Goal: Use online tool/utility: Utilize a website feature to perform a specific function

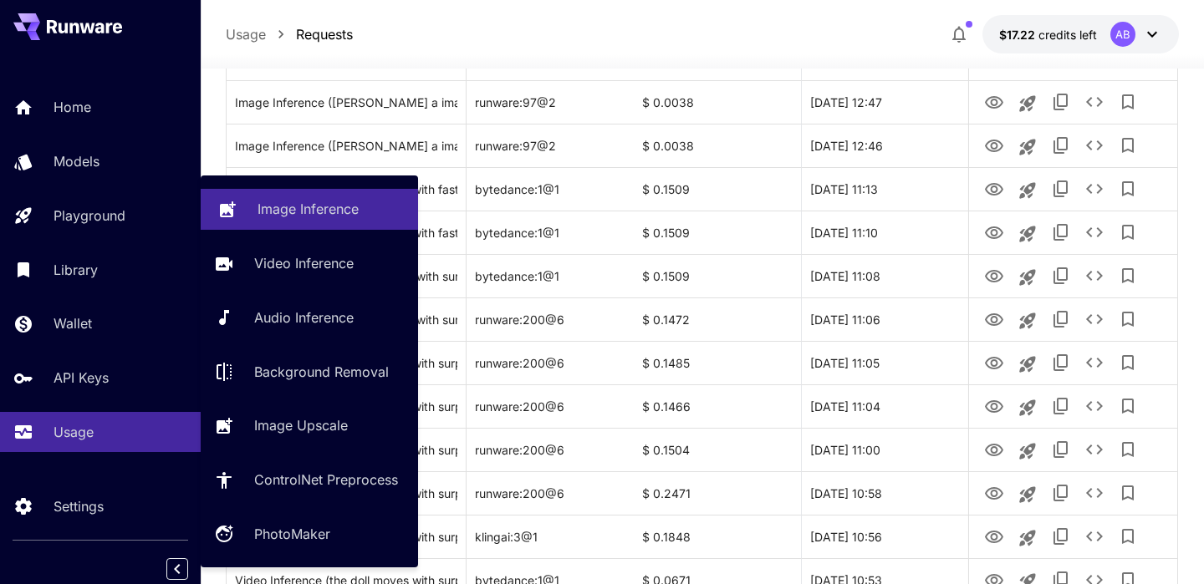
click at [239, 203] on link "Image Inference" at bounding box center [309, 209] width 217 height 41
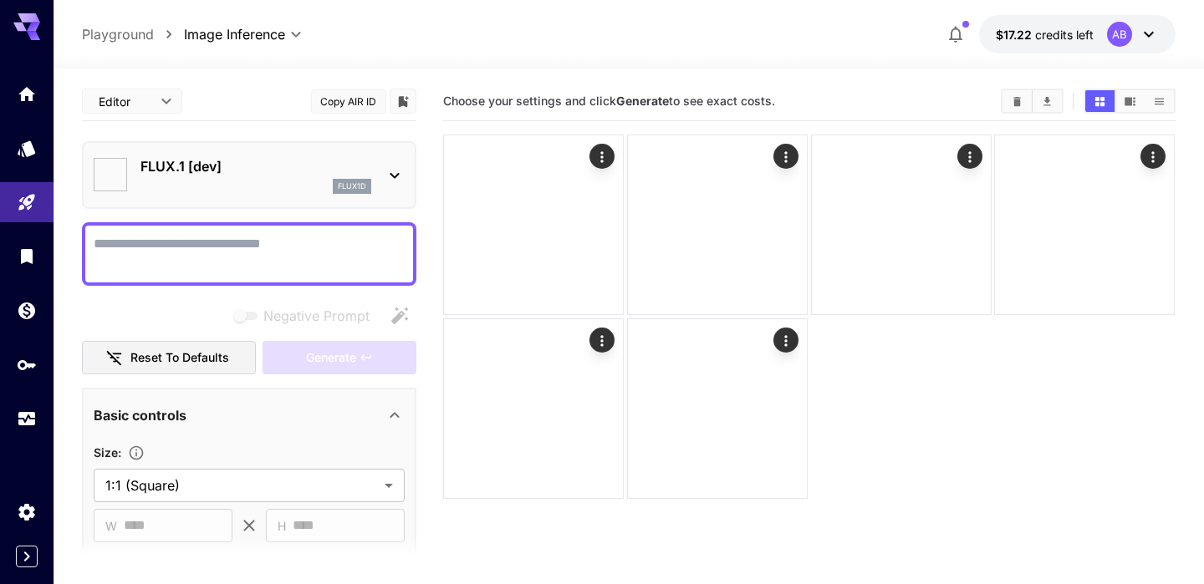
type input "**********"
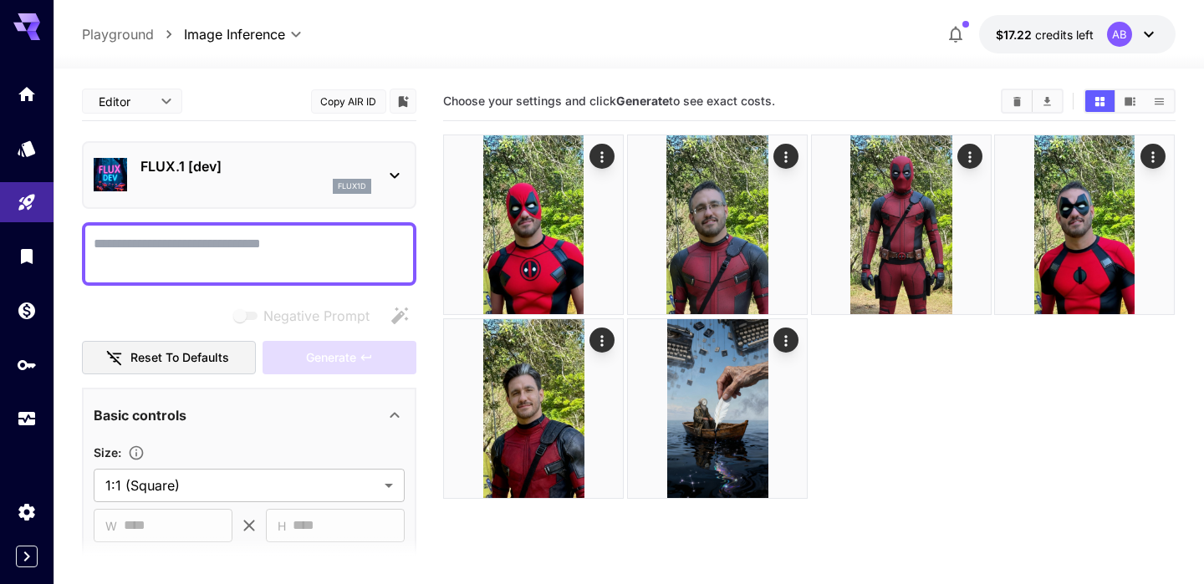
click at [246, 254] on textarea "Negative Prompt" at bounding box center [249, 254] width 311 height 40
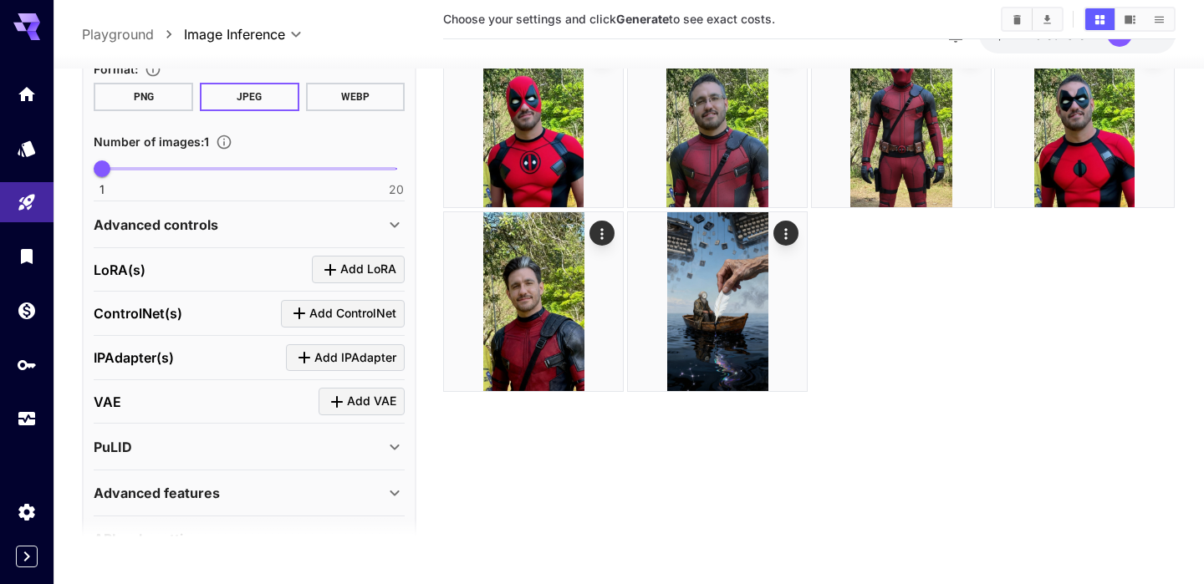
scroll to position [132, 0]
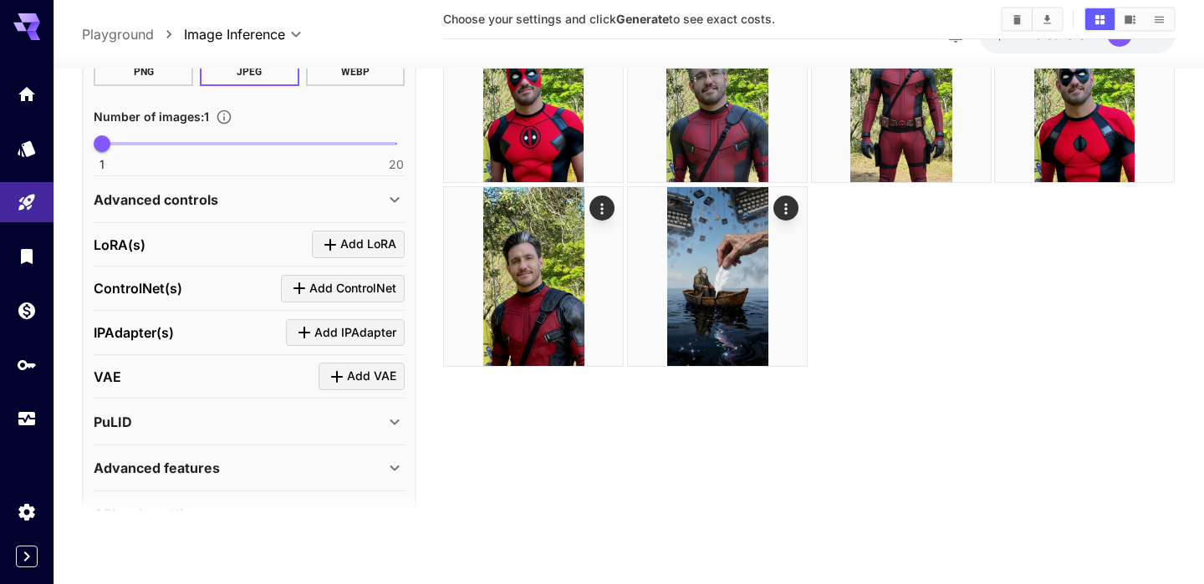
click at [192, 196] on p "Advanced controls" at bounding box center [156, 199] width 125 height 20
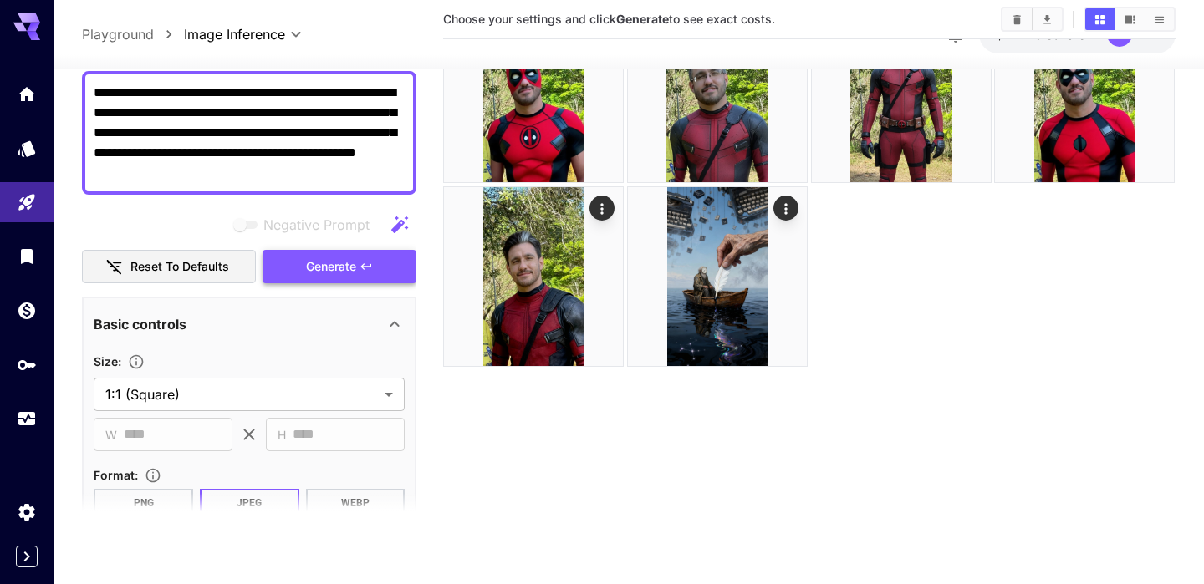
scroll to position [0, 0]
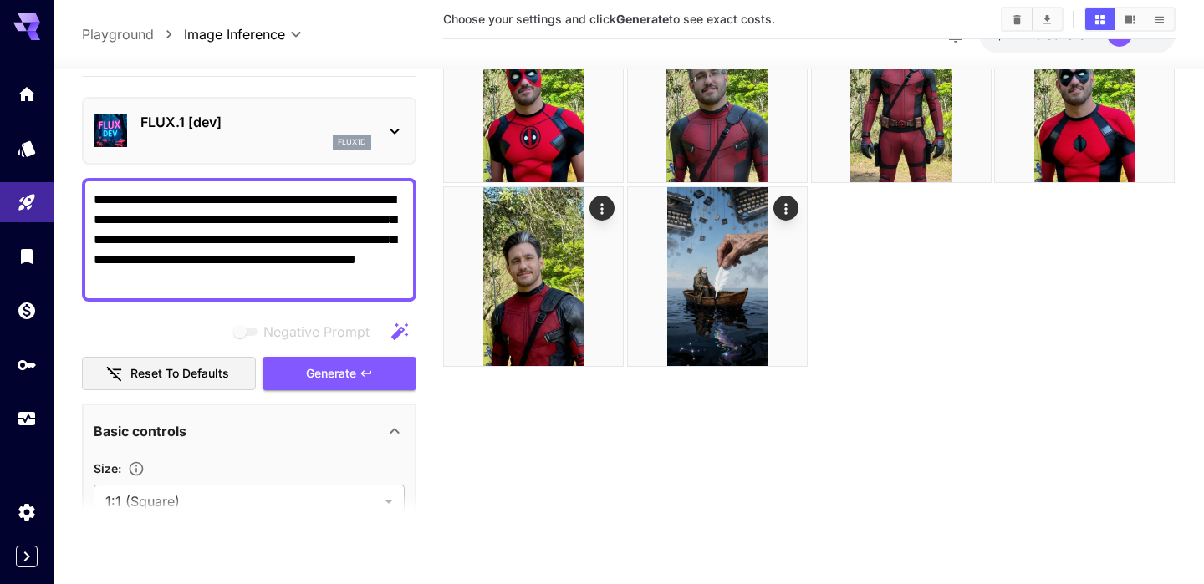
click at [376, 381] on button "Generate" at bounding box center [339, 374] width 154 height 34
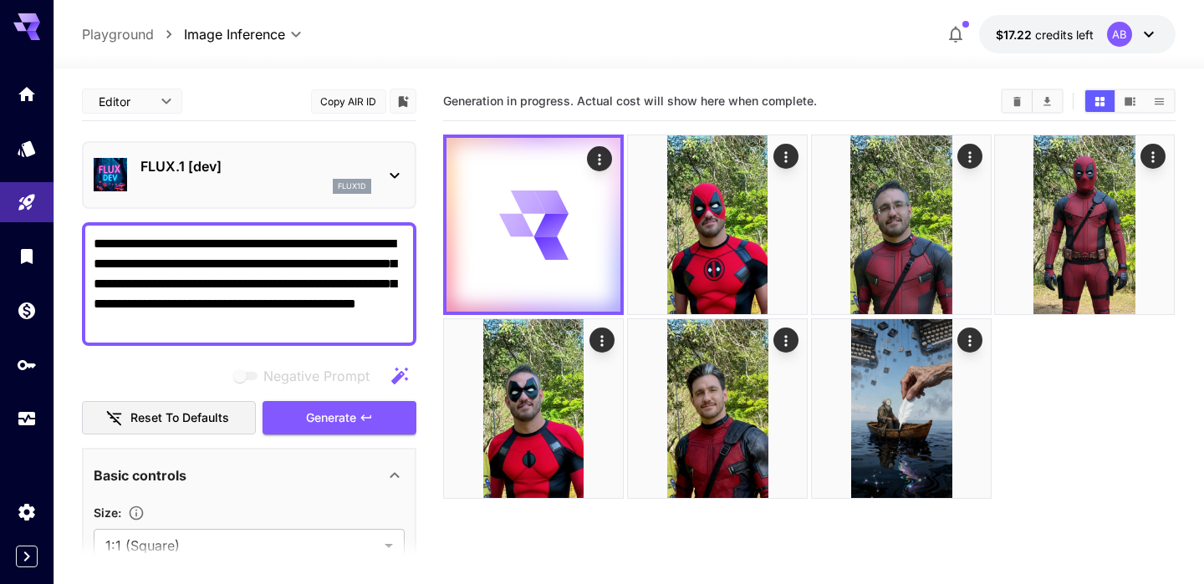
click at [349, 175] on p "FLUX.1 [dev]" at bounding box center [255, 166] width 231 height 20
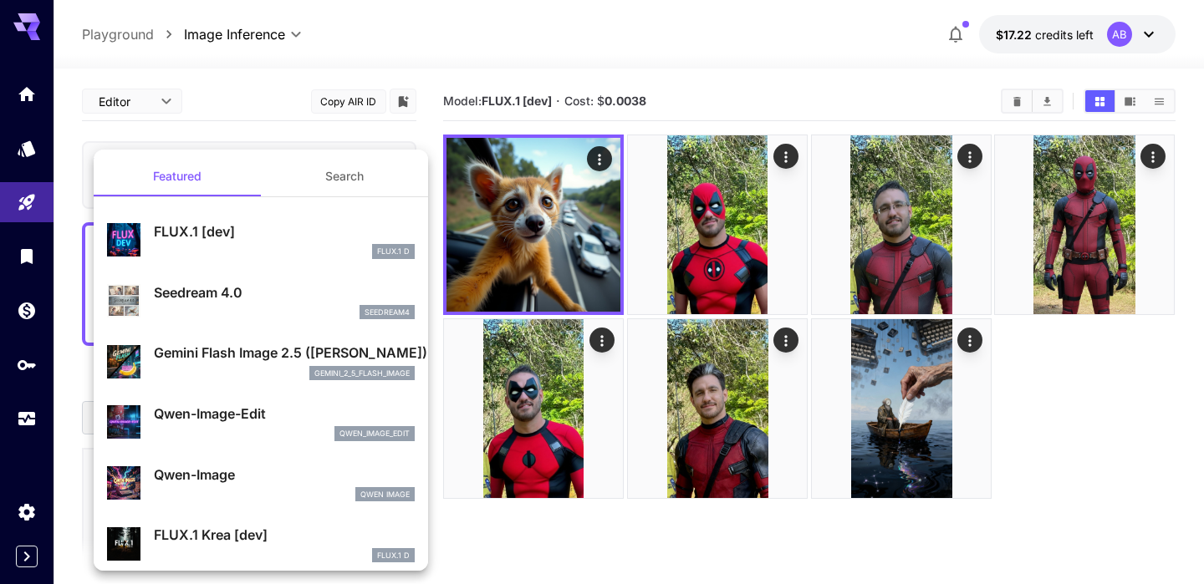
click at [517, 247] on div at bounding box center [602, 292] width 1204 height 584
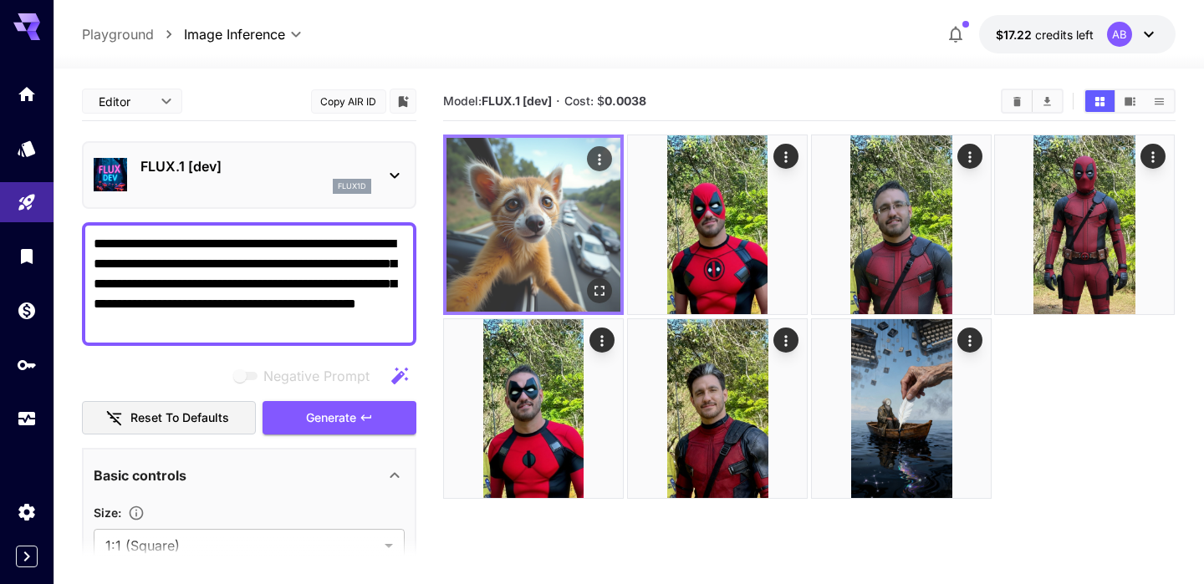
click at [526, 250] on img at bounding box center [533, 225] width 174 height 174
click at [600, 297] on icon "Open in fullscreen" at bounding box center [600, 291] width 17 height 17
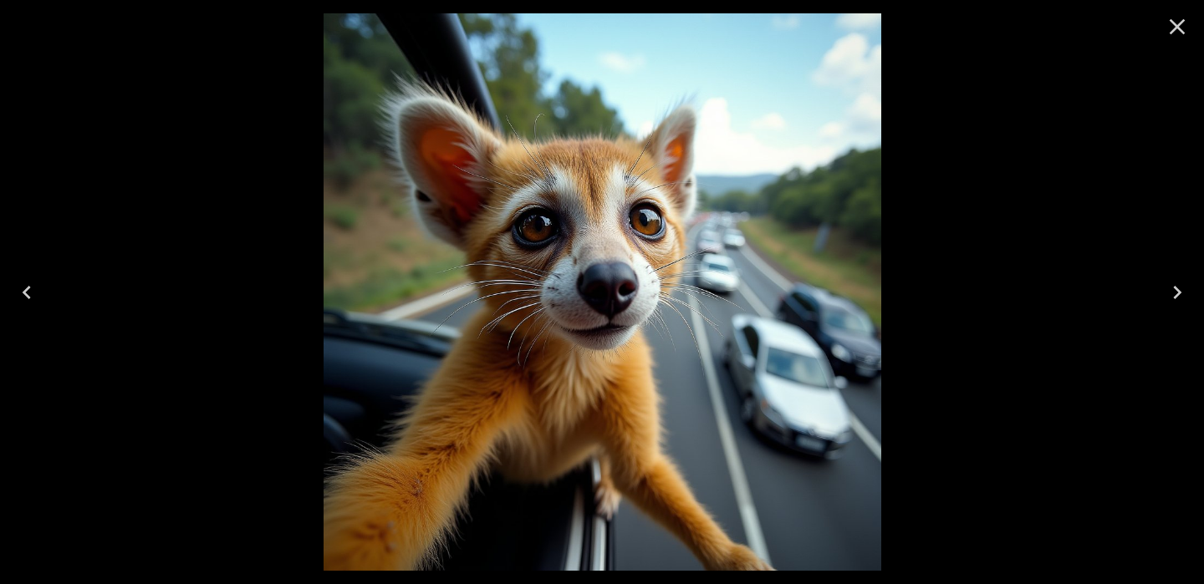
click at [1183, 28] on icon "Close" at bounding box center [1176, 26] width 27 height 27
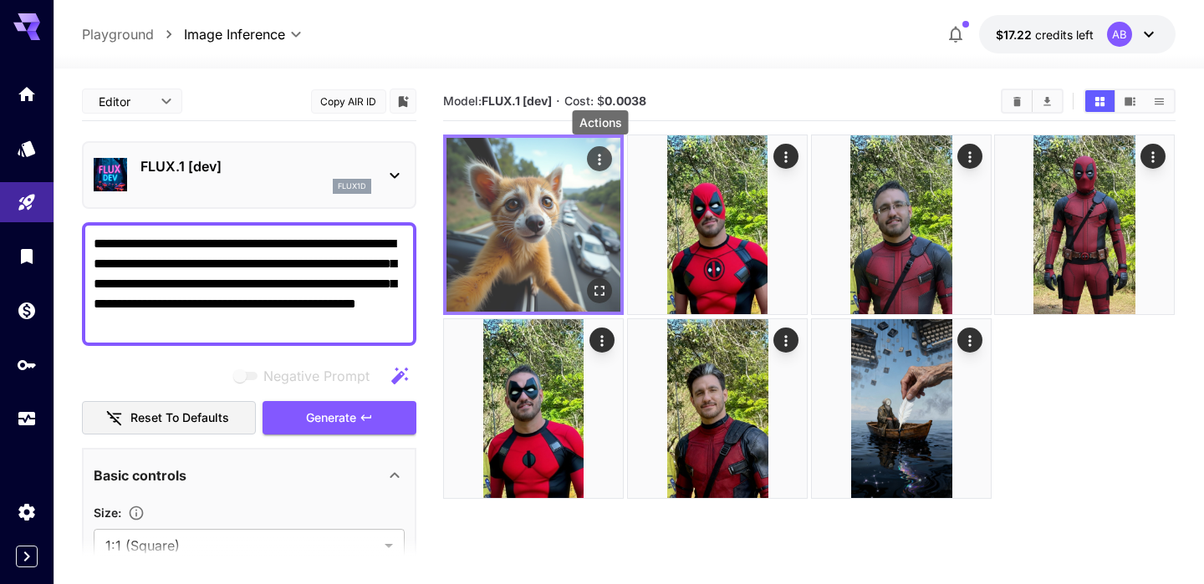
click at [602, 156] on icon "Actions" at bounding box center [600, 159] width 17 height 17
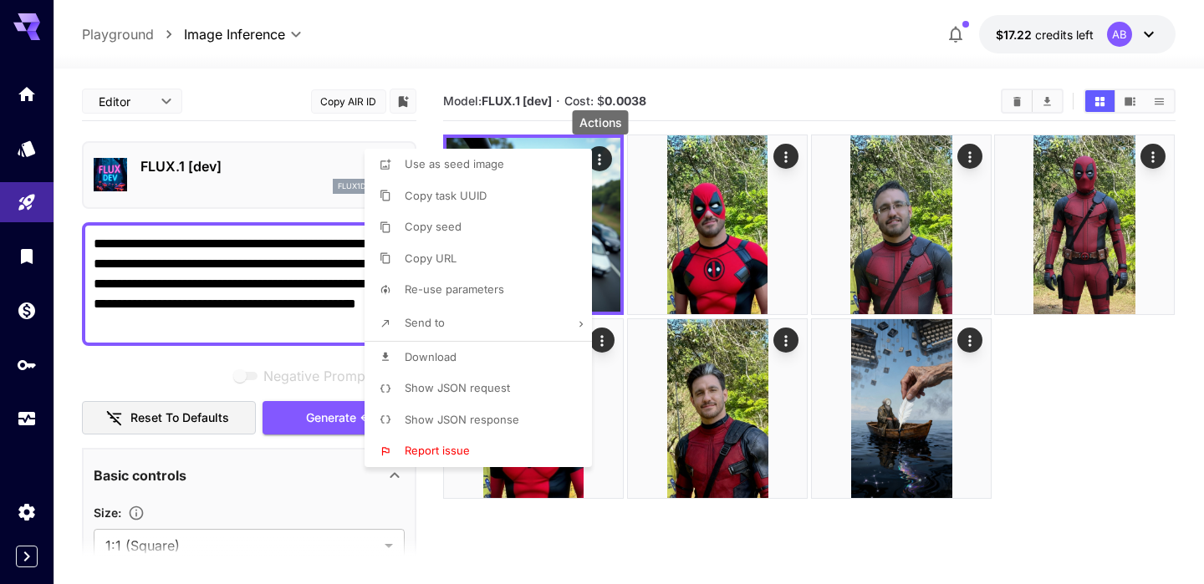
click at [492, 344] on li "Download" at bounding box center [482, 358] width 237 height 32
click at [597, 28] on div at bounding box center [602, 292] width 1204 height 584
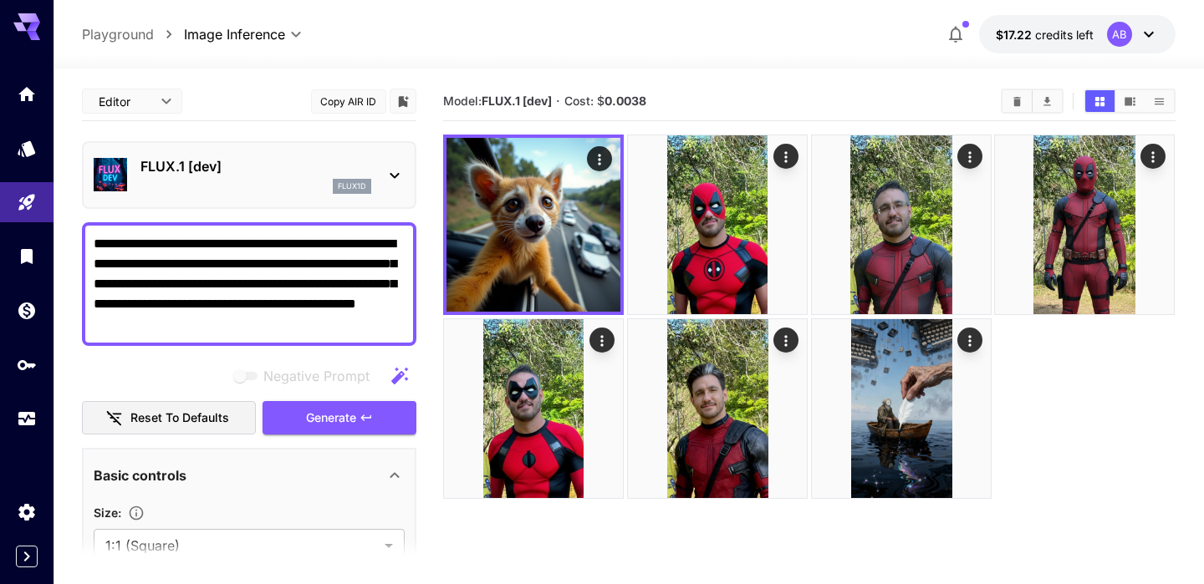
click at [290, 278] on textarea "**********" at bounding box center [249, 284] width 311 height 100
click at [284, 267] on textarea "**********" at bounding box center [249, 284] width 311 height 100
click at [250, 167] on p "FLUX.1 [dev]" at bounding box center [255, 166] width 231 height 20
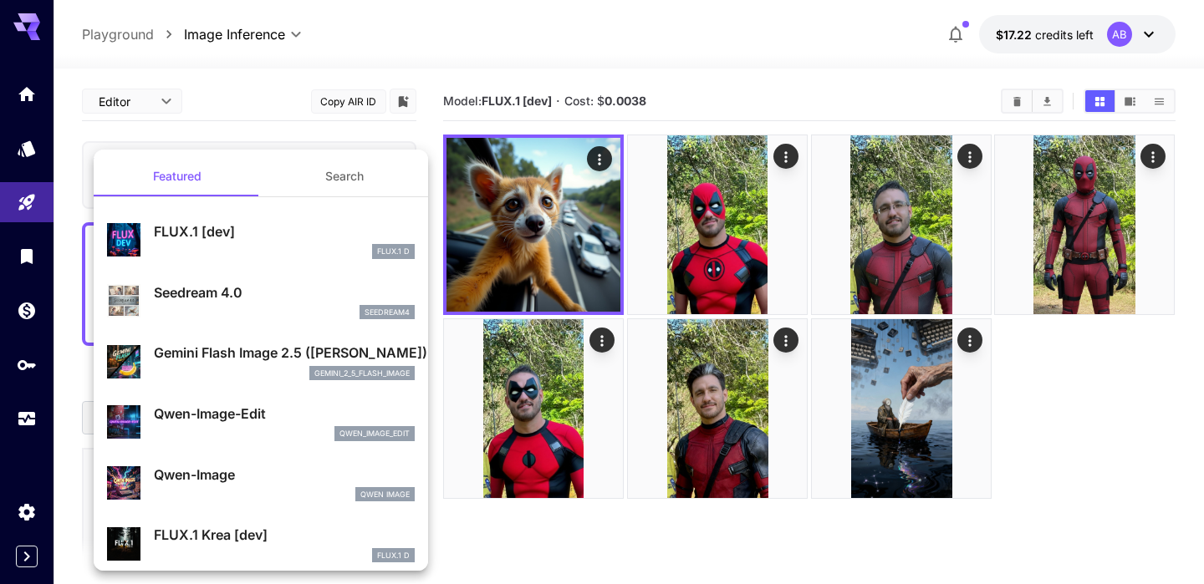
click at [245, 116] on div at bounding box center [602, 292] width 1204 height 584
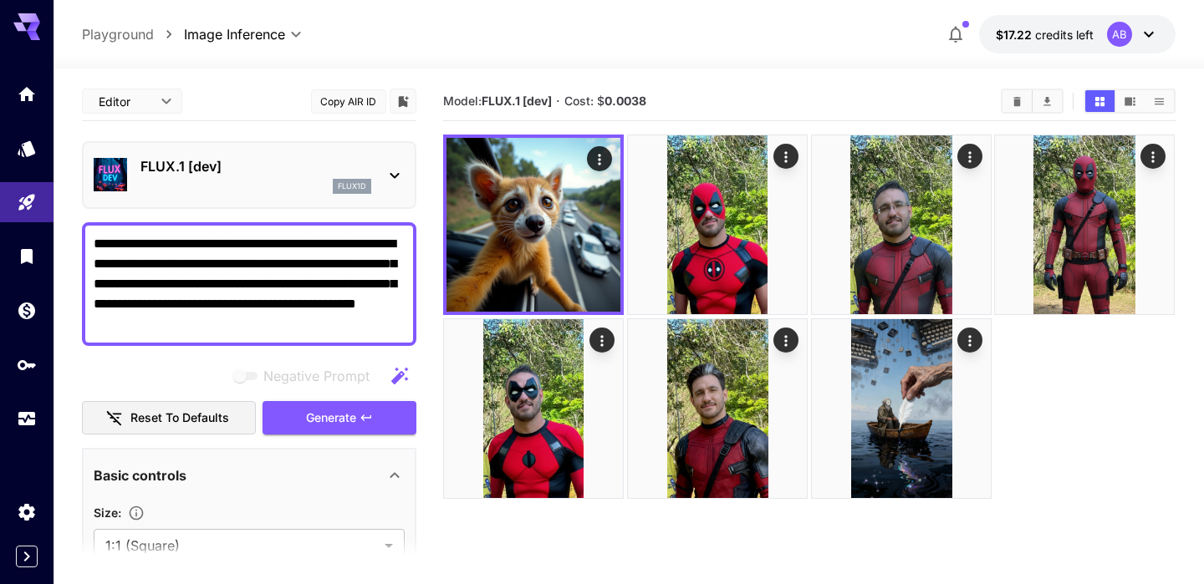
click at [95, 254] on textarea "**********" at bounding box center [249, 284] width 311 height 100
click at [387, 279] on textarea "**********" at bounding box center [249, 284] width 311 height 100
click at [383, 281] on textarea "**********" at bounding box center [249, 284] width 311 height 100
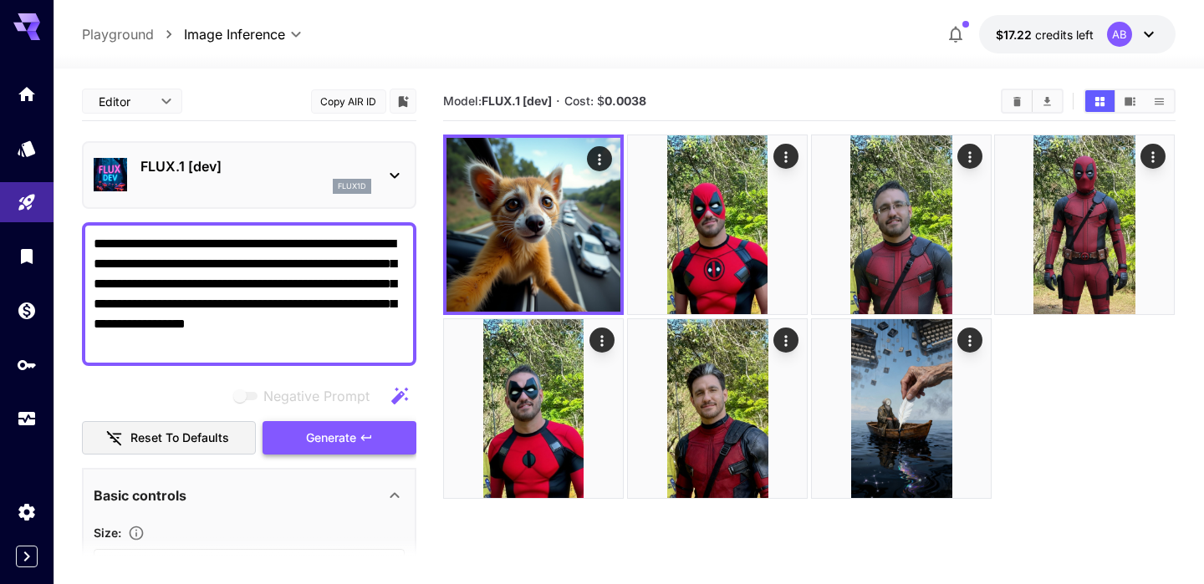
type textarea "**********"
click at [351, 424] on button "Generate" at bounding box center [339, 438] width 154 height 34
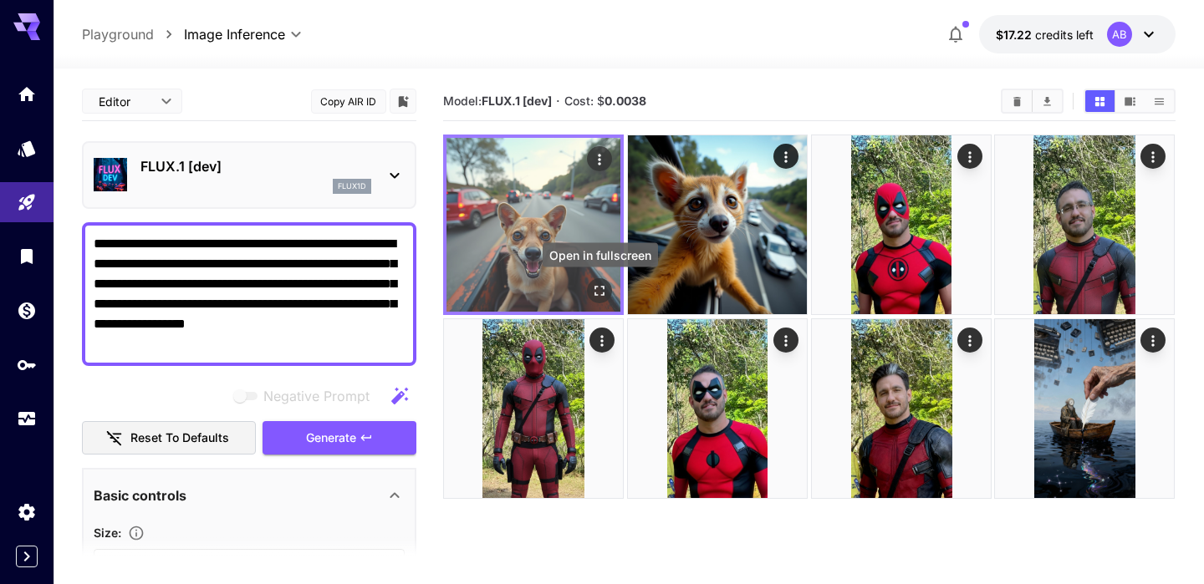
click at [600, 293] on icon "Open in fullscreen" at bounding box center [600, 291] width 17 height 17
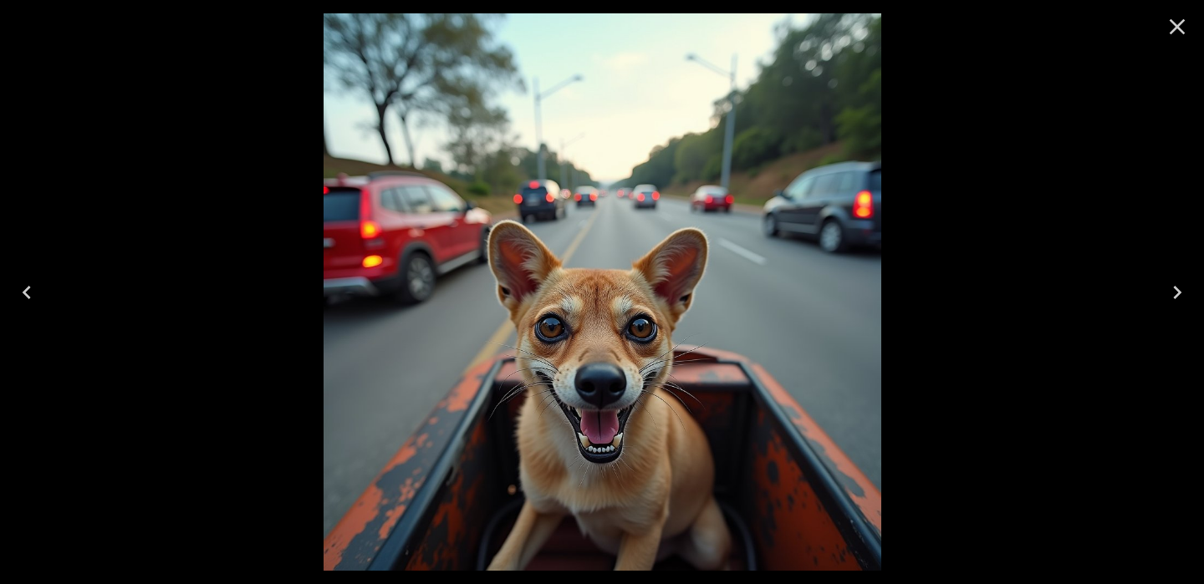
click at [1176, 18] on icon "Close" at bounding box center [1176, 26] width 27 height 27
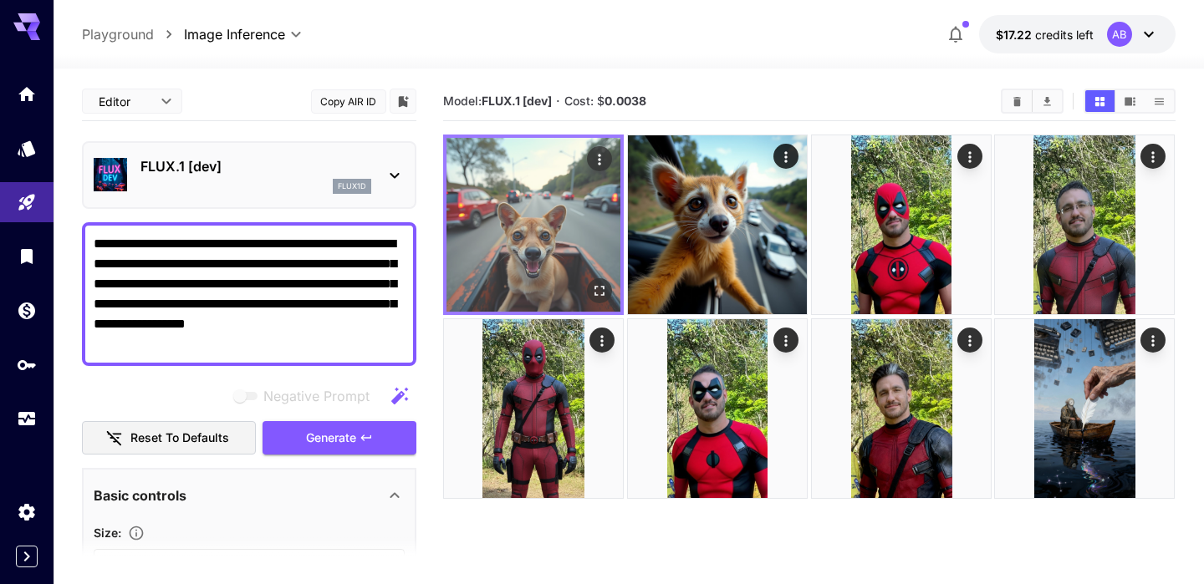
click at [604, 163] on icon "Actions" at bounding box center [600, 159] width 17 height 17
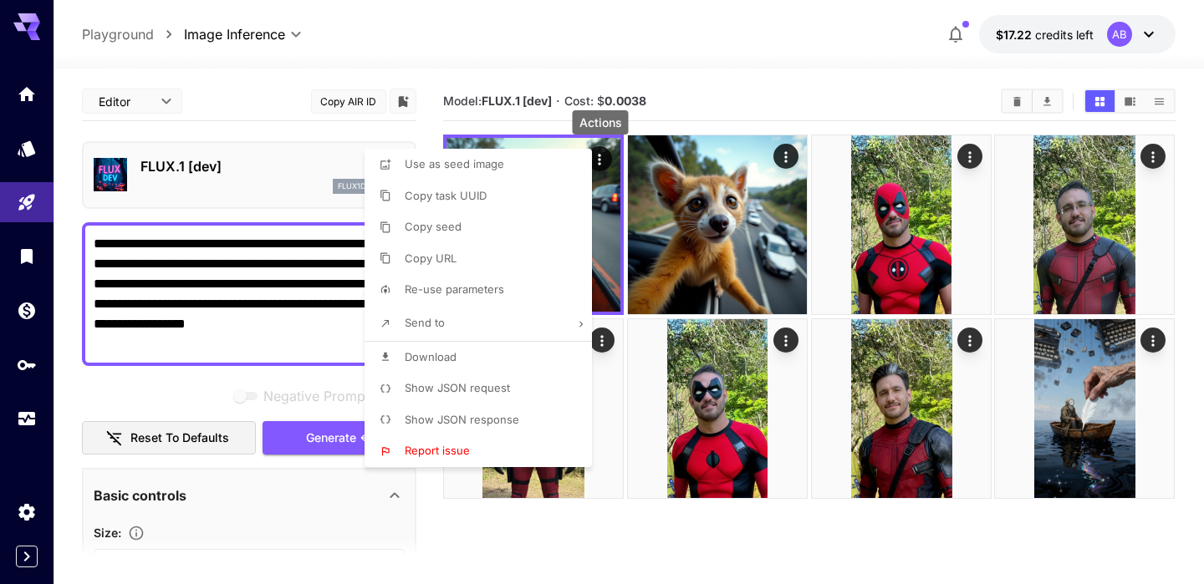
click at [473, 358] on li "Download" at bounding box center [482, 358] width 237 height 32
click at [715, 64] on div at bounding box center [602, 292] width 1204 height 584
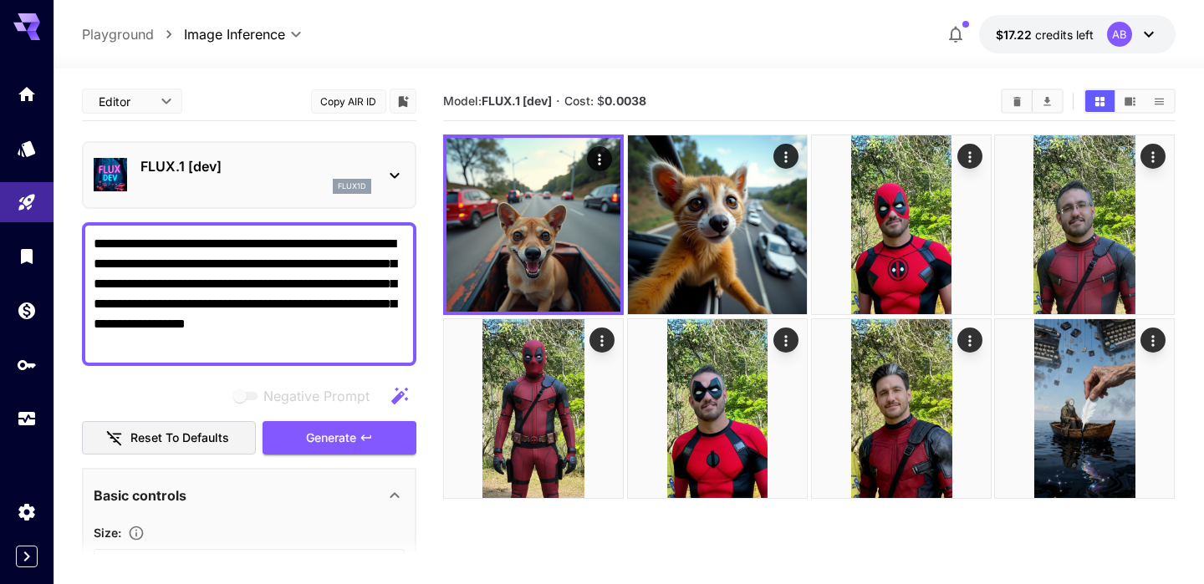
click at [269, 173] on p "FLUX.1 [dev]" at bounding box center [255, 166] width 231 height 20
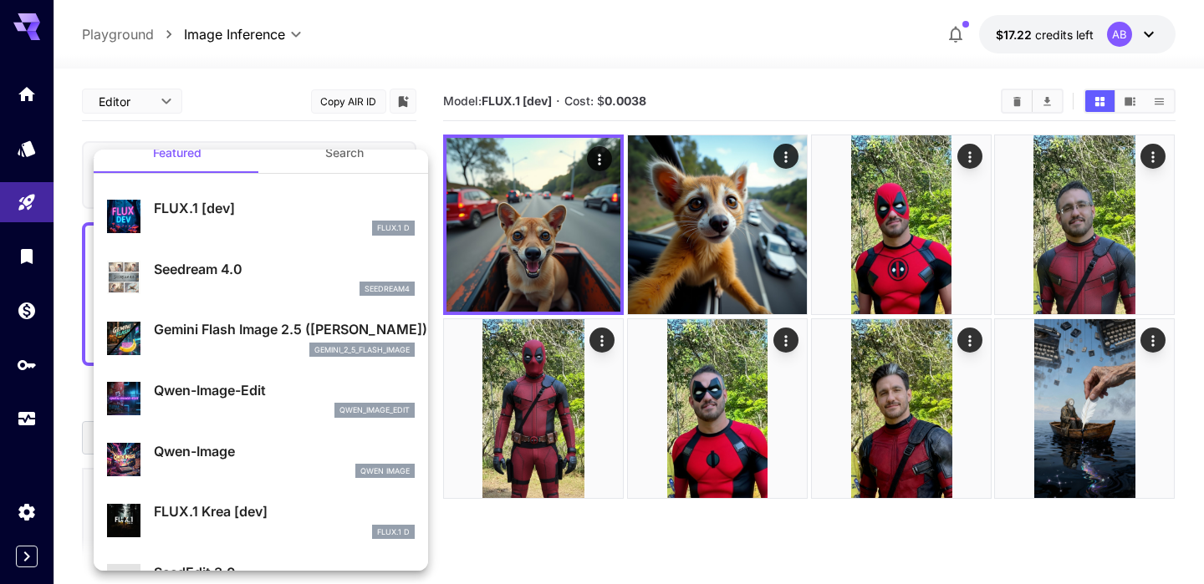
scroll to position [28, 0]
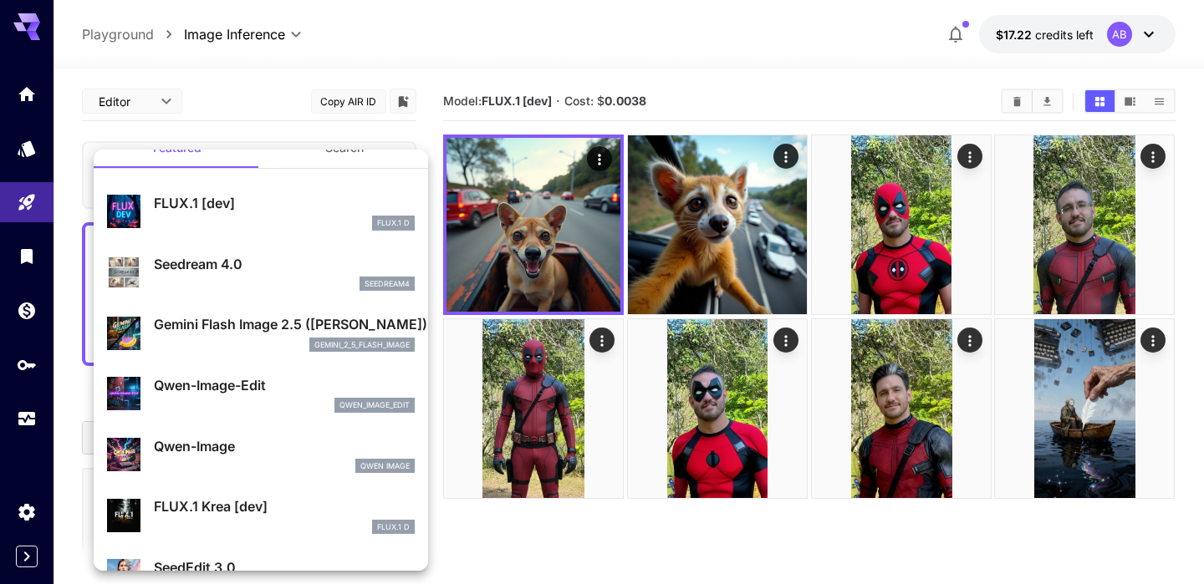
click at [277, 373] on div "Qwen-Image-Edit qwen_image_edit" at bounding box center [261, 394] width 308 height 51
type input "*"
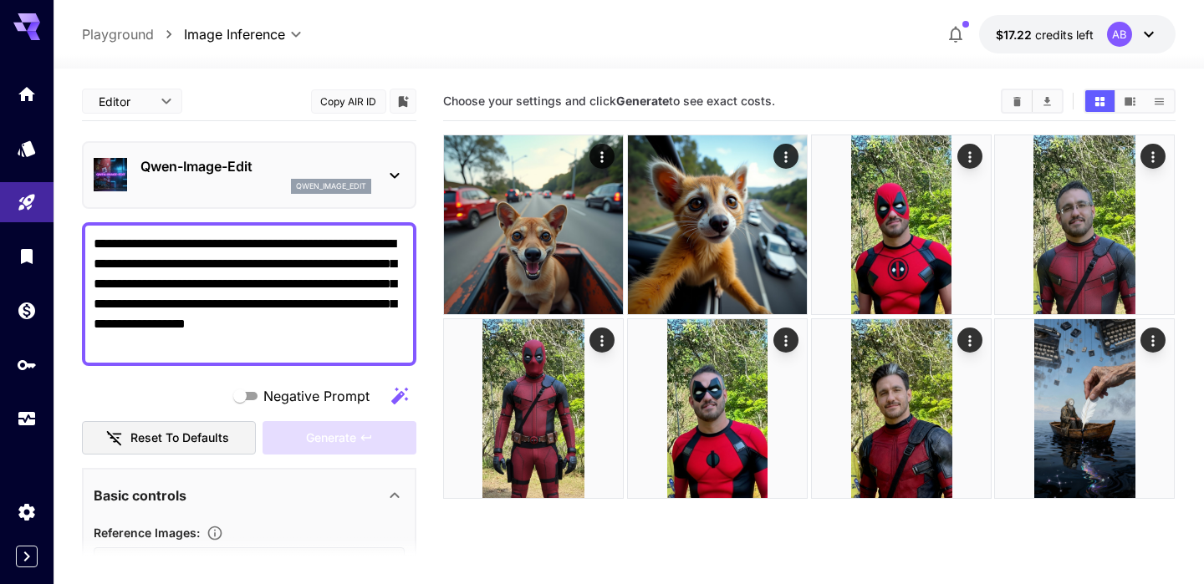
click at [223, 175] on p "Qwen-Image-Edit" at bounding box center [255, 166] width 231 height 20
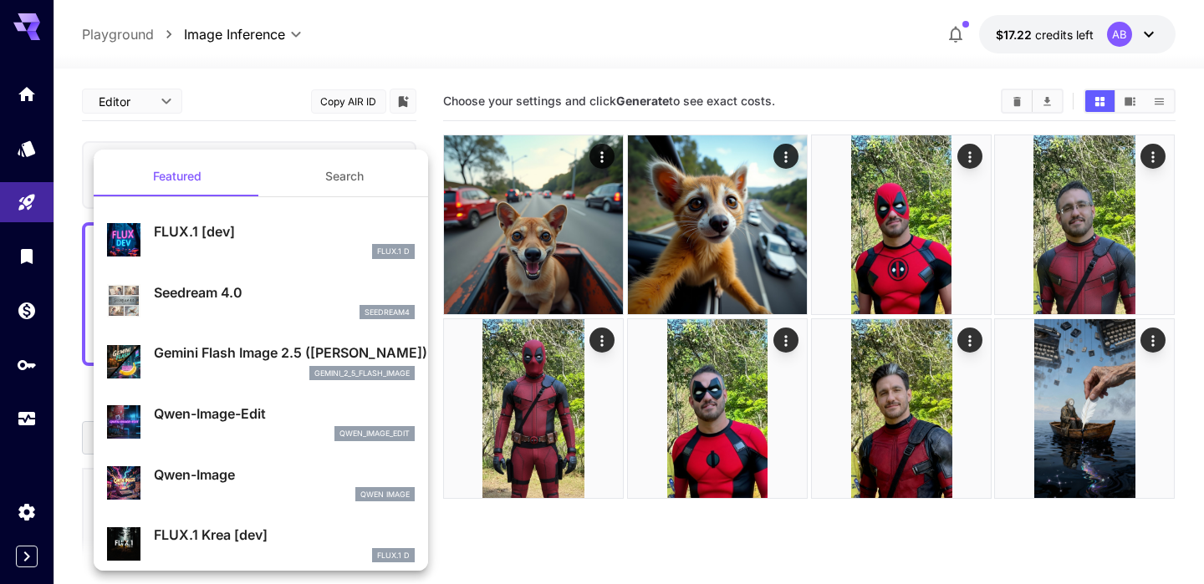
scroll to position [55, 0]
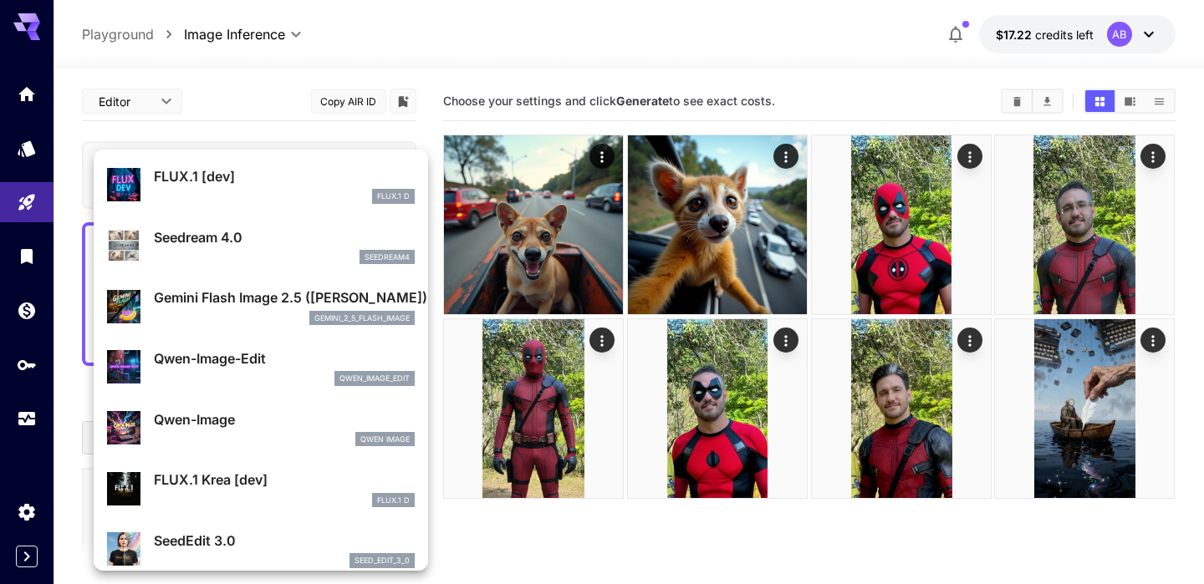
click at [261, 424] on p "Qwen-Image" at bounding box center [284, 420] width 261 height 20
type input "**"
type input "***"
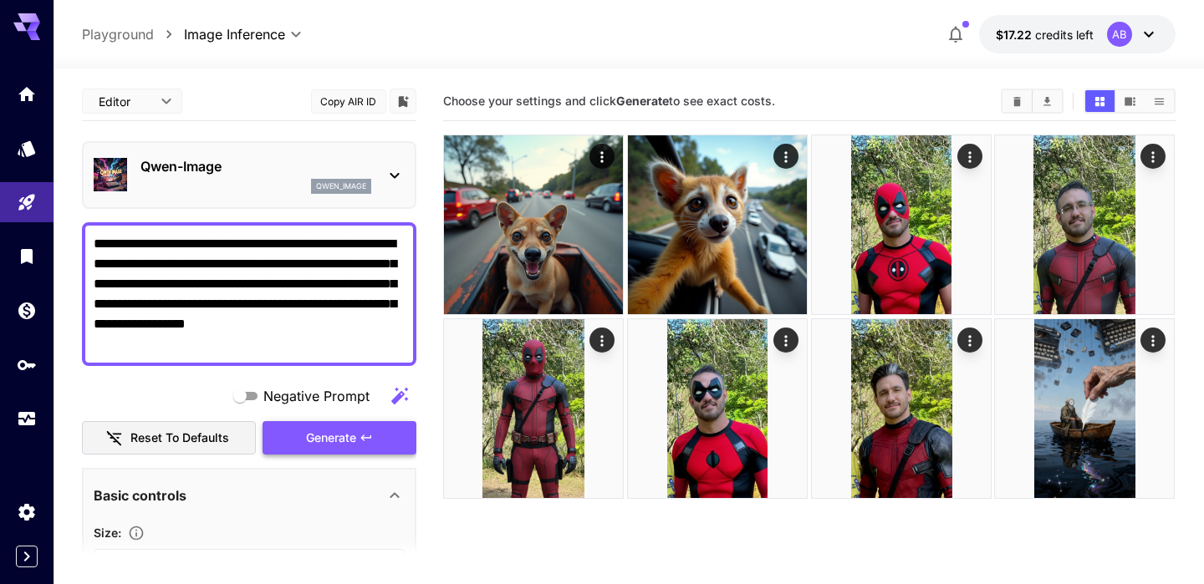
click at [349, 434] on span "Generate" at bounding box center [331, 438] width 50 height 21
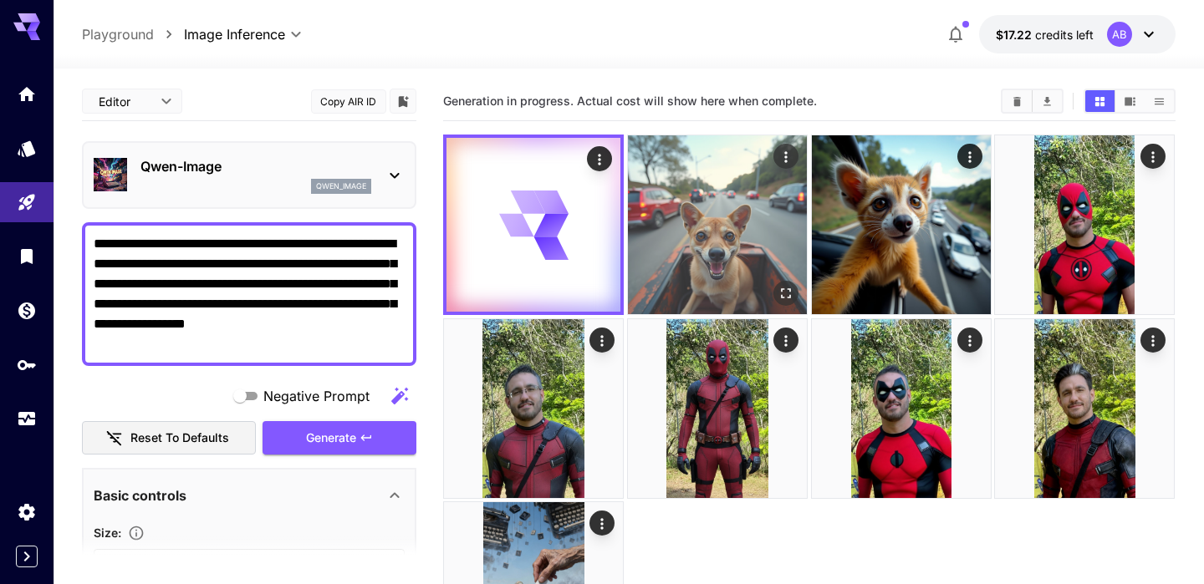
click at [744, 194] on img at bounding box center [717, 224] width 179 height 179
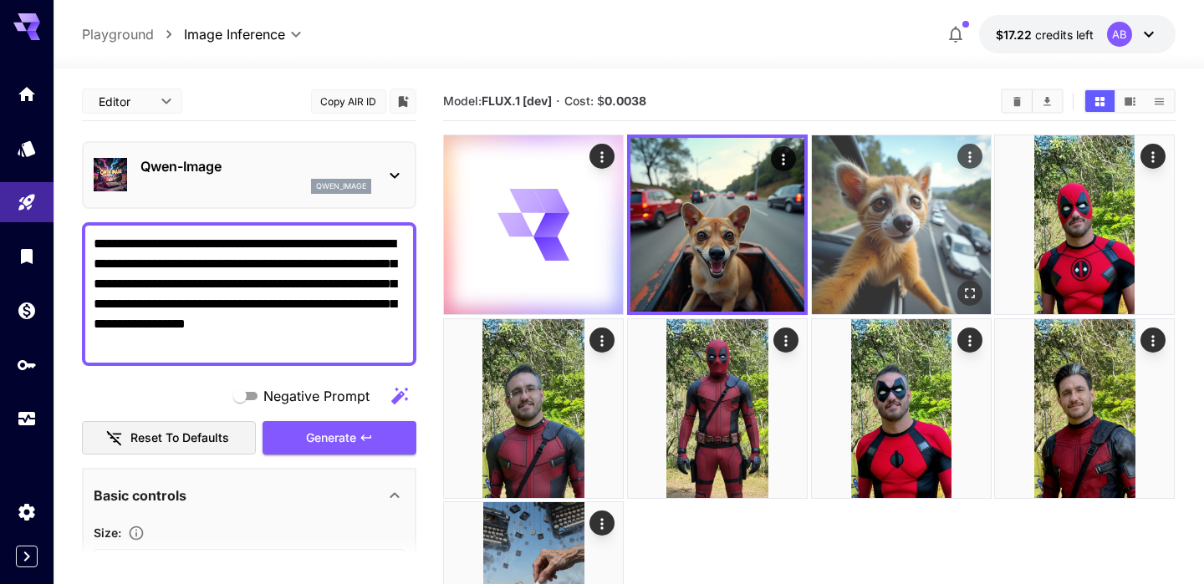
click at [877, 201] on img at bounding box center [901, 224] width 179 height 179
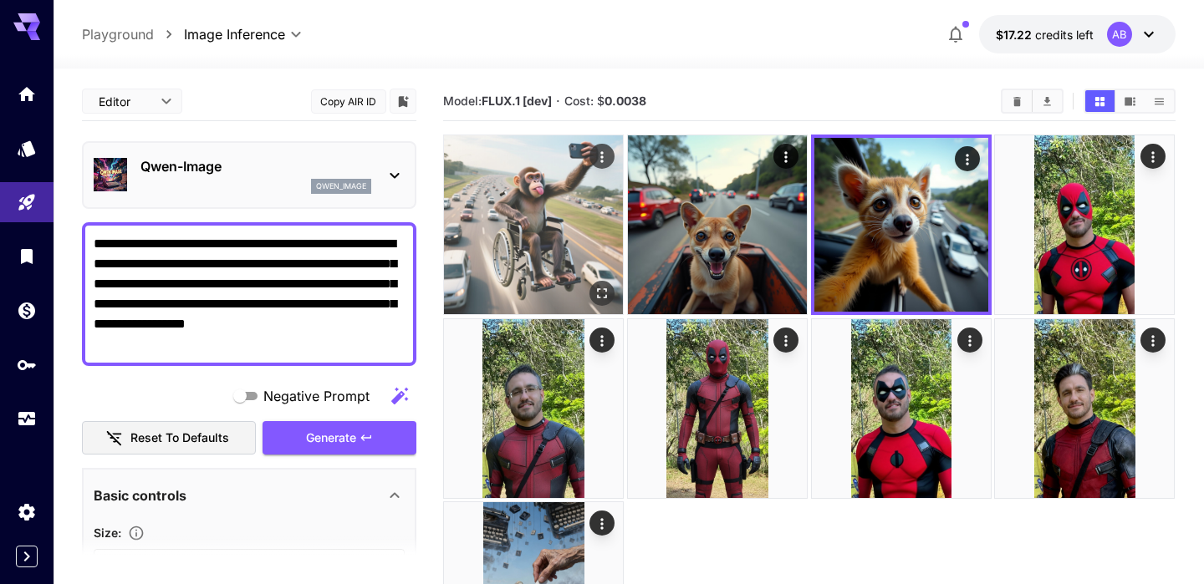
click at [607, 291] on icon "Open in fullscreen" at bounding box center [603, 294] width 10 height 10
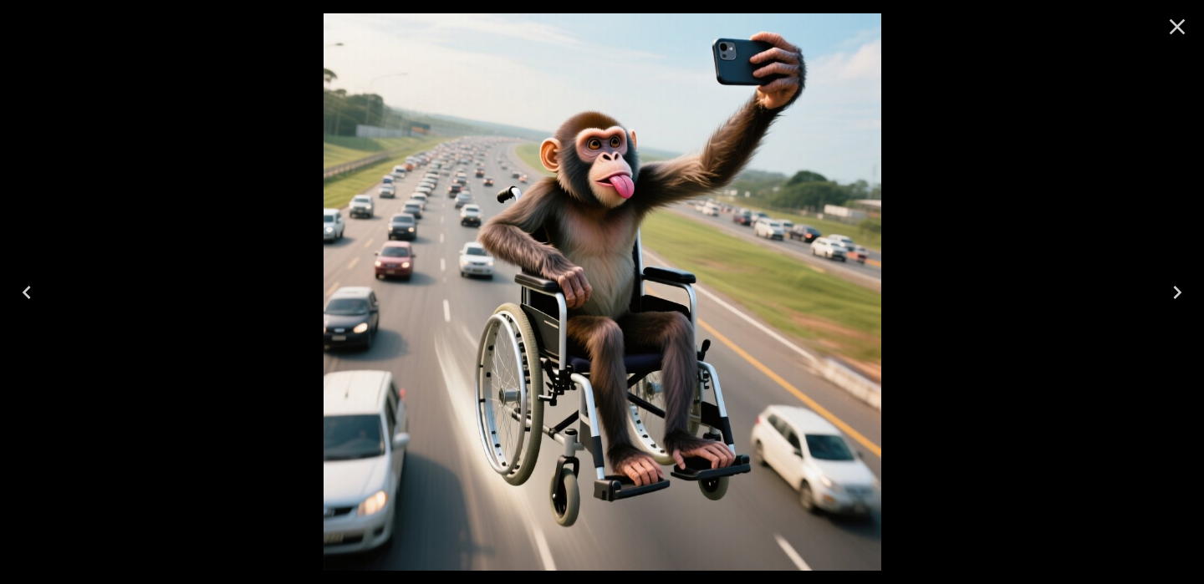
click at [1183, 22] on icon "Close" at bounding box center [1176, 26] width 27 height 27
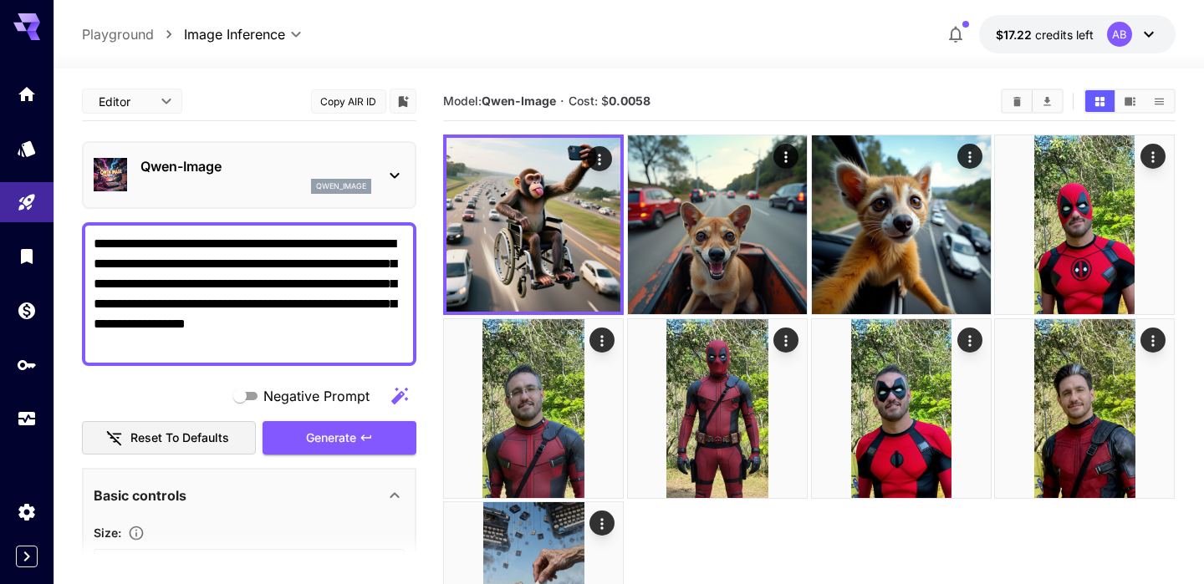
click at [311, 179] on div "qwen_image" at bounding box center [341, 186] width 60 height 15
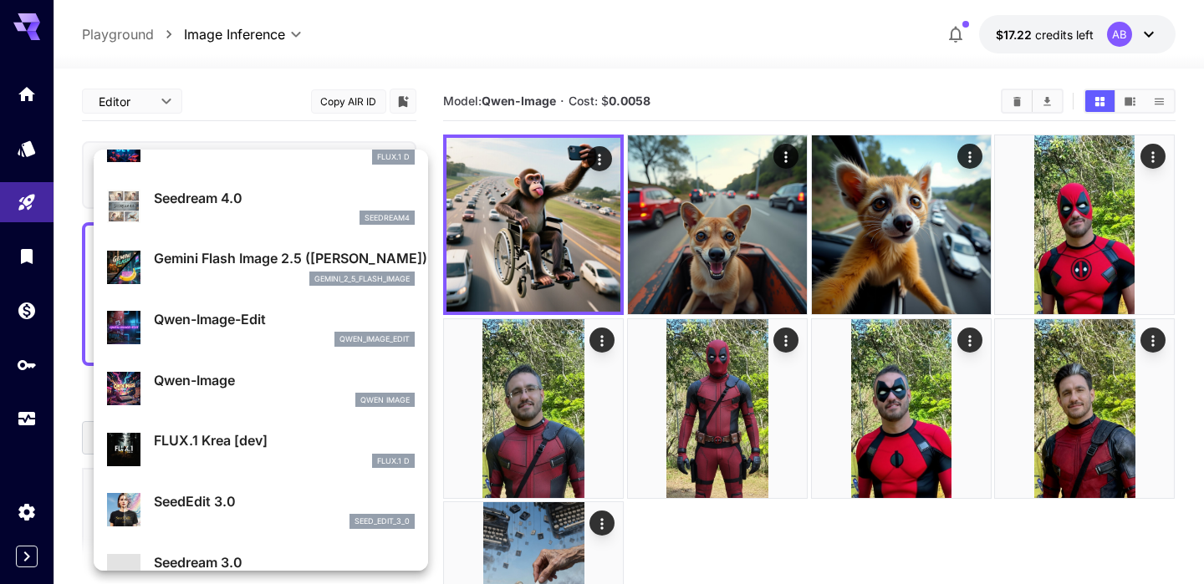
scroll to position [102, 0]
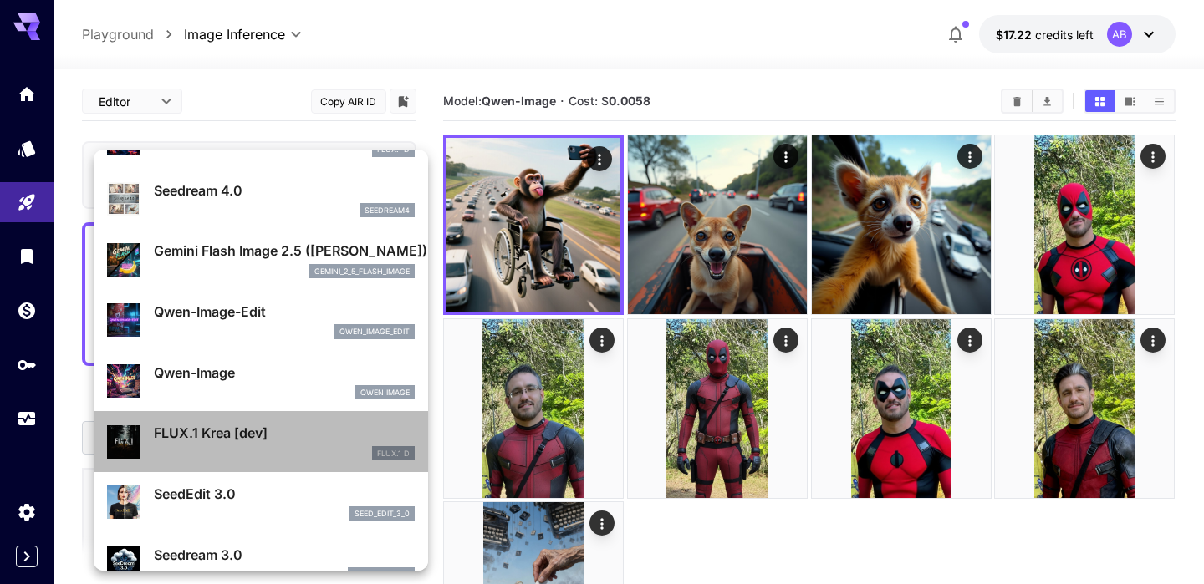
click at [318, 437] on p "FLUX.1 Krea [dev]" at bounding box center [284, 433] width 261 height 20
type input "**"
type input "***"
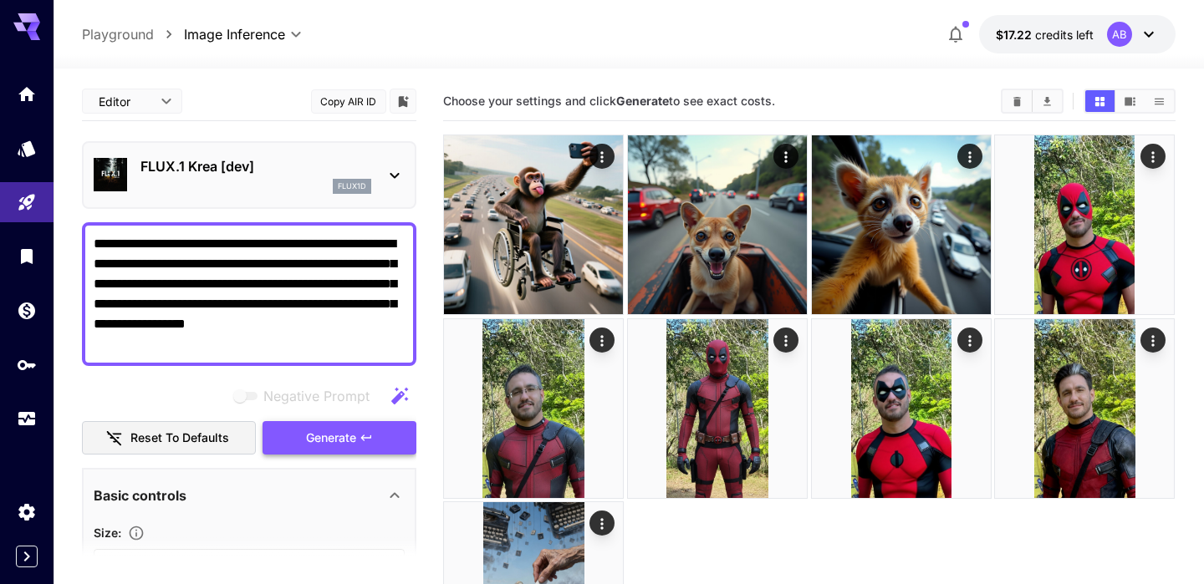
click at [323, 433] on span "Generate" at bounding box center [331, 438] width 50 height 21
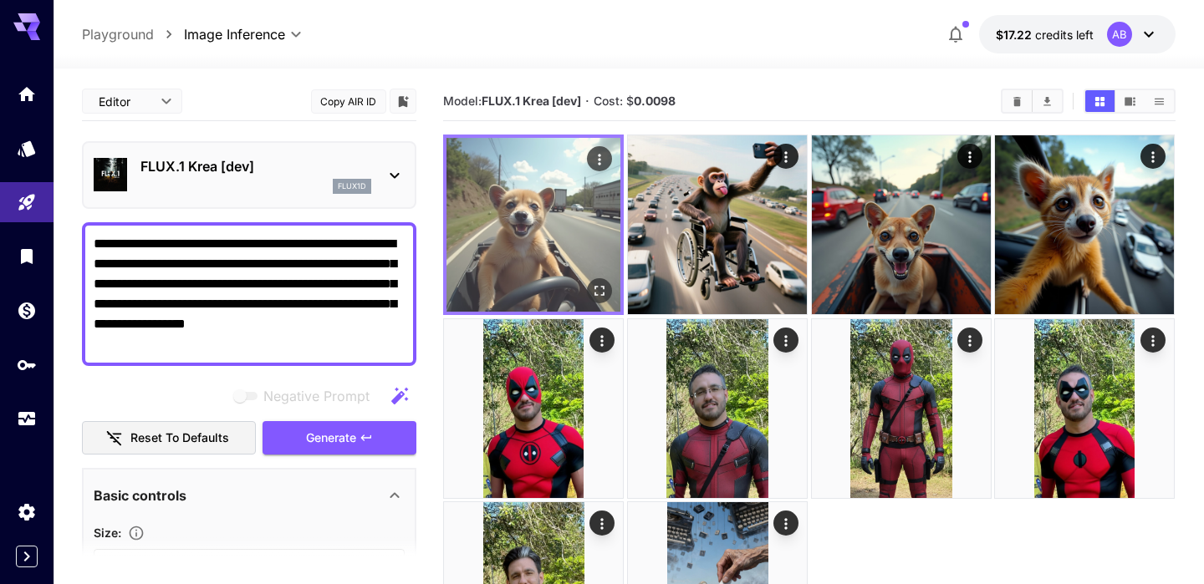
click at [613, 283] on img at bounding box center [533, 225] width 174 height 174
click at [600, 292] on icon "Open in fullscreen" at bounding box center [600, 291] width 17 height 17
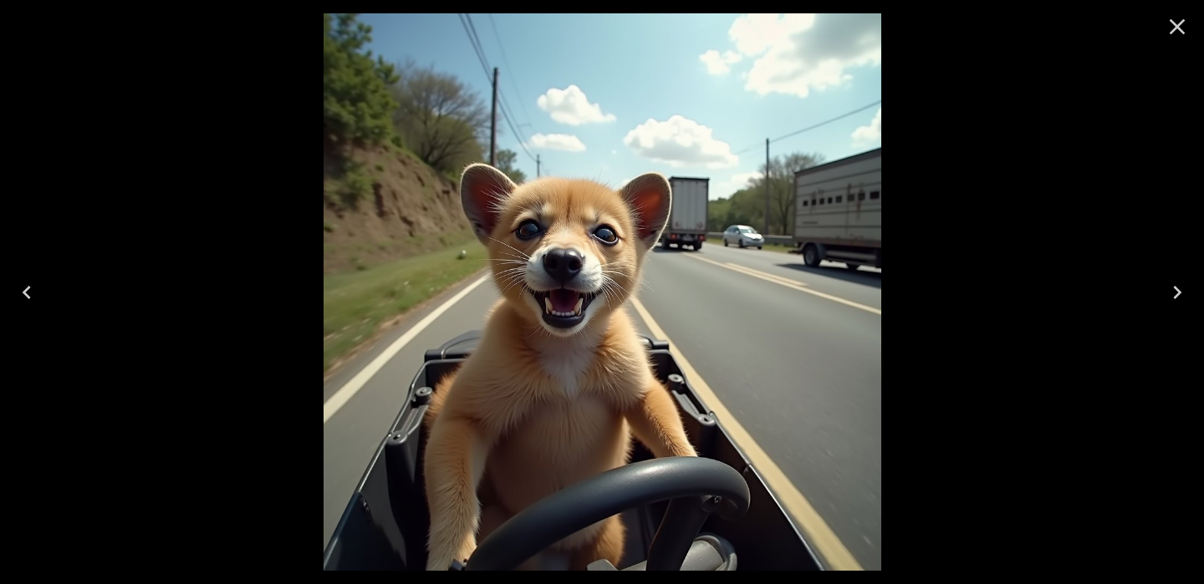
click at [1173, 39] on icon "Close" at bounding box center [1176, 26] width 27 height 27
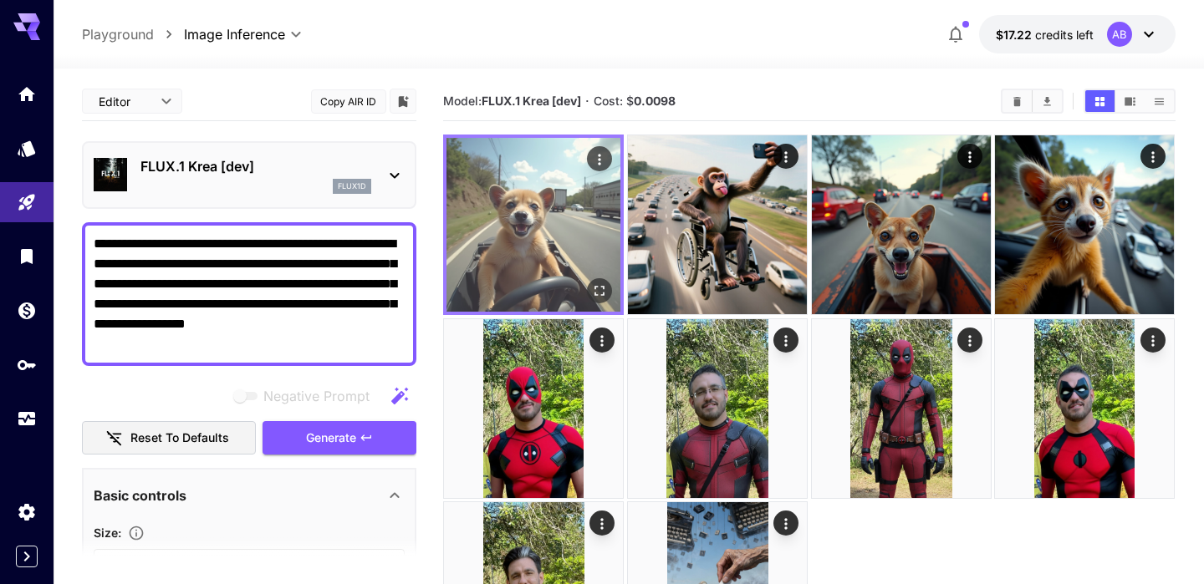
click at [603, 154] on icon "Actions" at bounding box center [600, 159] width 17 height 17
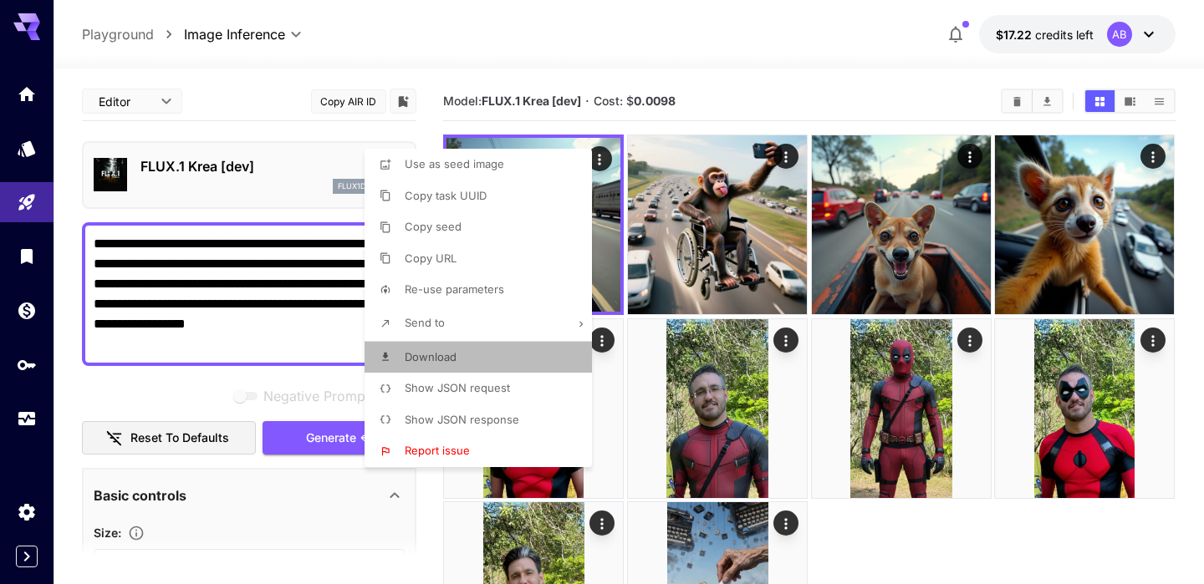
click at [515, 358] on li "Download" at bounding box center [482, 358] width 237 height 32
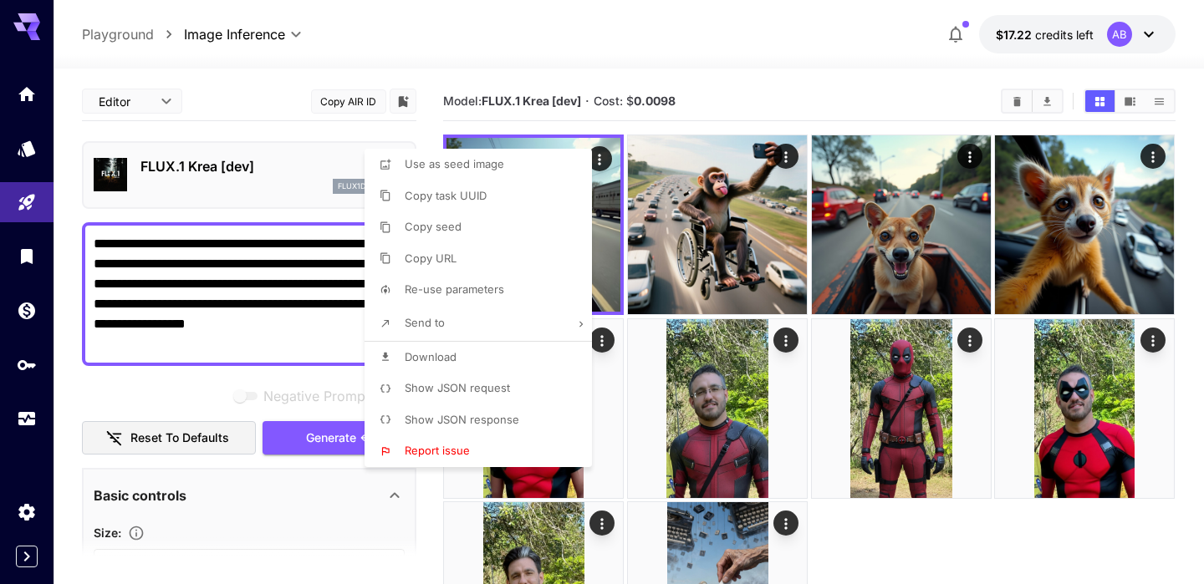
click at [661, 74] on div at bounding box center [602, 292] width 1204 height 584
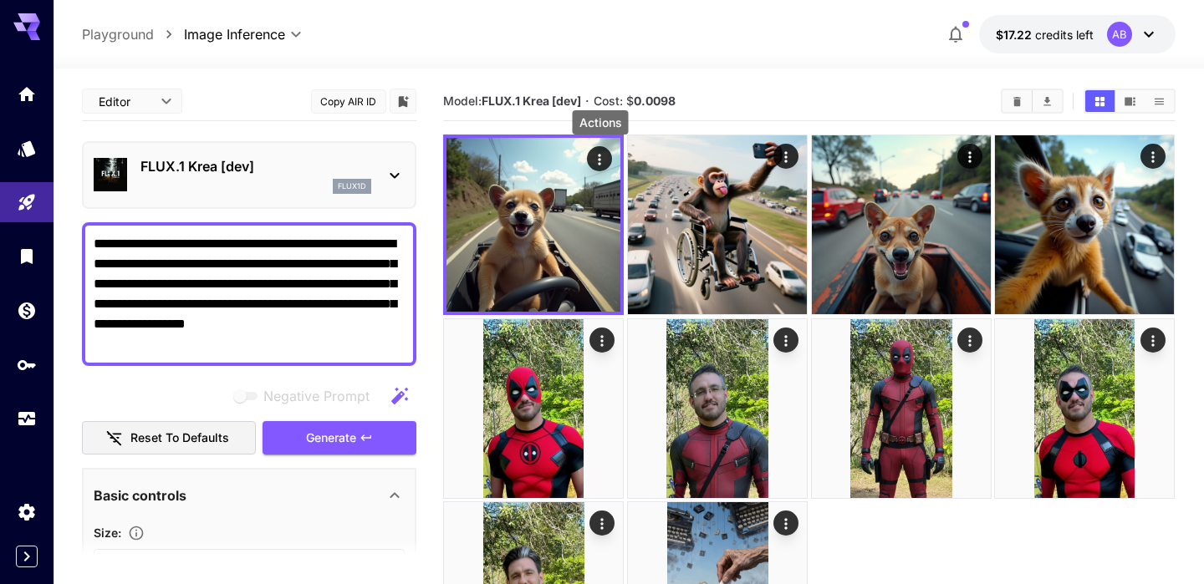
click at [231, 187] on div "flux1d" at bounding box center [255, 186] width 231 height 15
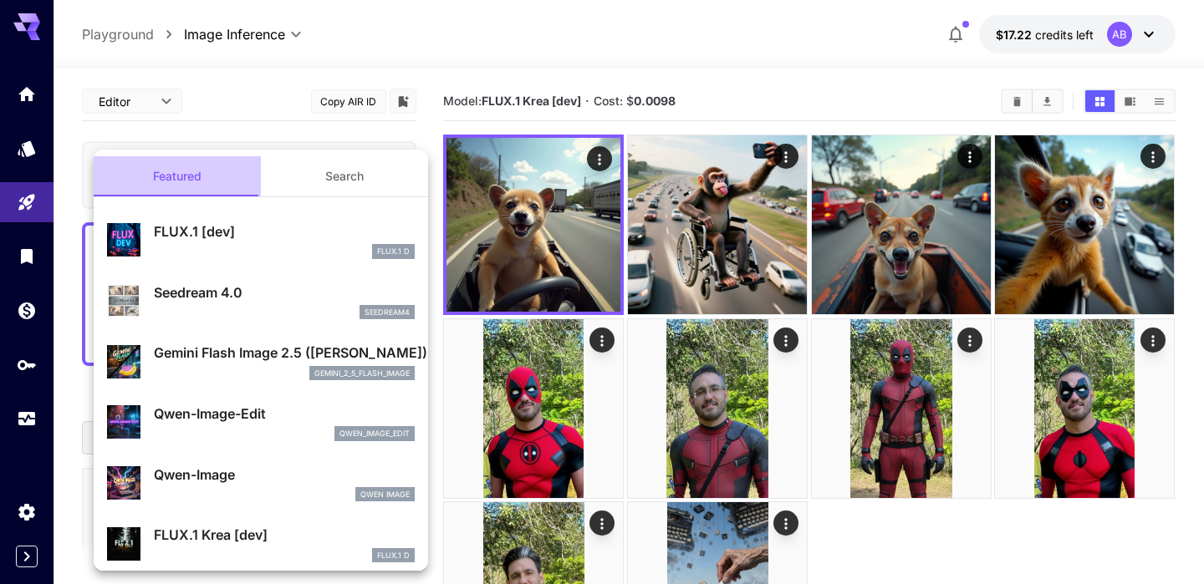
click at [234, 176] on button "Featured" at bounding box center [177, 176] width 167 height 40
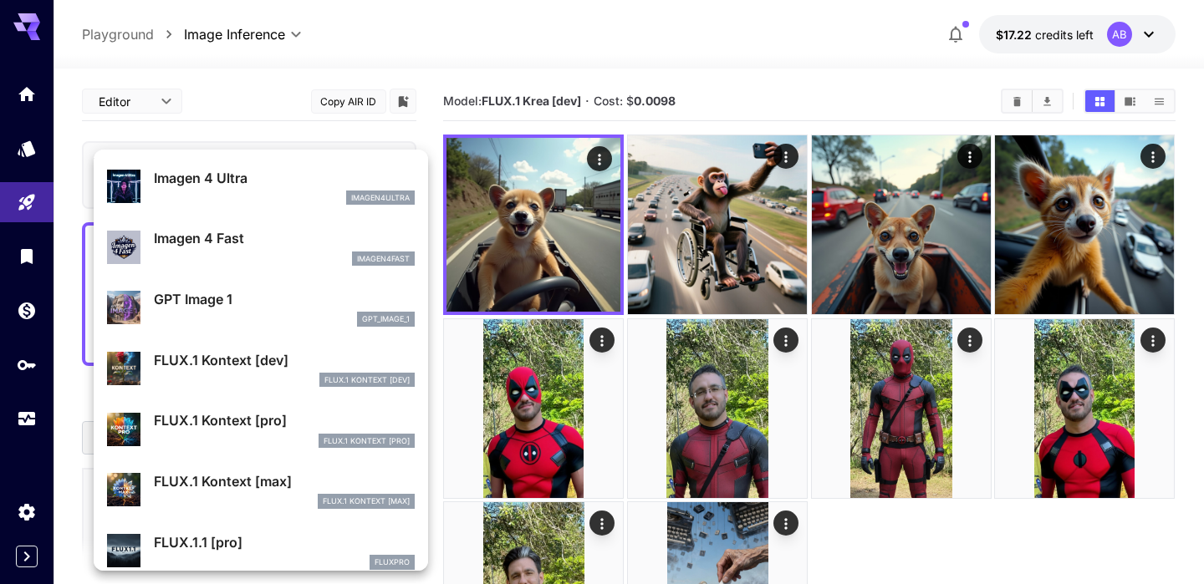
scroll to position [909, 0]
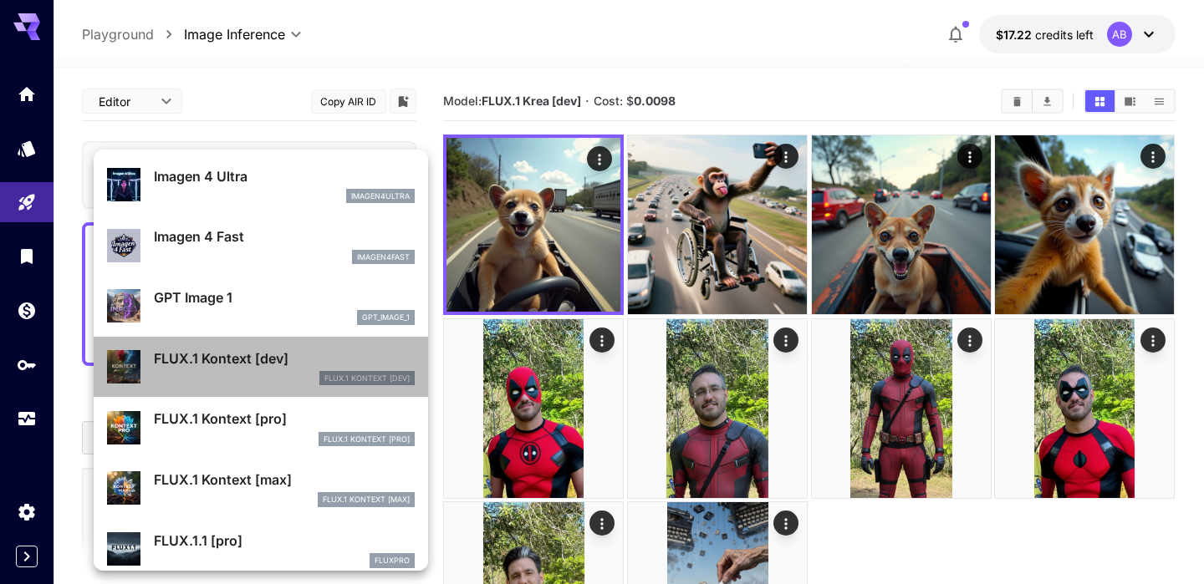
click at [252, 368] on div "FLUX.1 Kontext [dev] FLUX.1 Kontext [dev]" at bounding box center [284, 368] width 261 height 38
type input "****"
type input "***"
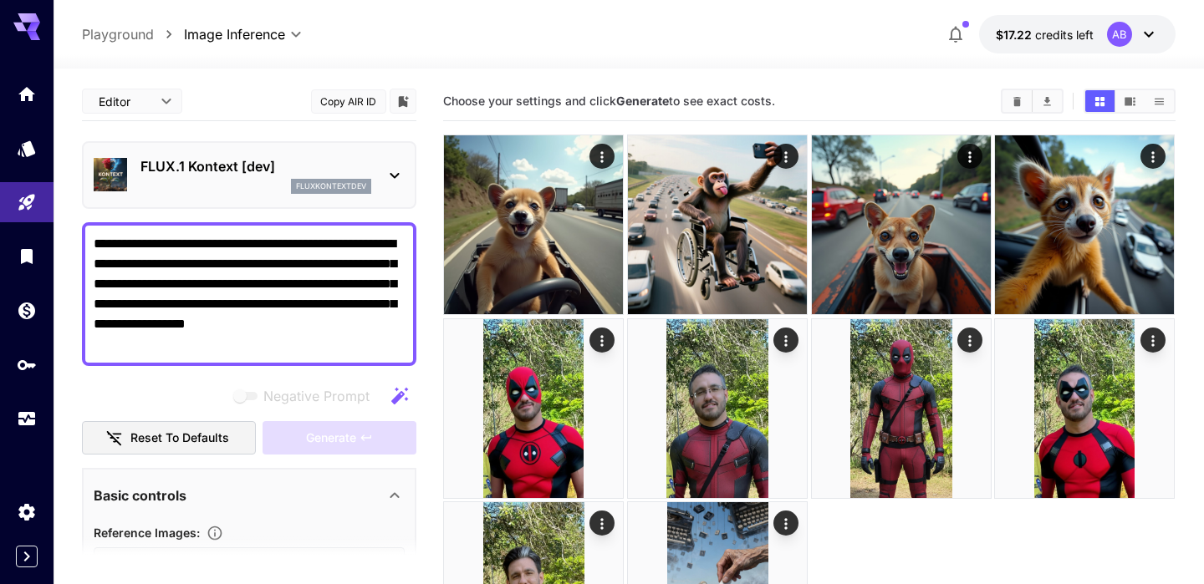
click at [304, 342] on textarea "**********" at bounding box center [249, 294] width 311 height 120
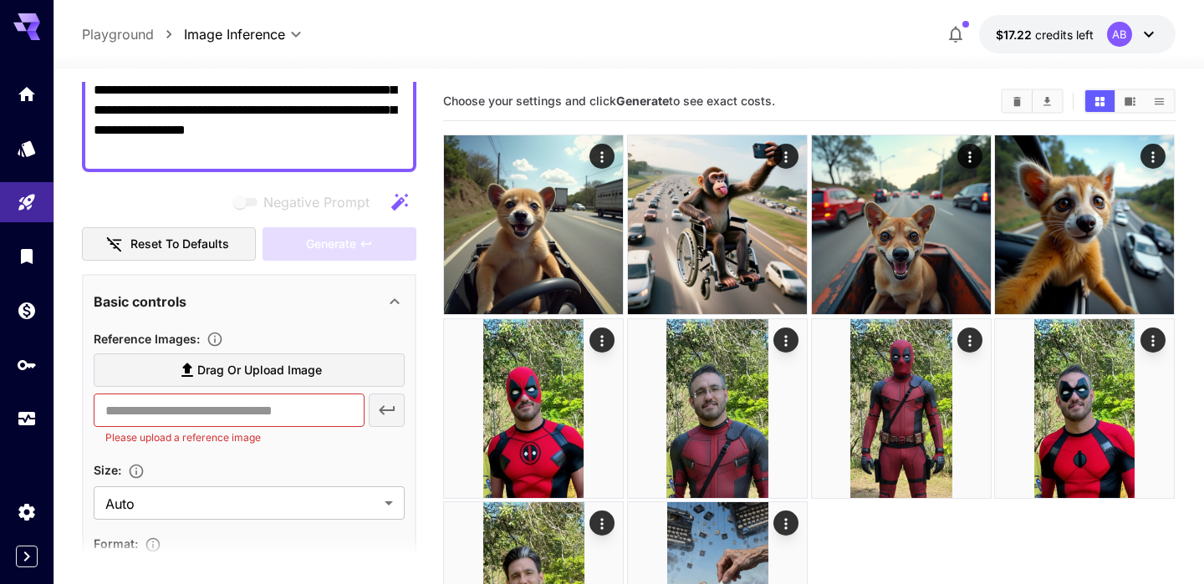
scroll to position [197, 0]
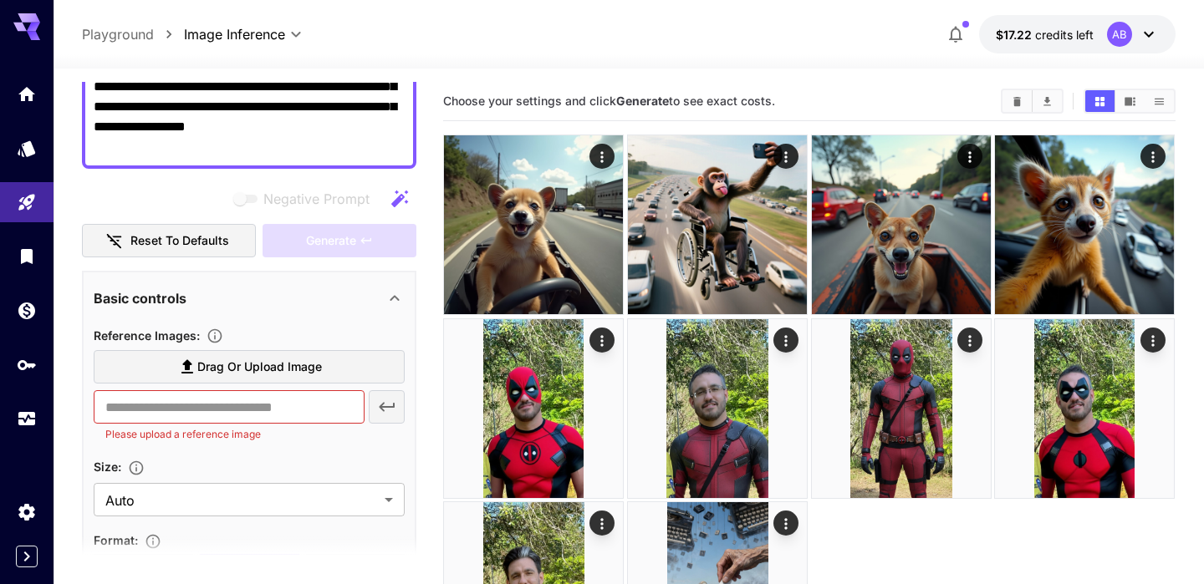
click at [294, 301] on div "Basic controls" at bounding box center [239, 298] width 291 height 20
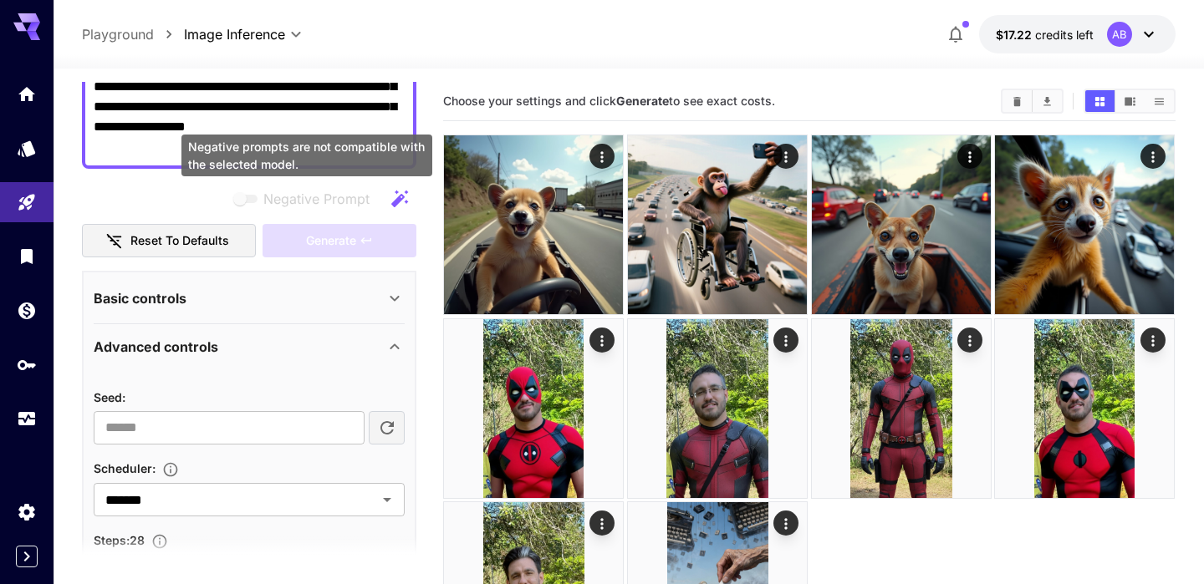
click at [293, 155] on div "Negative prompts are not compatible with the selected model." at bounding box center [306, 156] width 251 height 42
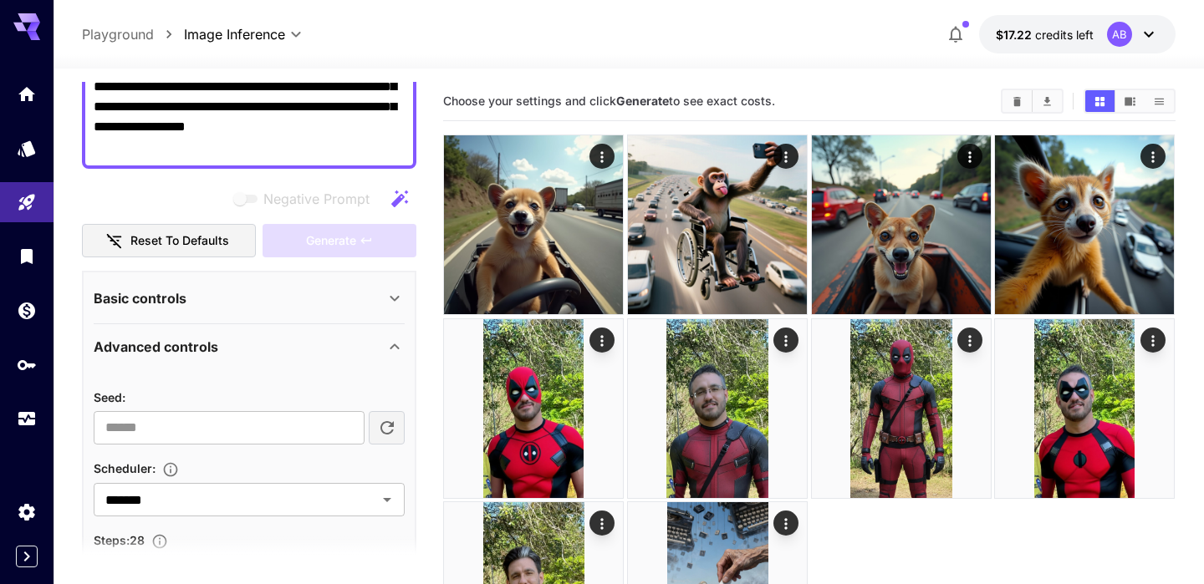
click at [174, 160] on div "**********" at bounding box center [249, 97] width 334 height 144
click at [299, 143] on textarea "**********" at bounding box center [249, 97] width 311 height 120
type textarea "**********"
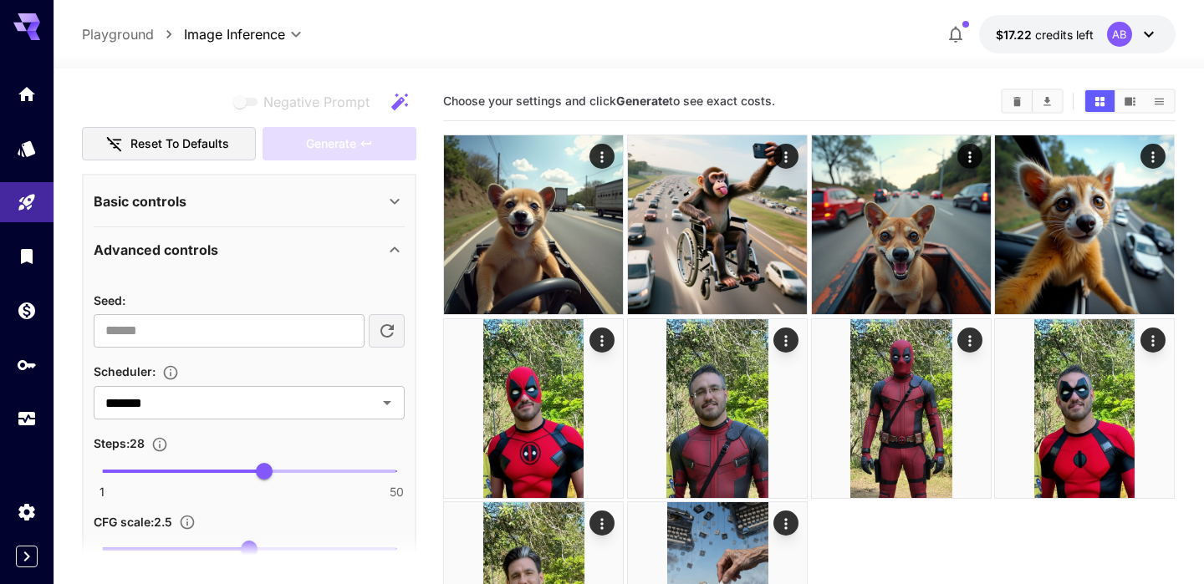
scroll to position [277, 0]
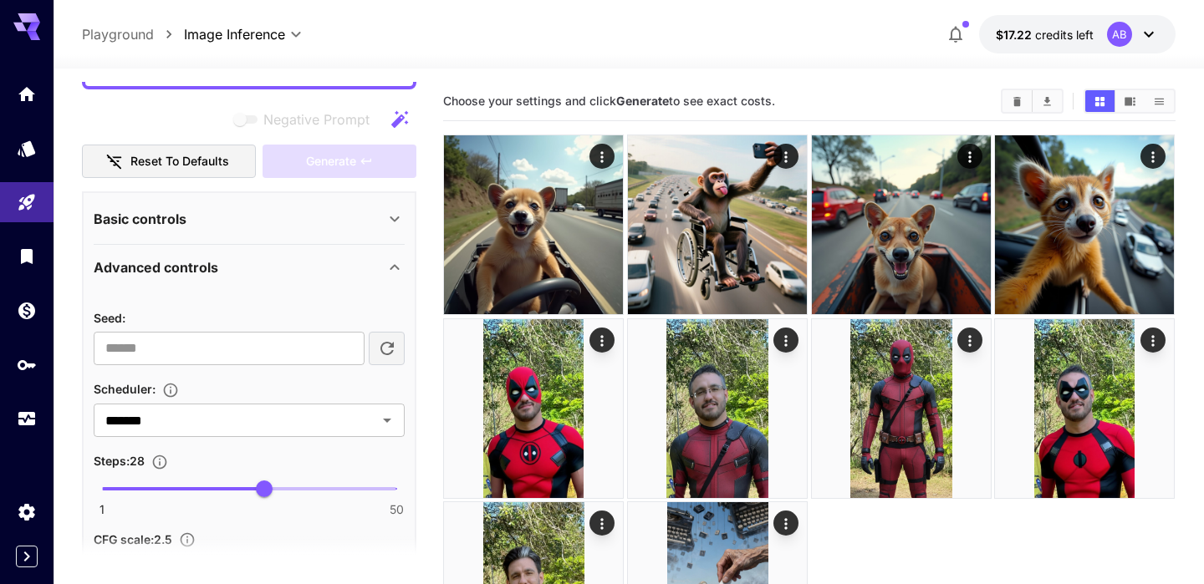
click at [185, 199] on div "Basic controls" at bounding box center [249, 219] width 311 height 40
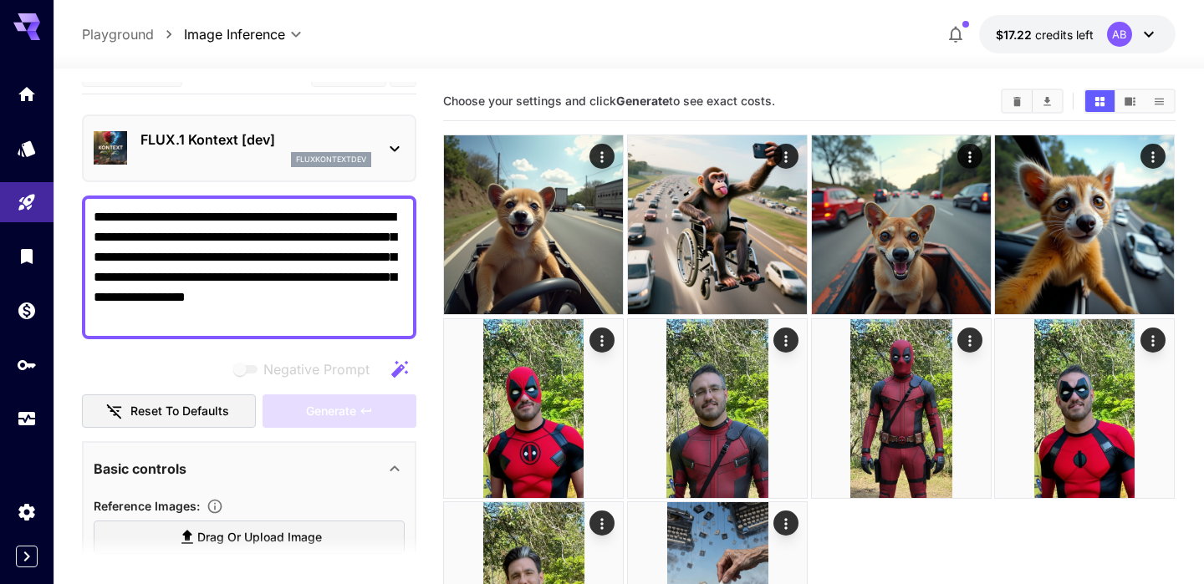
scroll to position [0, 0]
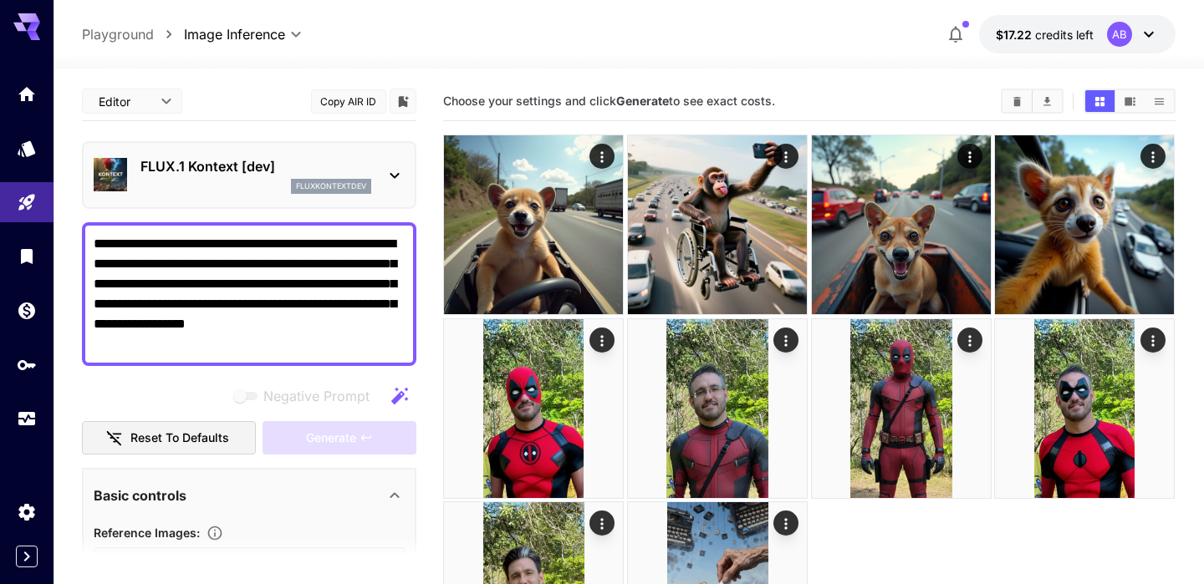
click at [293, 171] on p "FLUX.1 Kontext [dev]" at bounding box center [255, 166] width 231 height 20
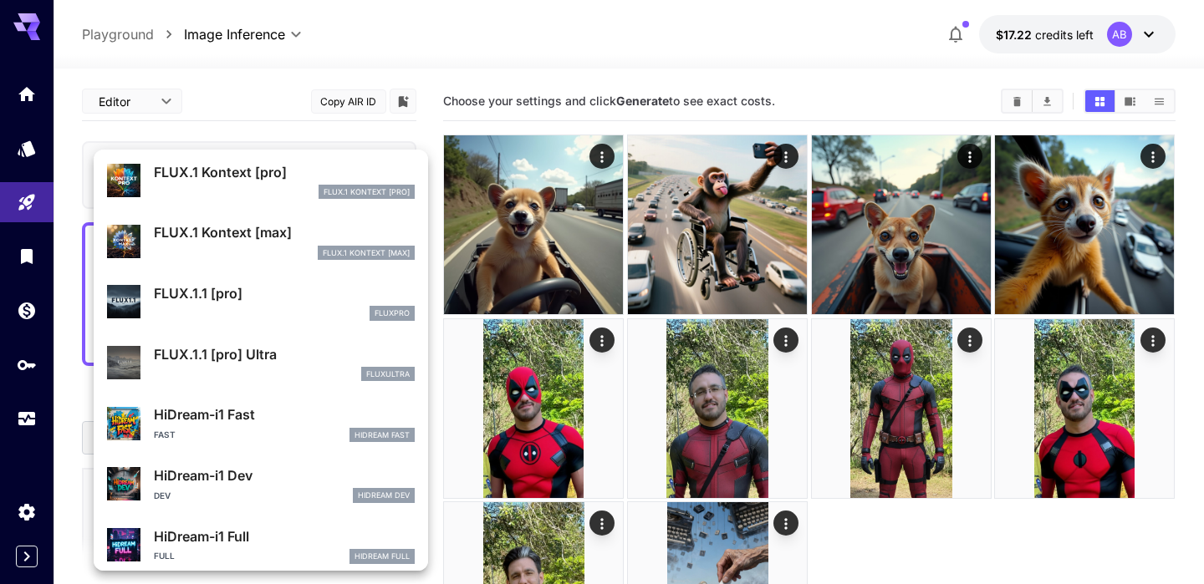
scroll to position [1119, 0]
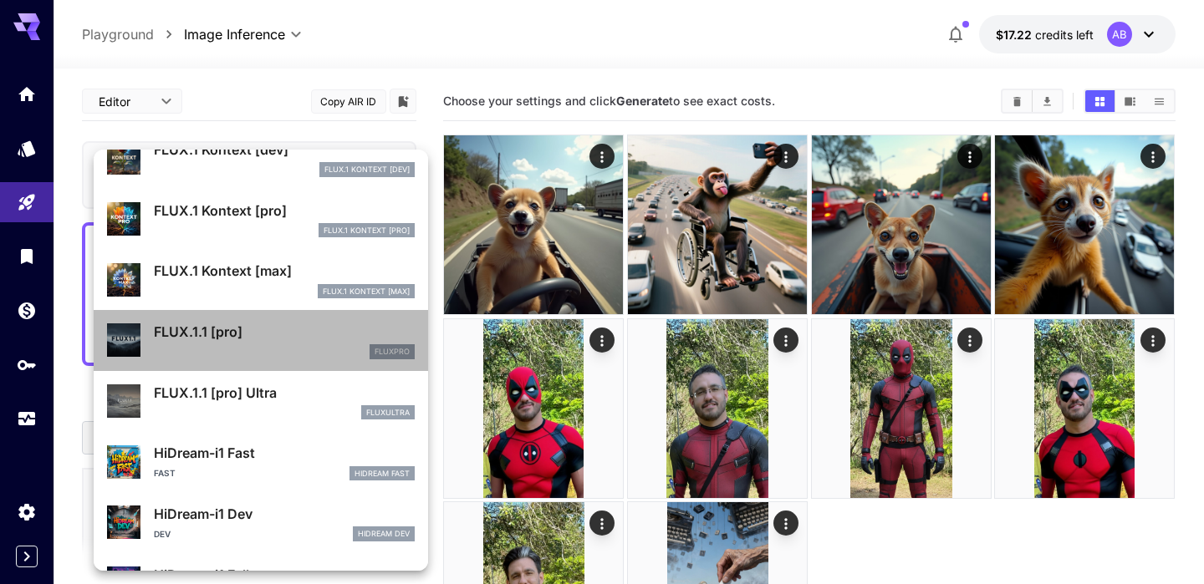
click at [293, 347] on div "fluxpro" at bounding box center [284, 351] width 261 height 15
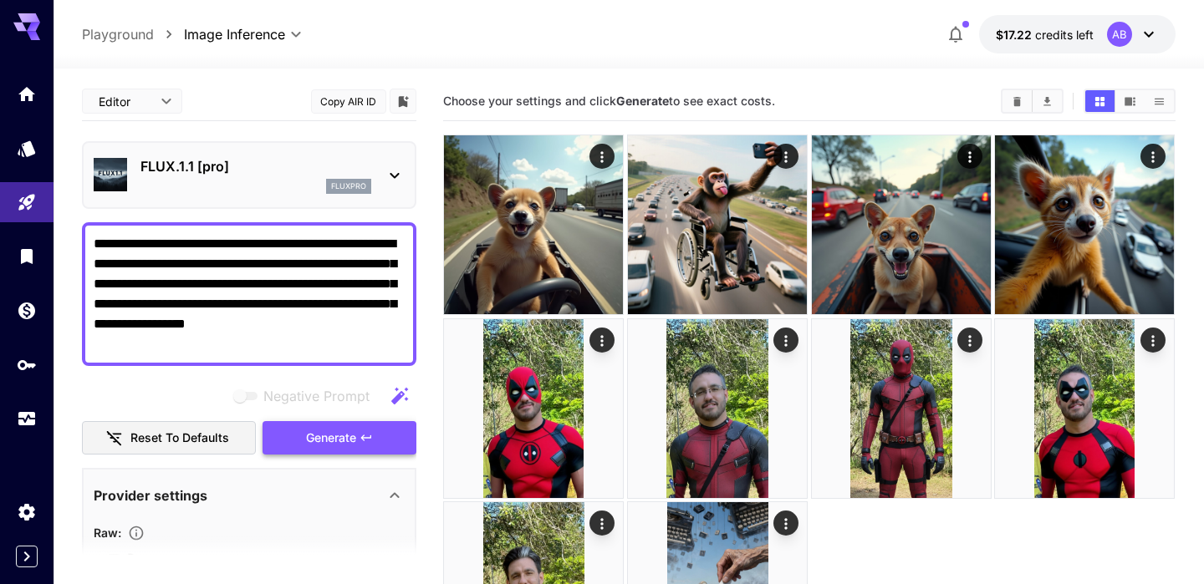
click at [333, 429] on span "Generate" at bounding box center [331, 438] width 50 height 21
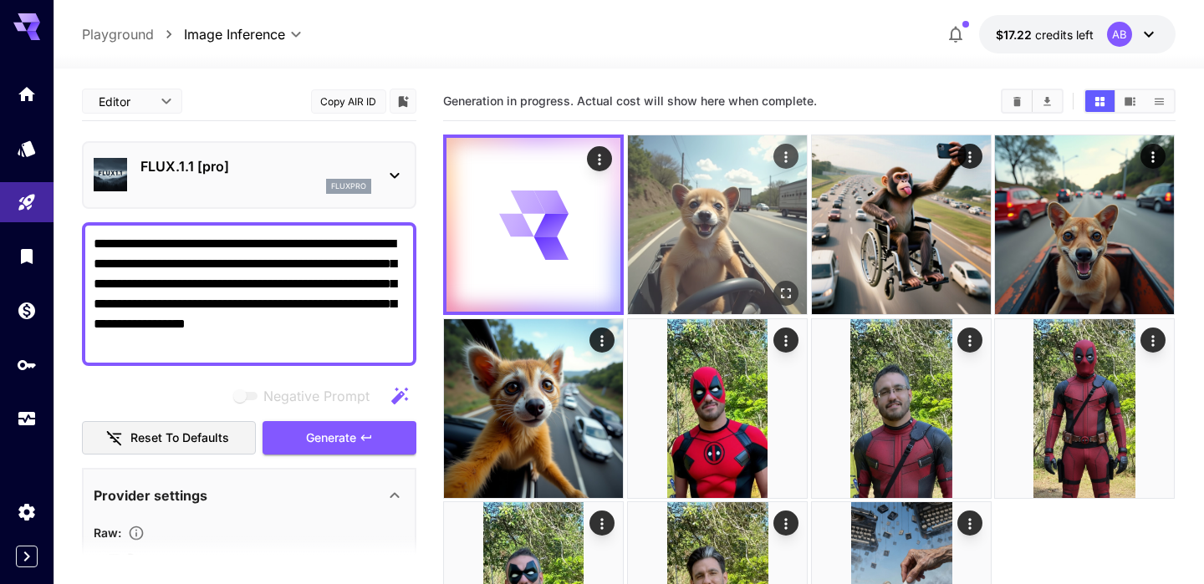
click at [749, 204] on img at bounding box center [717, 224] width 179 height 179
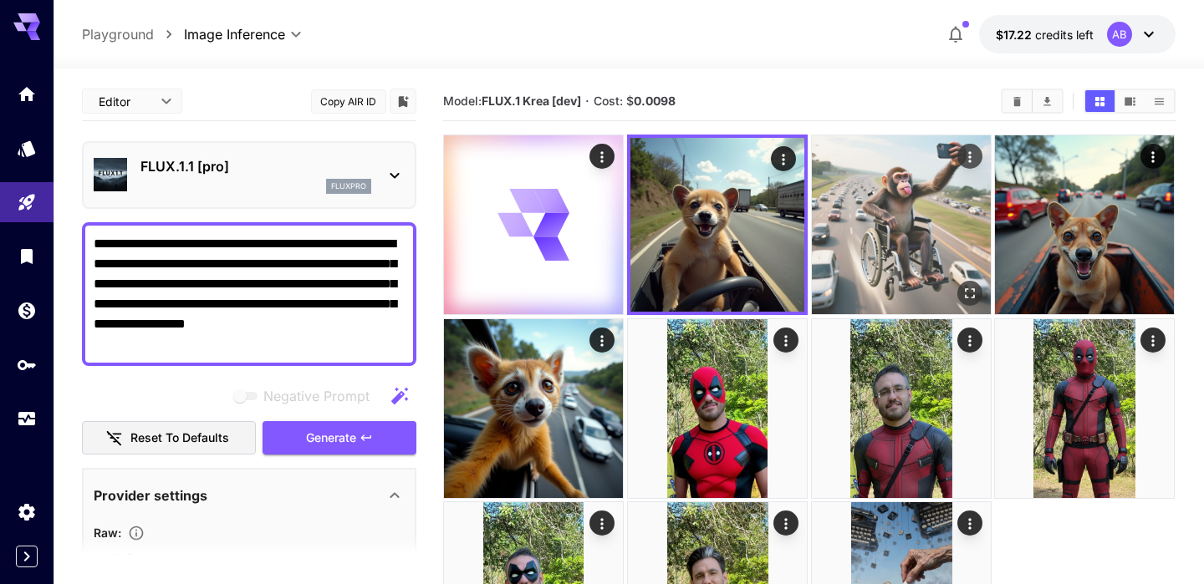
click at [874, 206] on img at bounding box center [901, 224] width 179 height 179
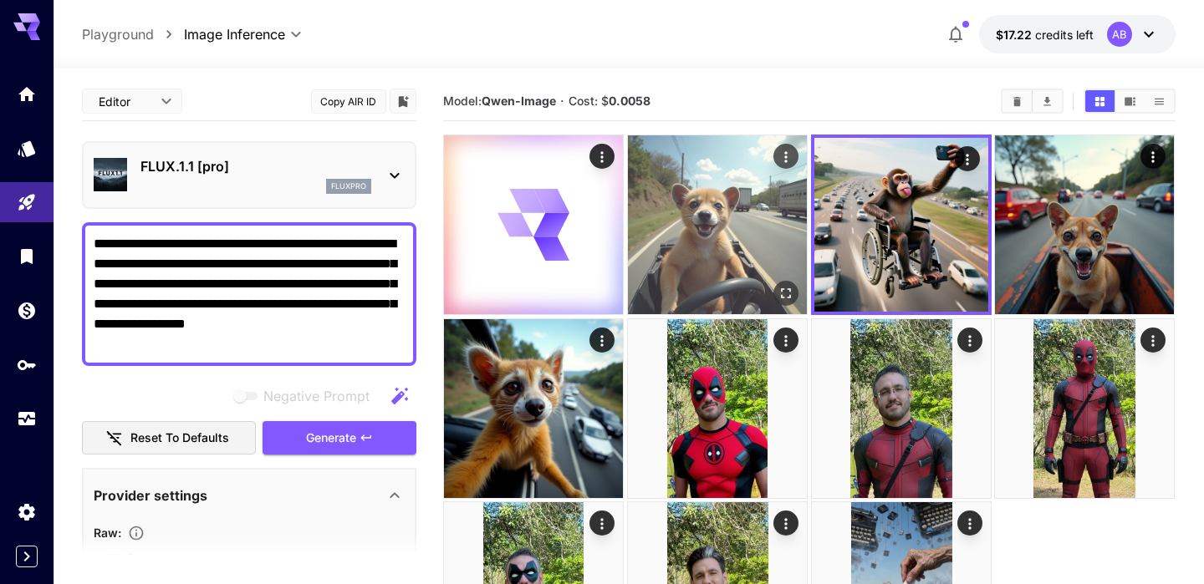
click at [735, 216] on img at bounding box center [717, 224] width 179 height 179
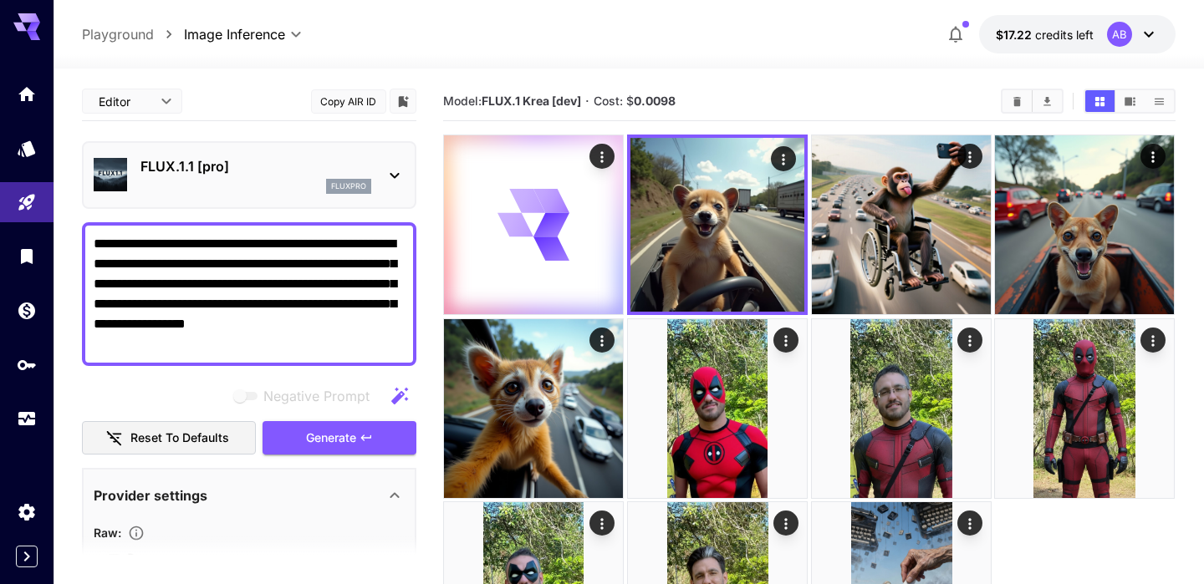
click at [286, 191] on div "fluxpro" at bounding box center [255, 186] width 231 height 15
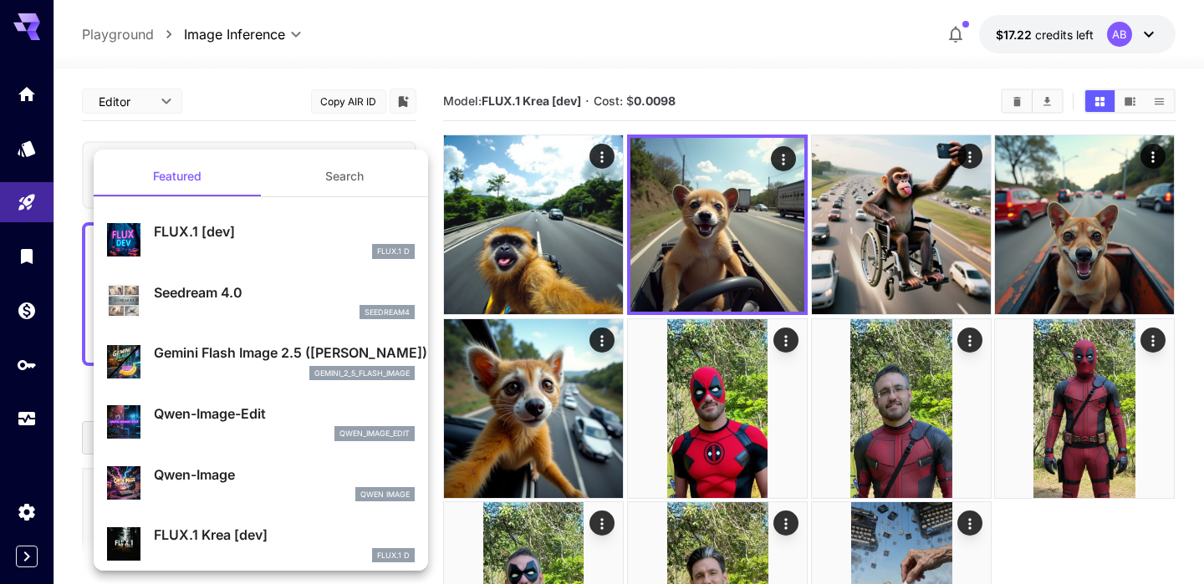
click at [547, 277] on div at bounding box center [602, 292] width 1204 height 584
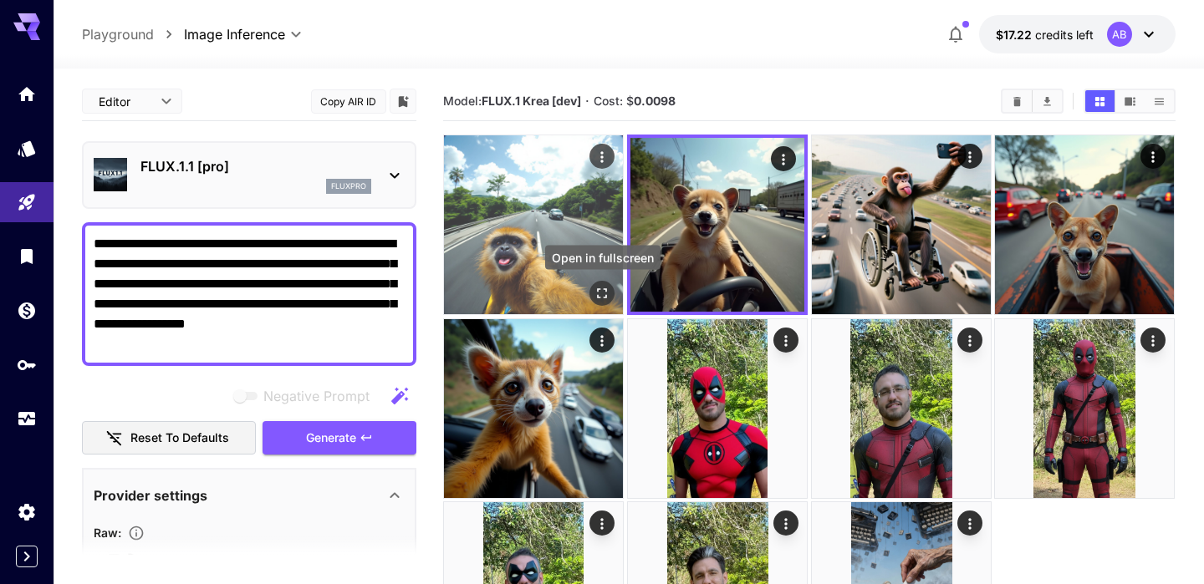
click at [606, 289] on icon "Open in fullscreen" at bounding box center [603, 294] width 10 height 10
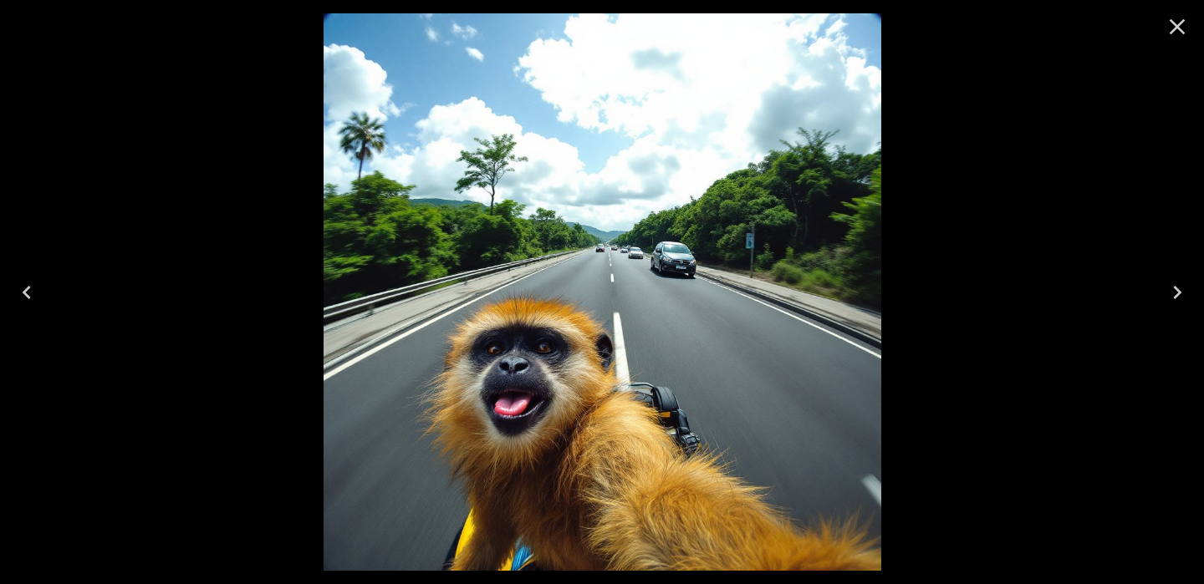
click at [1173, 30] on icon "Close" at bounding box center [1177, 27] width 16 height 16
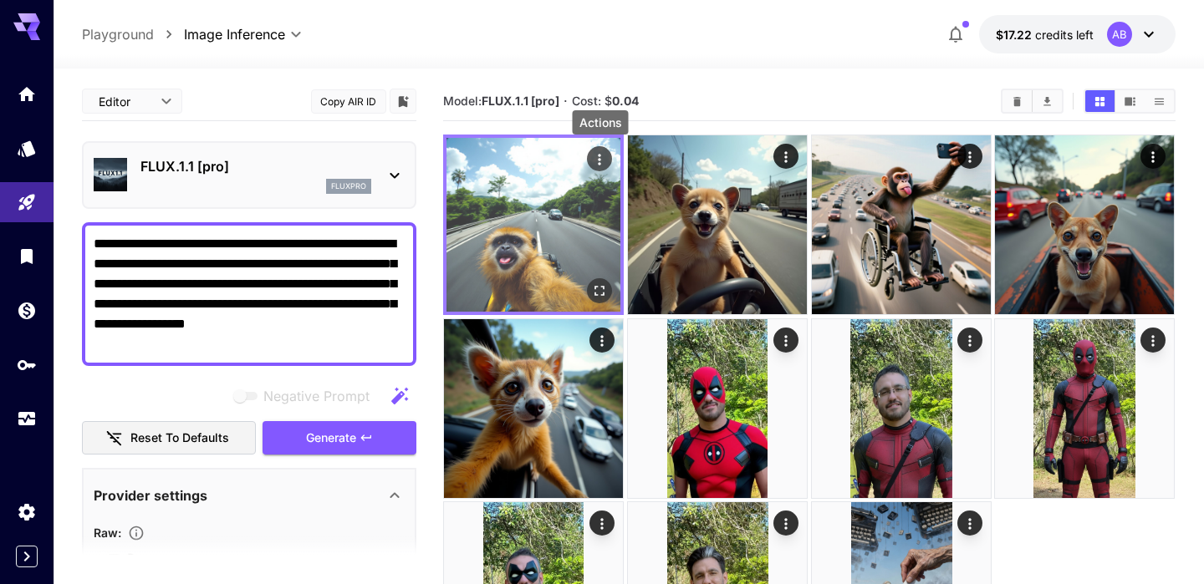
click at [605, 157] on icon "Actions" at bounding box center [600, 159] width 17 height 17
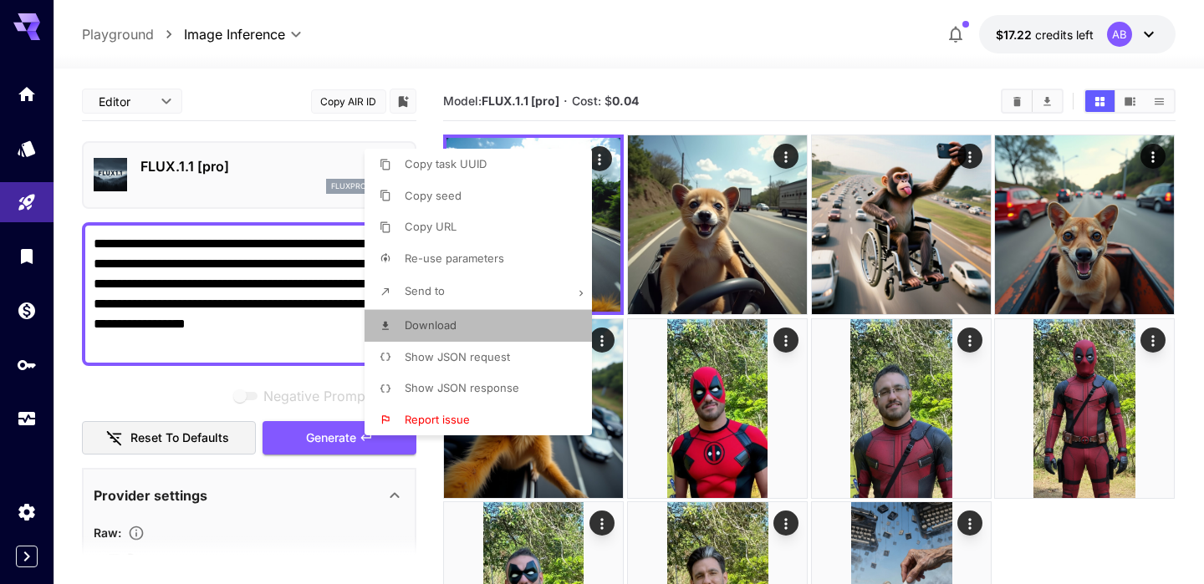
click at [489, 318] on li "Download" at bounding box center [482, 326] width 237 height 32
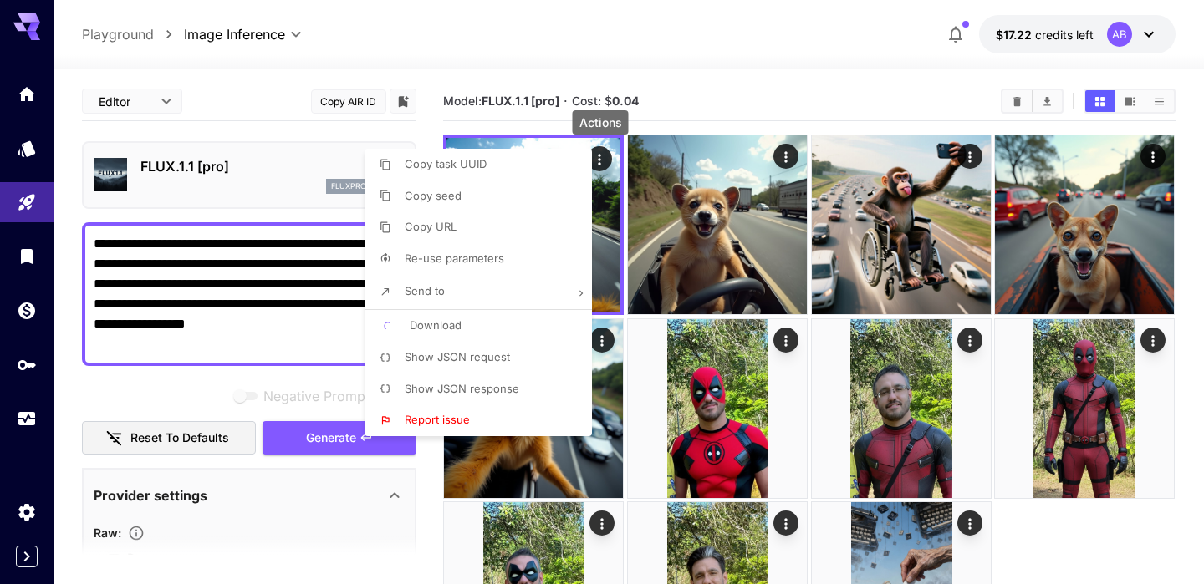
click at [284, 202] on div at bounding box center [602, 292] width 1204 height 584
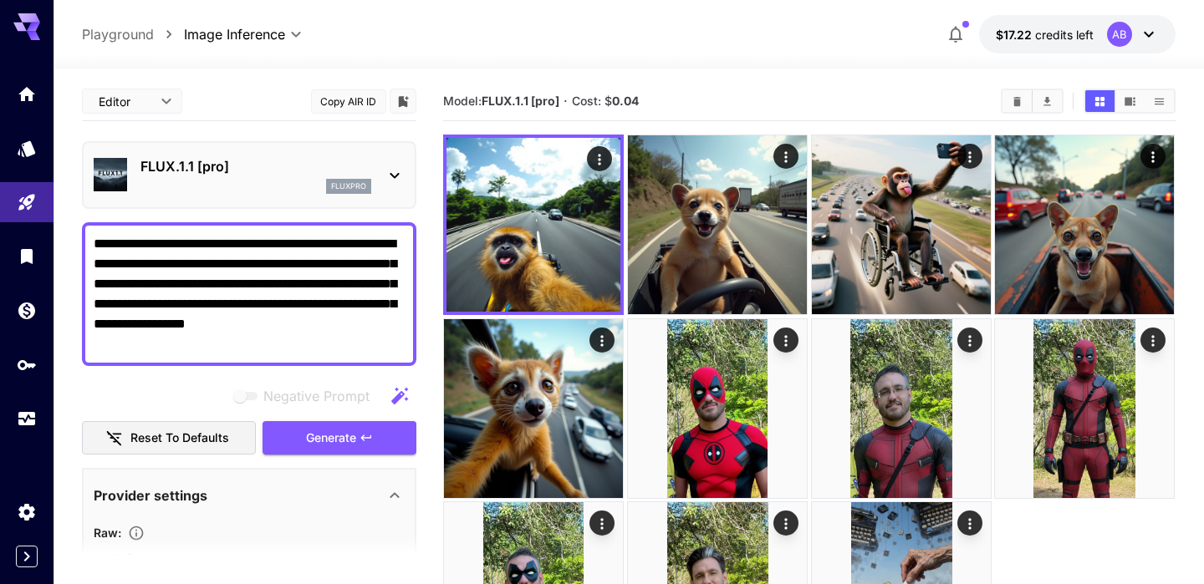
click at [286, 193] on div "fluxpro" at bounding box center [255, 186] width 231 height 15
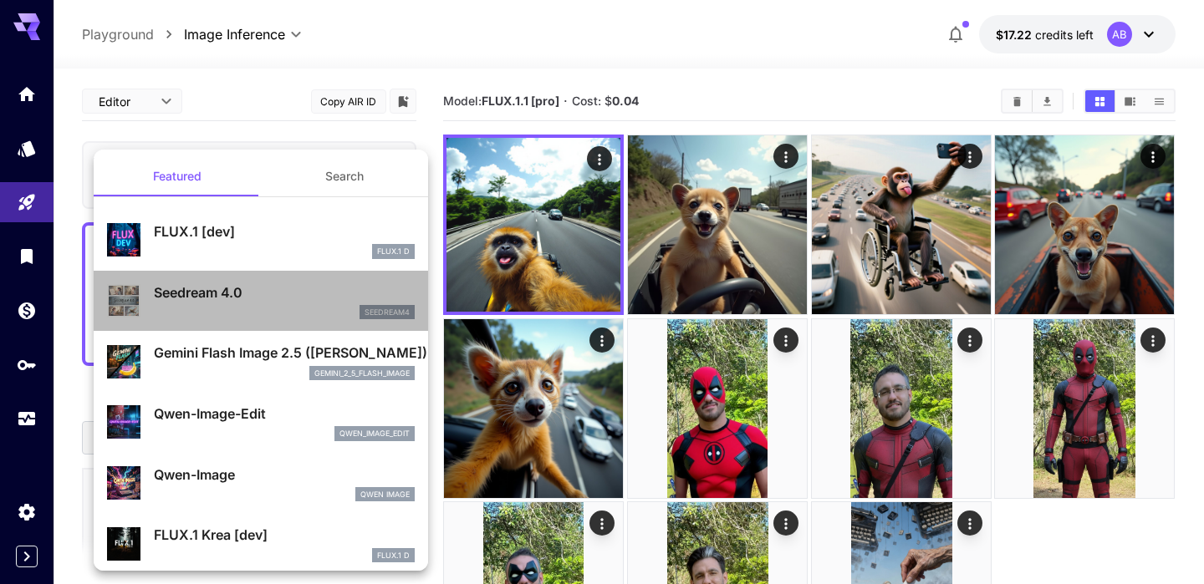
click at [266, 292] on p "Seedream 4.0" at bounding box center [284, 293] width 261 height 20
type input "**********"
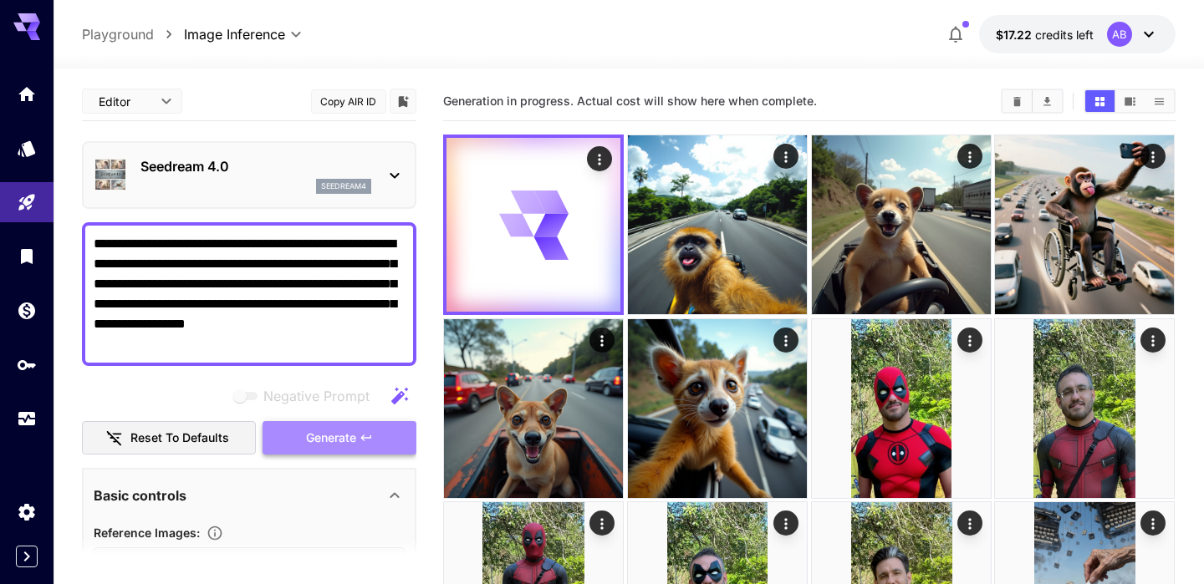
click at [346, 445] on span "Generate" at bounding box center [331, 438] width 50 height 21
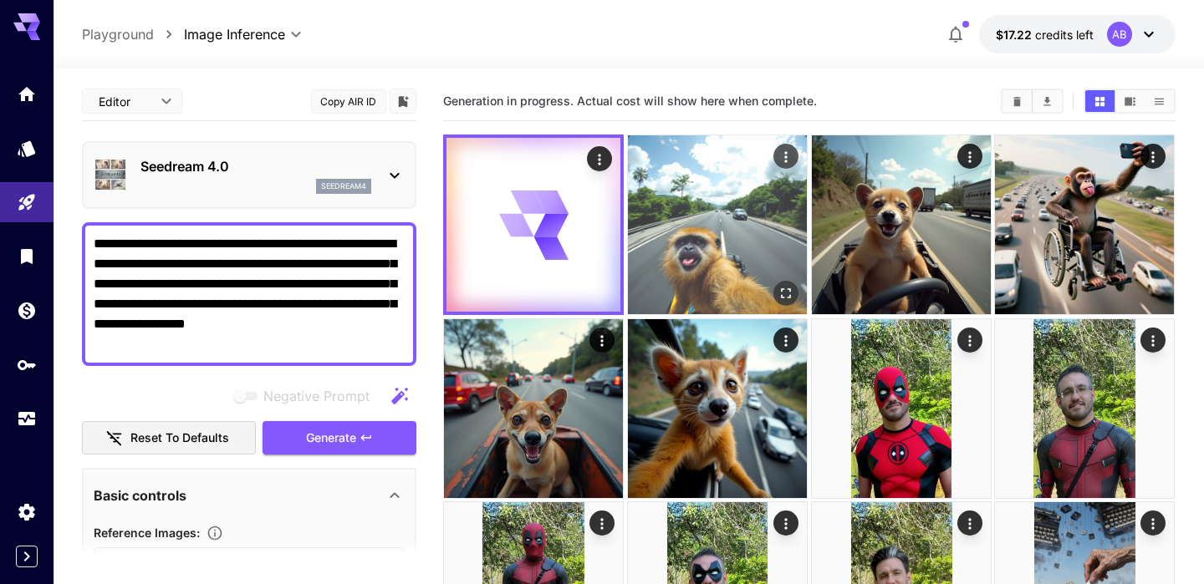
click at [715, 218] on img at bounding box center [717, 224] width 179 height 179
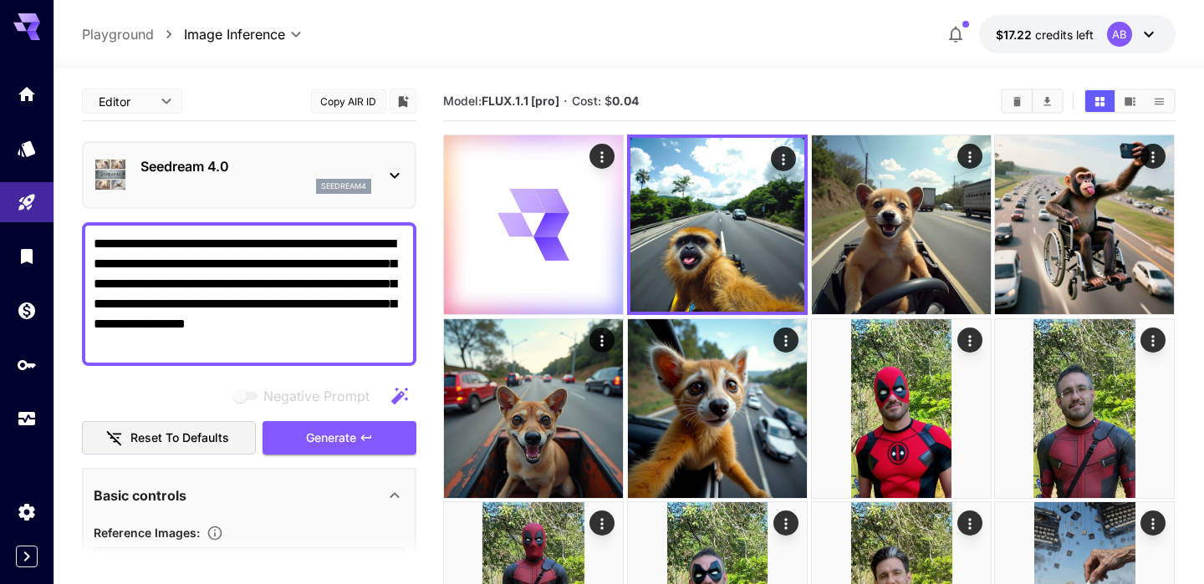
click at [715, 114] on div "Model: FLUX.1.1 [pro] · Cost: $ 0.04" at bounding box center [808, 101] width 731 height 39
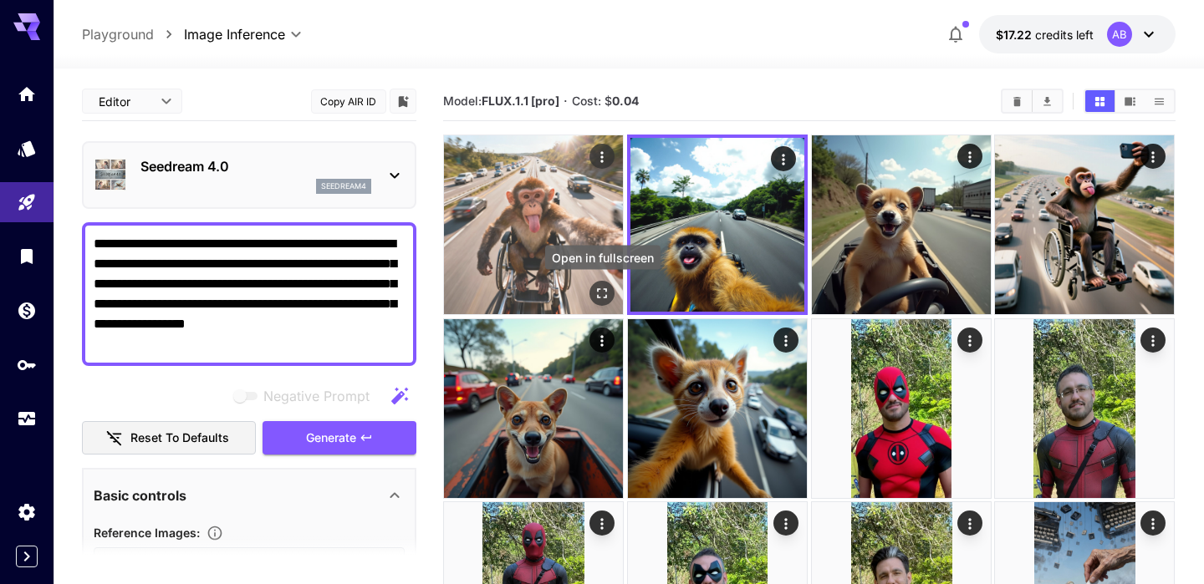
click at [608, 292] on icon "Open in fullscreen" at bounding box center [602, 293] width 17 height 17
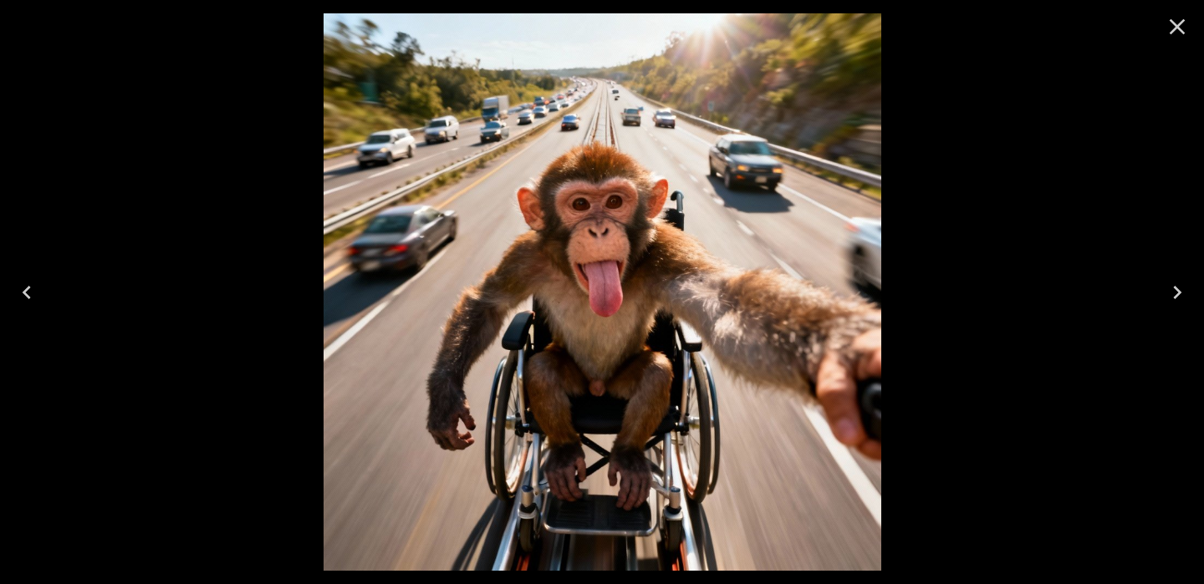
click at [1181, 22] on icon "Close" at bounding box center [1177, 27] width 16 height 16
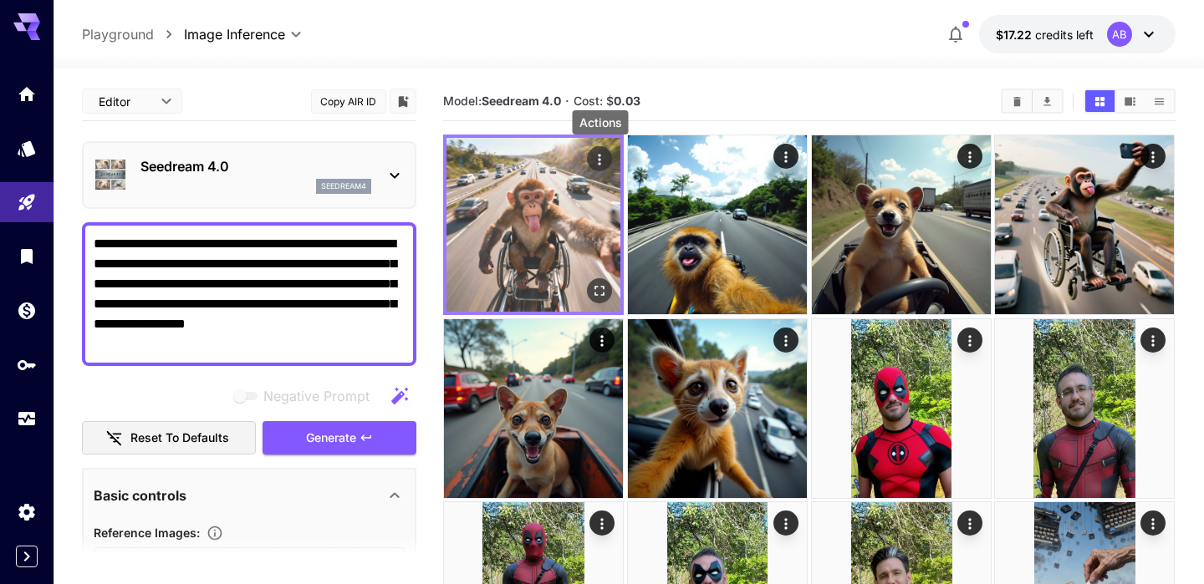
click at [598, 165] on icon "Actions" at bounding box center [600, 159] width 17 height 17
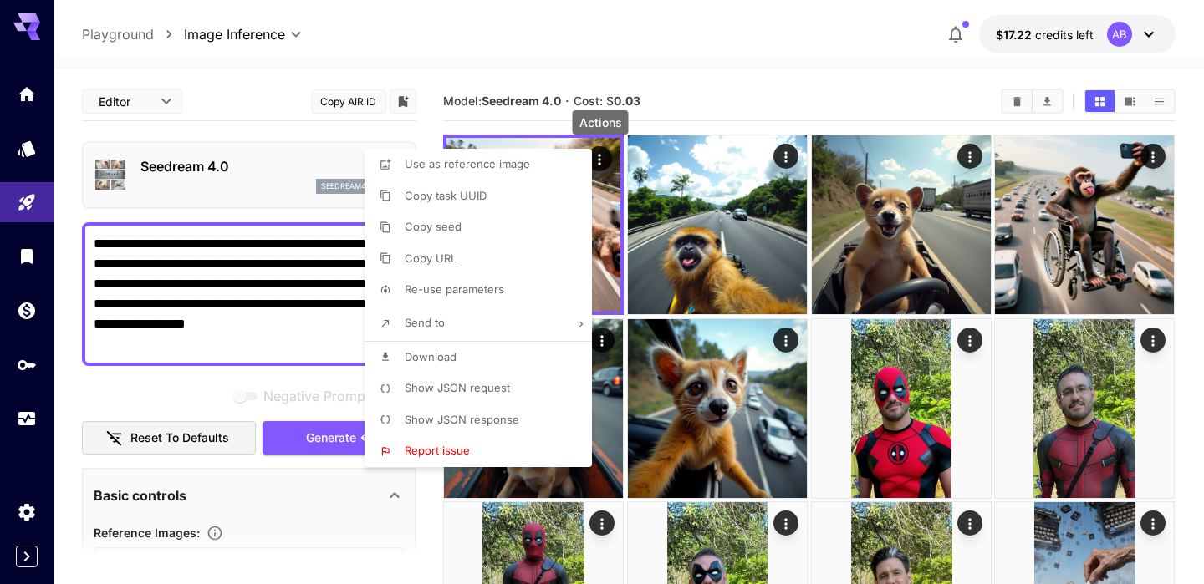
click at [456, 354] on span "Download" at bounding box center [431, 356] width 52 height 13
click at [773, 84] on div at bounding box center [602, 292] width 1204 height 584
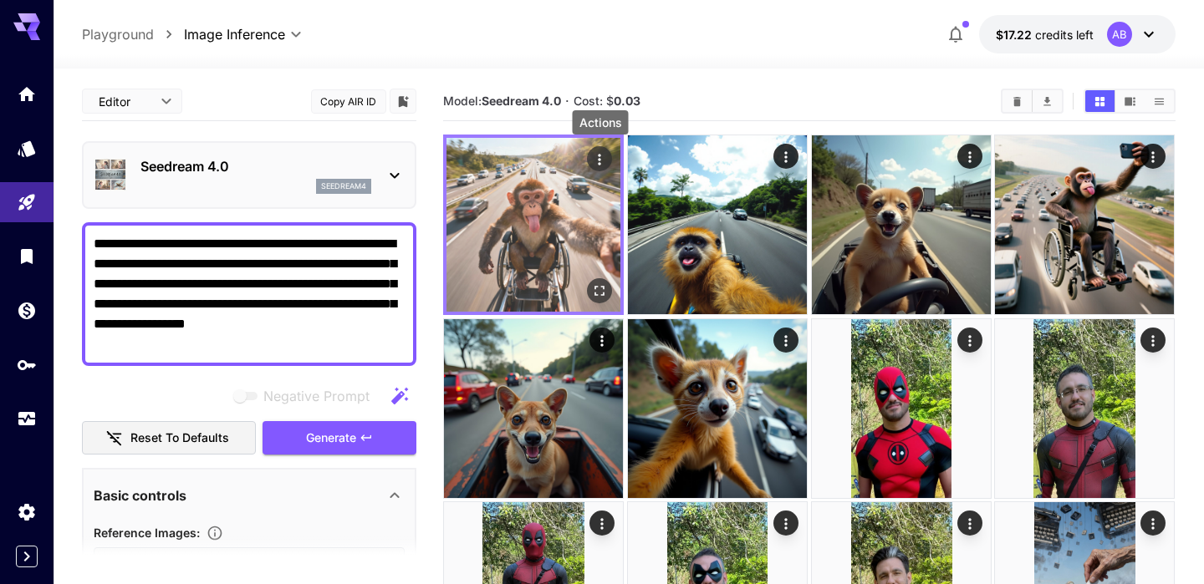
click at [574, 178] on img at bounding box center [533, 225] width 174 height 174
click at [564, 188] on img at bounding box center [533, 225] width 174 height 174
click at [602, 285] on icon "Open in fullscreen" at bounding box center [600, 291] width 17 height 17
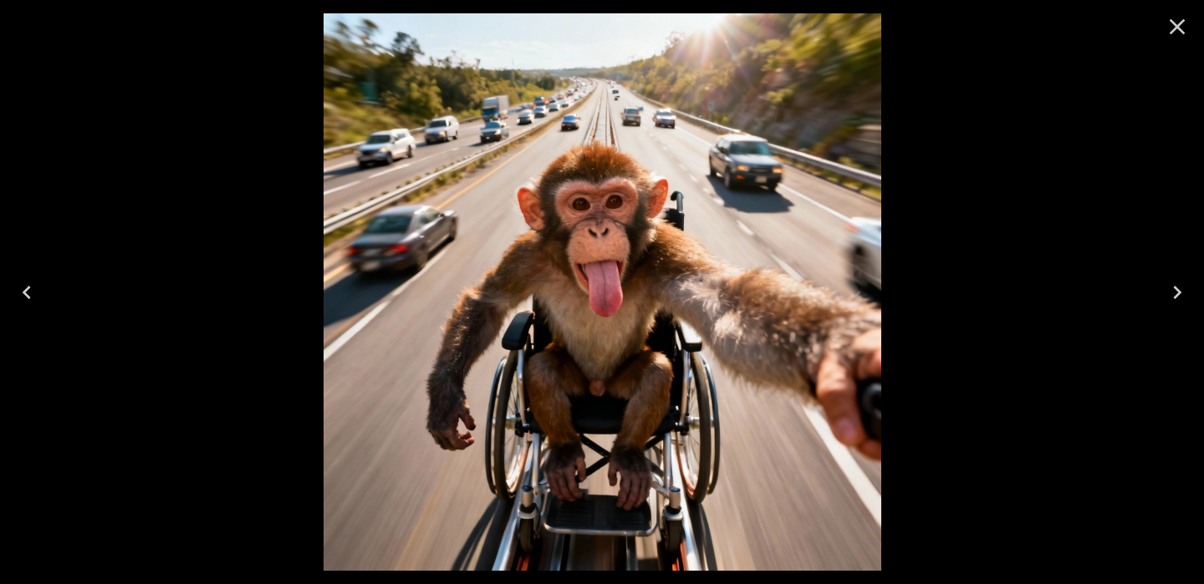
click at [1182, 27] on icon "Close" at bounding box center [1176, 26] width 27 height 27
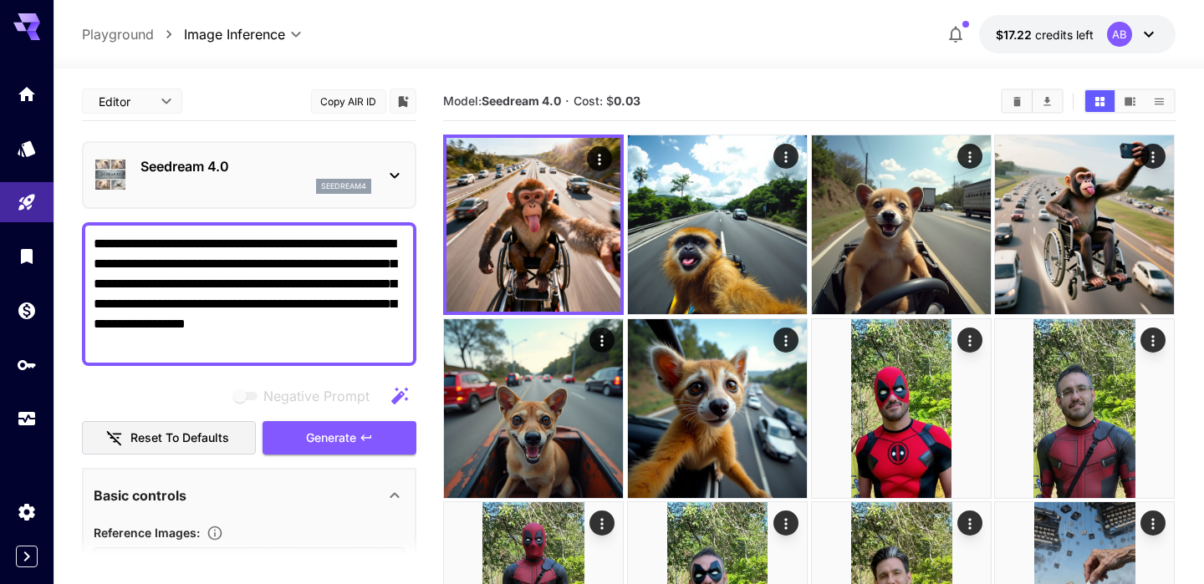
click at [379, 182] on div "Seedream 4.0 seedream4" at bounding box center [249, 175] width 311 height 51
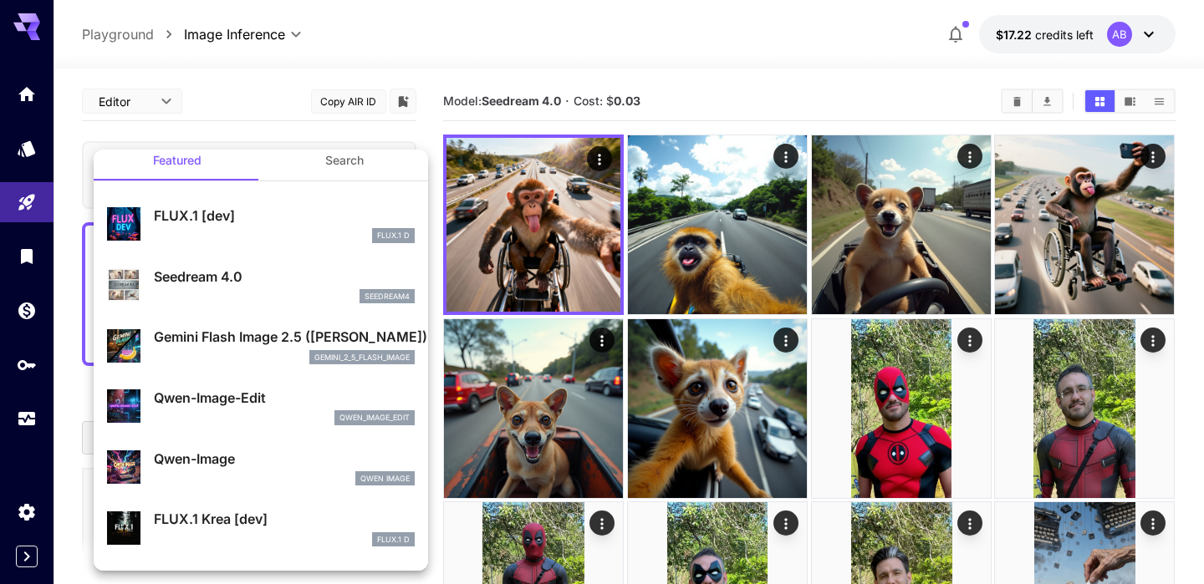
scroll to position [17, 0]
click at [341, 355] on p "gemini_2_5_flash_image" at bounding box center [361, 357] width 95 height 12
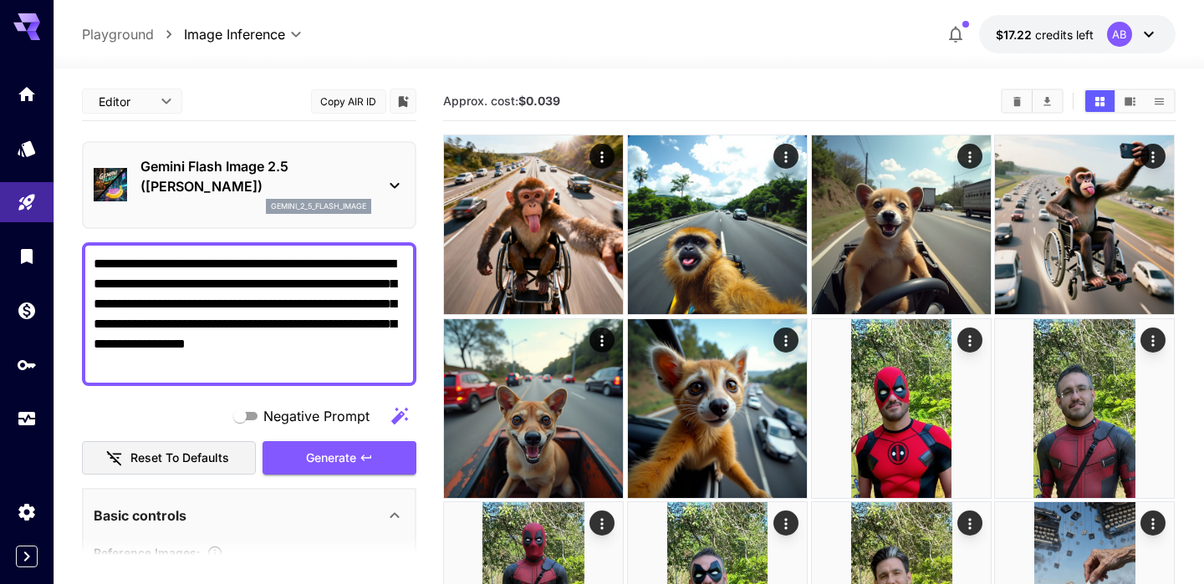
click at [337, 375] on div "**********" at bounding box center [249, 314] width 334 height 144
click at [379, 473] on button "Generate" at bounding box center [339, 458] width 154 height 34
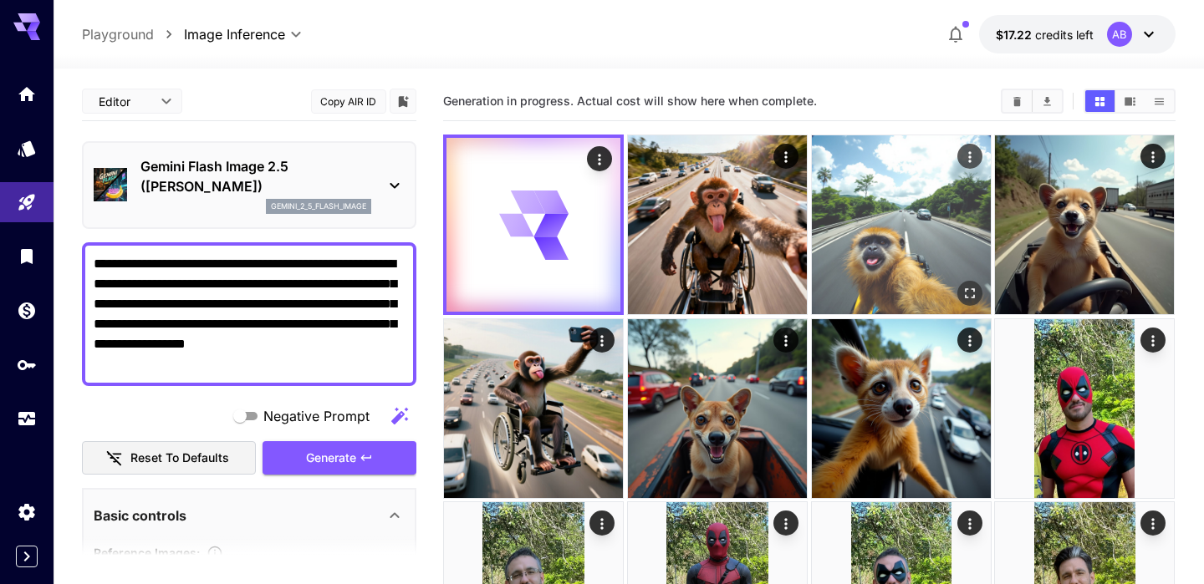
click at [947, 240] on img at bounding box center [901, 224] width 179 height 179
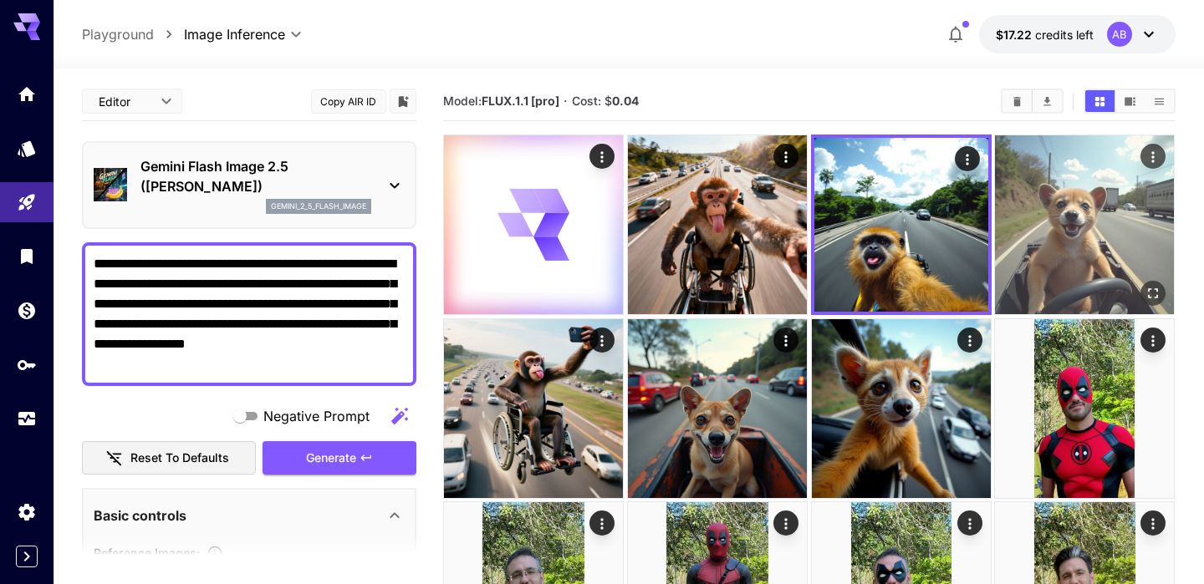
click at [1067, 234] on img at bounding box center [1084, 224] width 179 height 179
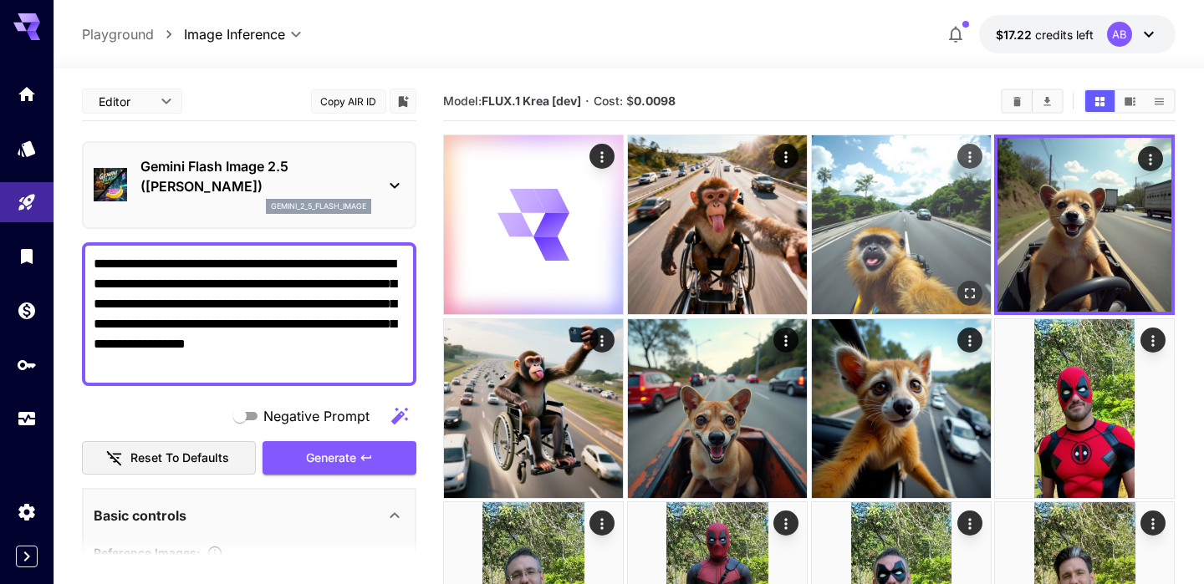
click at [953, 224] on img at bounding box center [901, 224] width 179 height 179
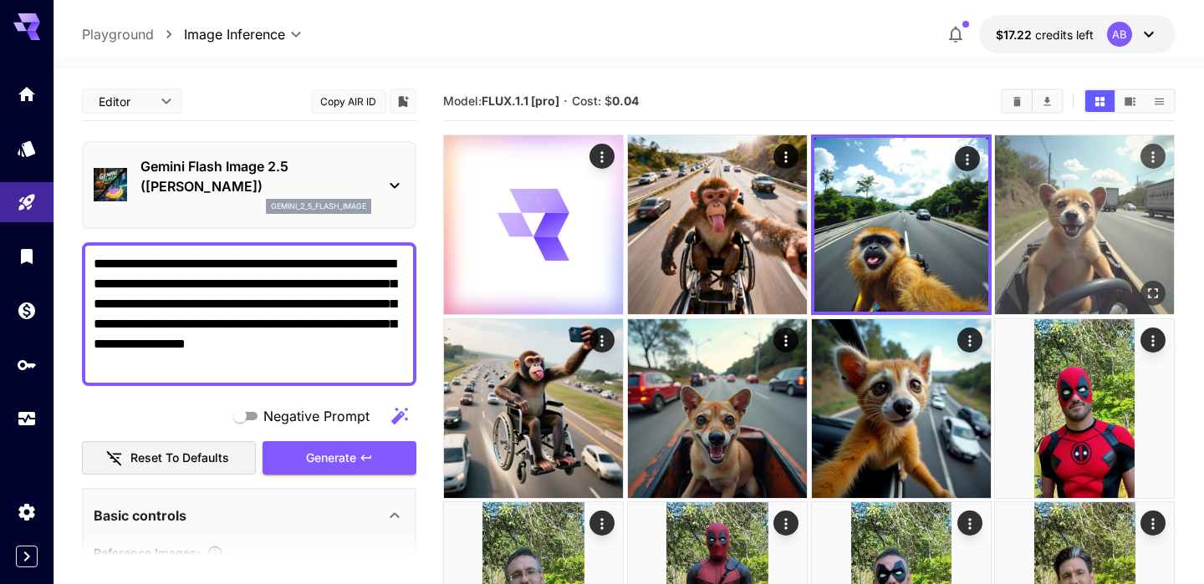
click at [1049, 218] on img at bounding box center [1084, 224] width 179 height 179
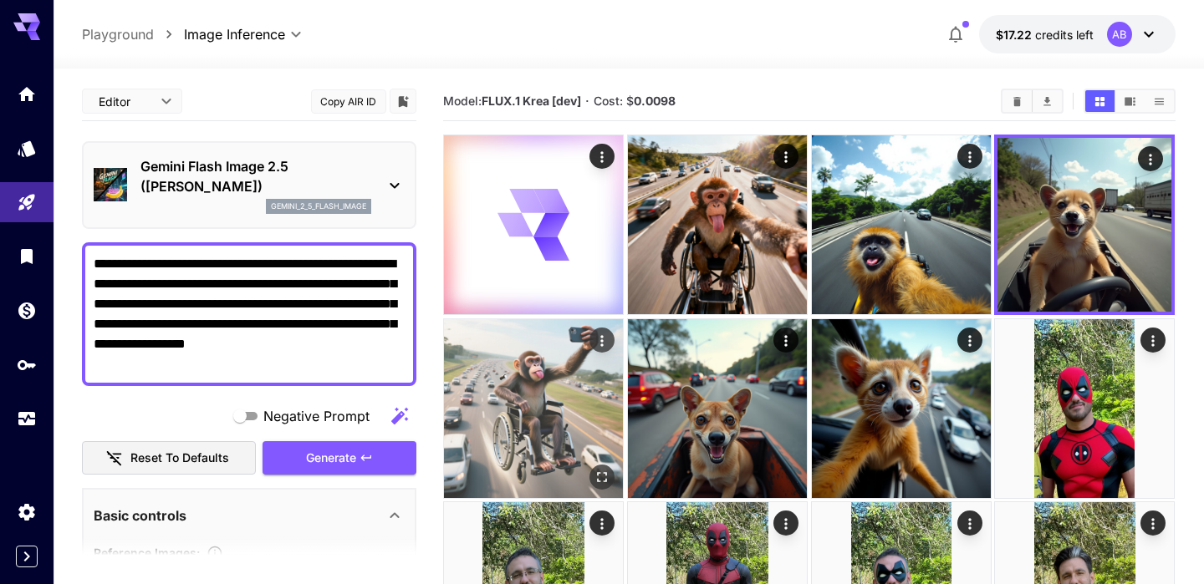
click at [560, 421] on img at bounding box center [533, 408] width 179 height 179
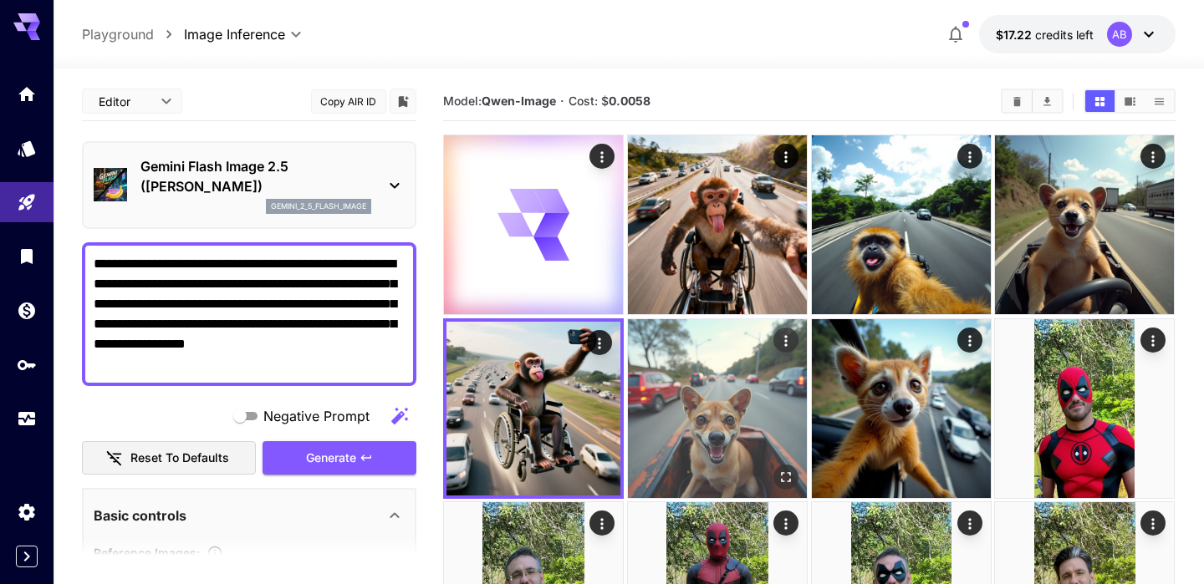
click at [690, 420] on img at bounding box center [717, 408] width 179 height 179
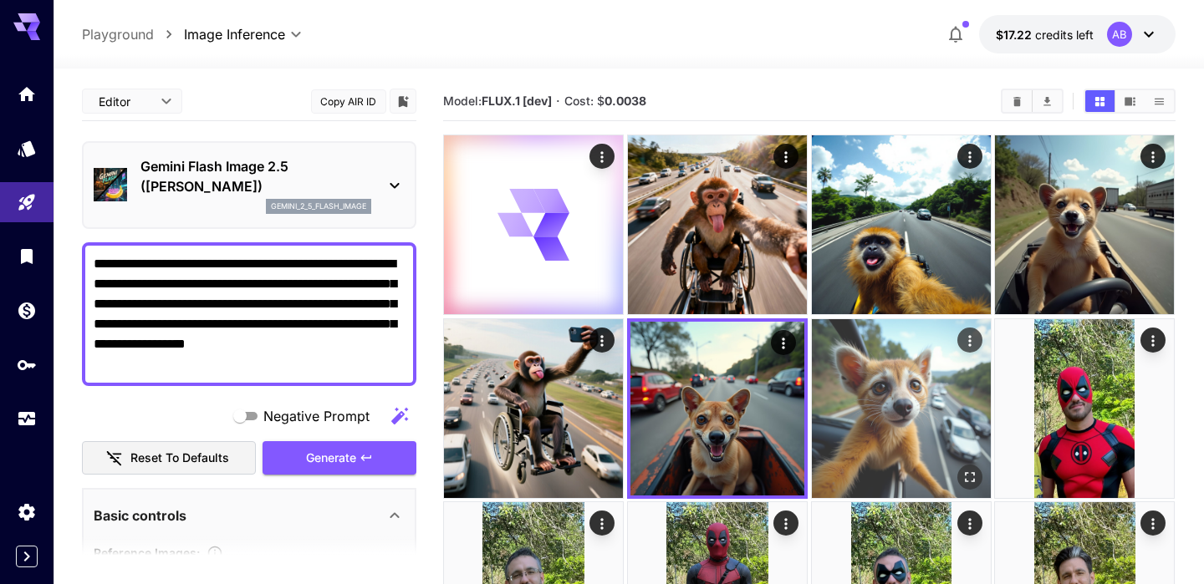
click at [843, 408] on img at bounding box center [901, 408] width 179 height 179
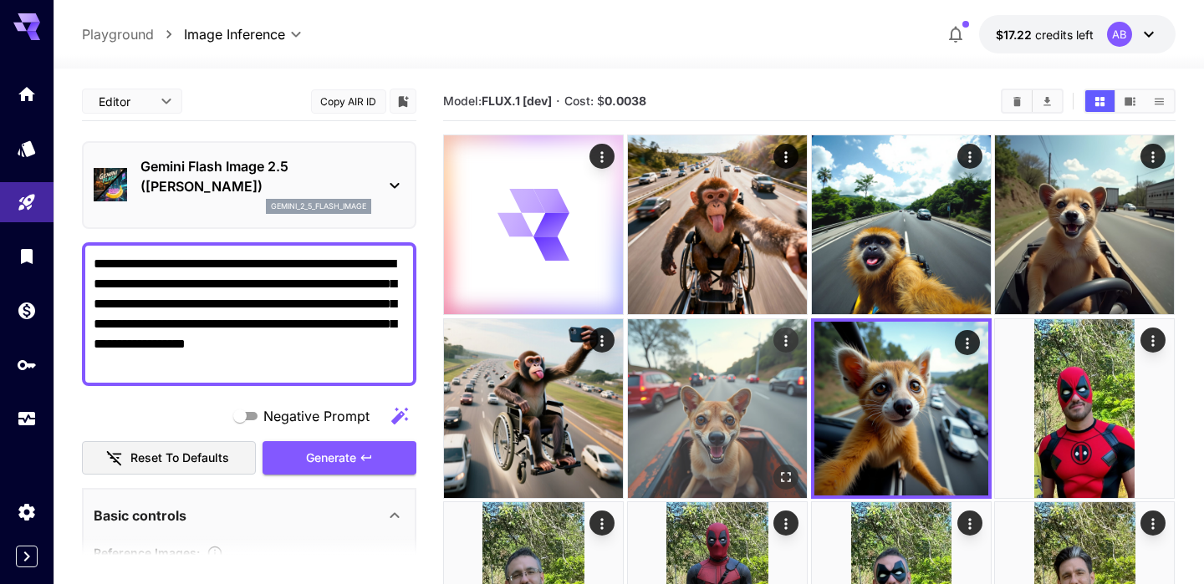
click at [736, 393] on img at bounding box center [717, 408] width 179 height 179
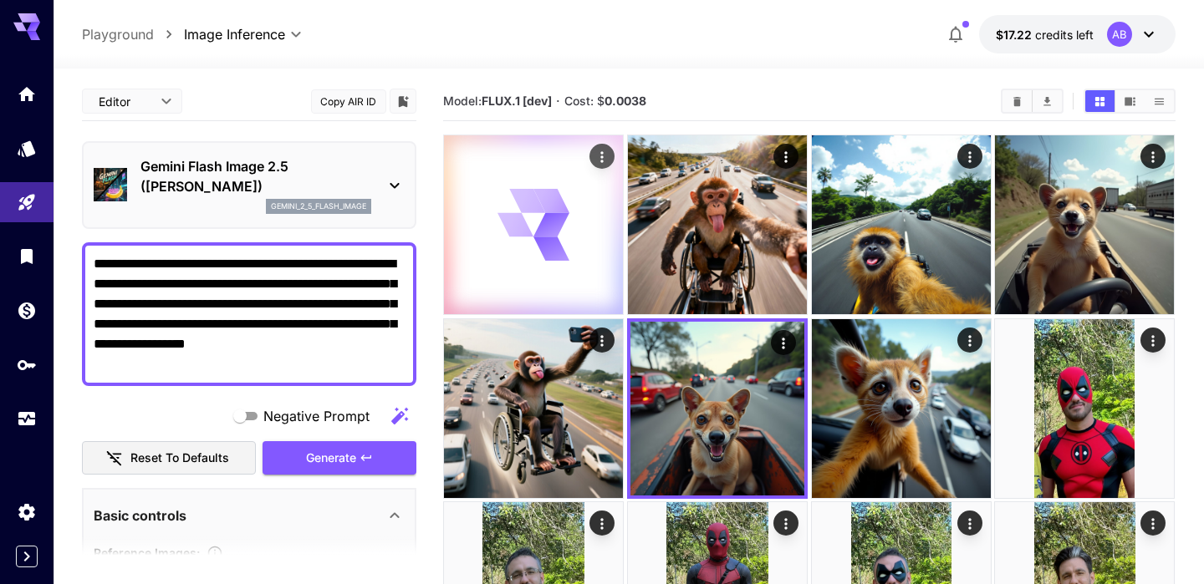
click at [563, 268] on div at bounding box center [533, 224] width 179 height 179
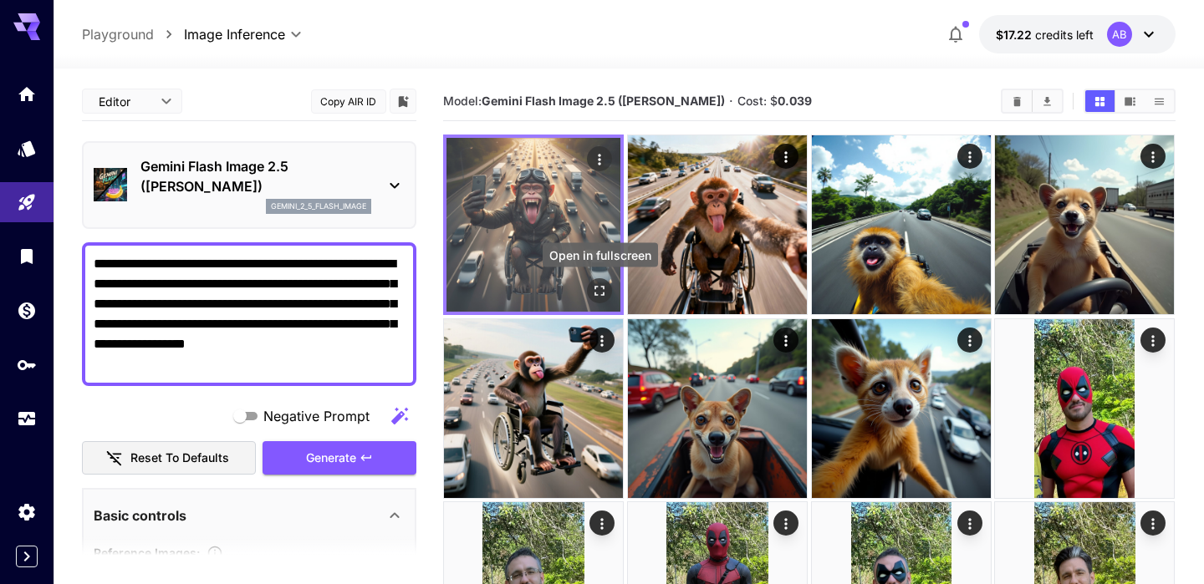
click at [603, 294] on icon "Open in fullscreen" at bounding box center [600, 291] width 17 height 17
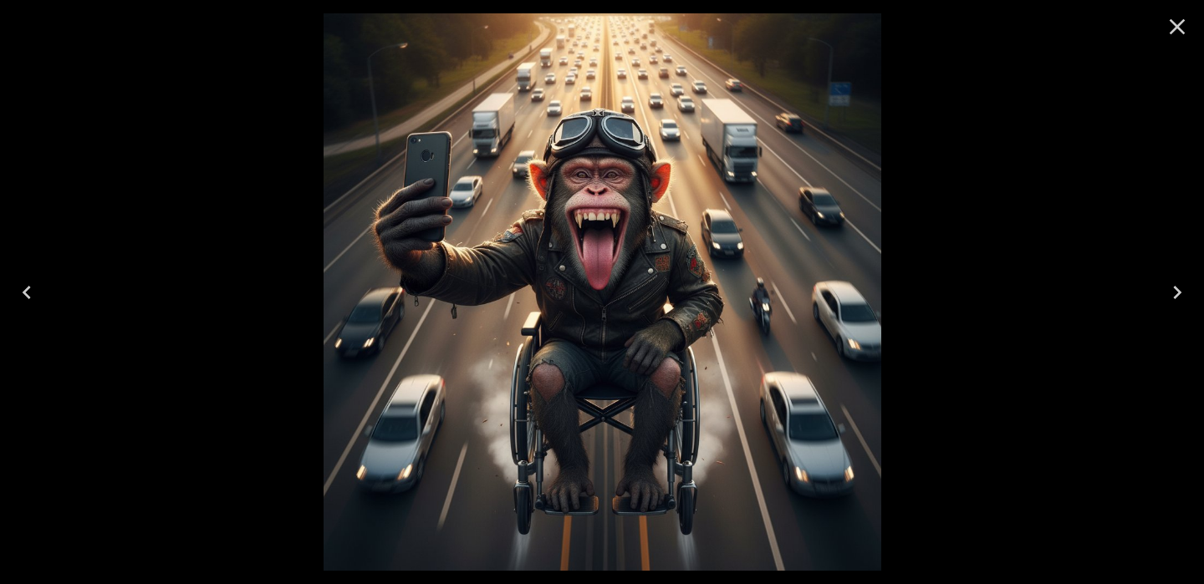
click at [1175, 23] on icon "Close" at bounding box center [1176, 26] width 27 height 27
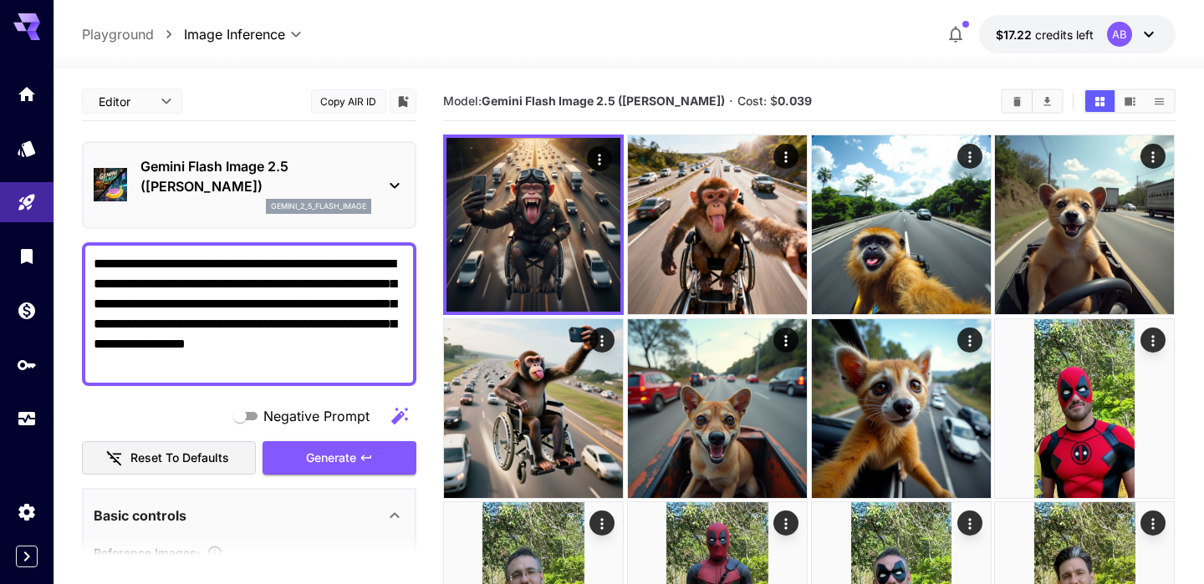
click at [279, 199] on div "gemini_2_5_flash_image" at bounding box center [318, 206] width 105 height 15
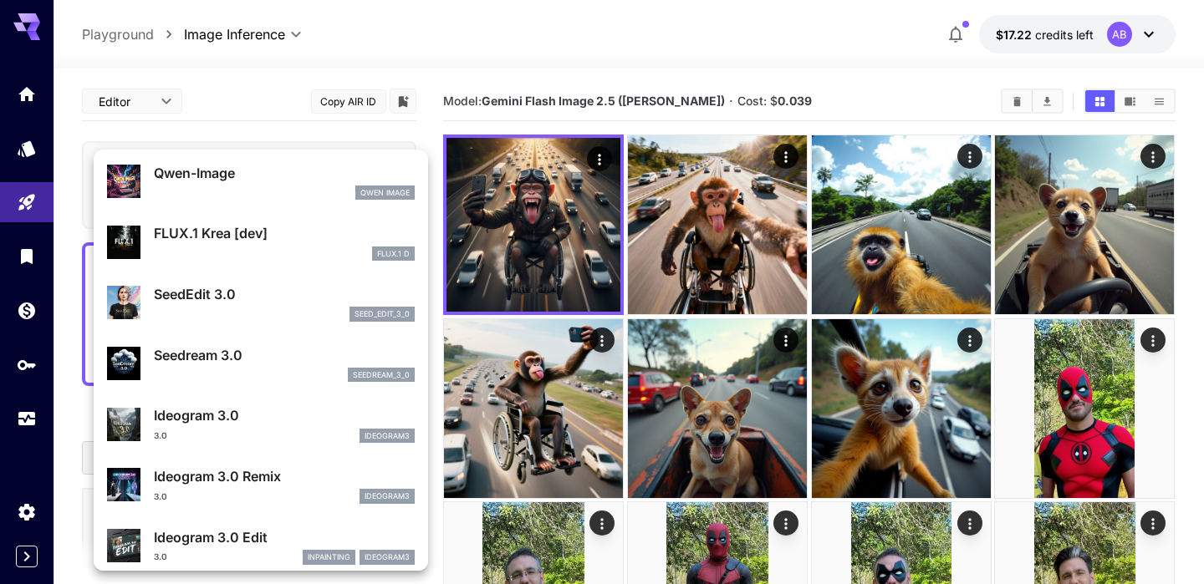
scroll to position [303, 0]
click at [843, 98] on div at bounding box center [602, 292] width 1204 height 584
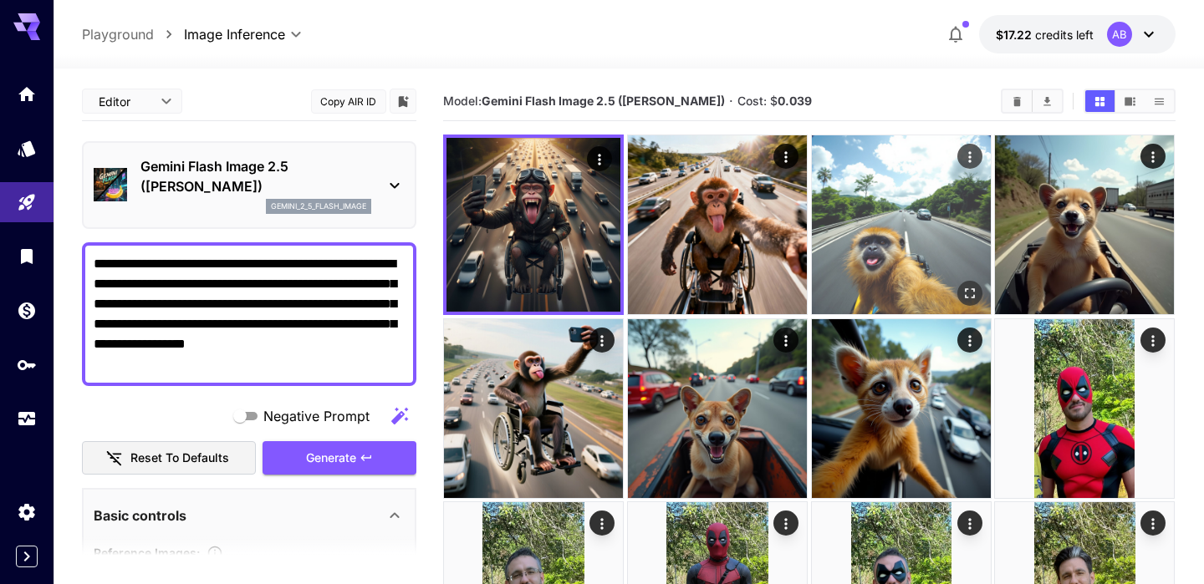
click at [872, 195] on img at bounding box center [901, 224] width 179 height 179
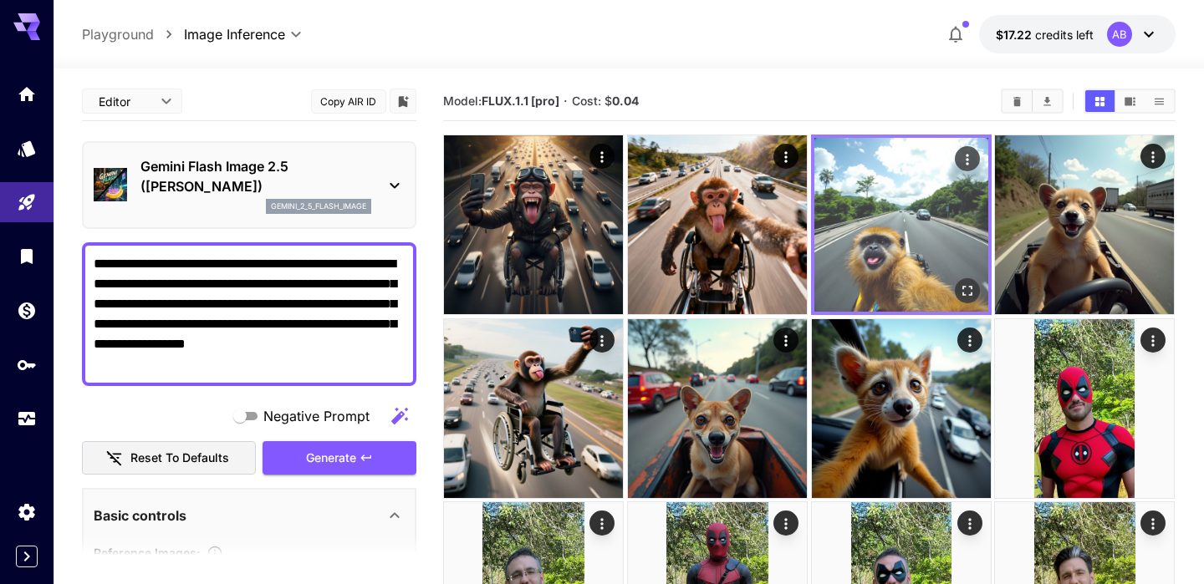
click at [959, 288] on icon "Open in fullscreen" at bounding box center [967, 291] width 17 height 17
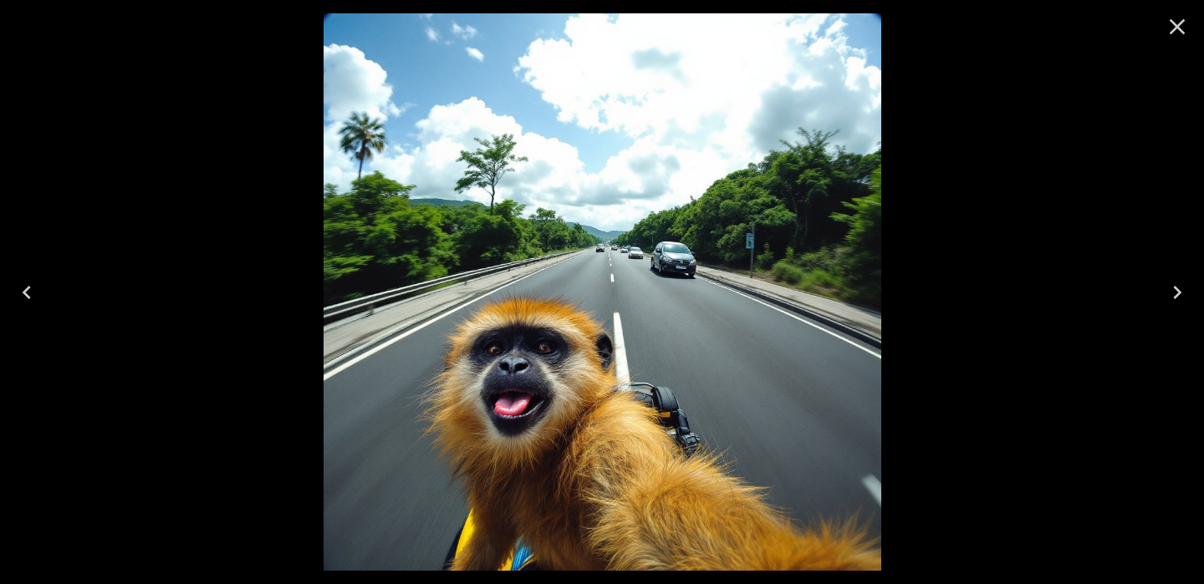
click at [1168, 33] on icon "Close" at bounding box center [1176, 26] width 27 height 27
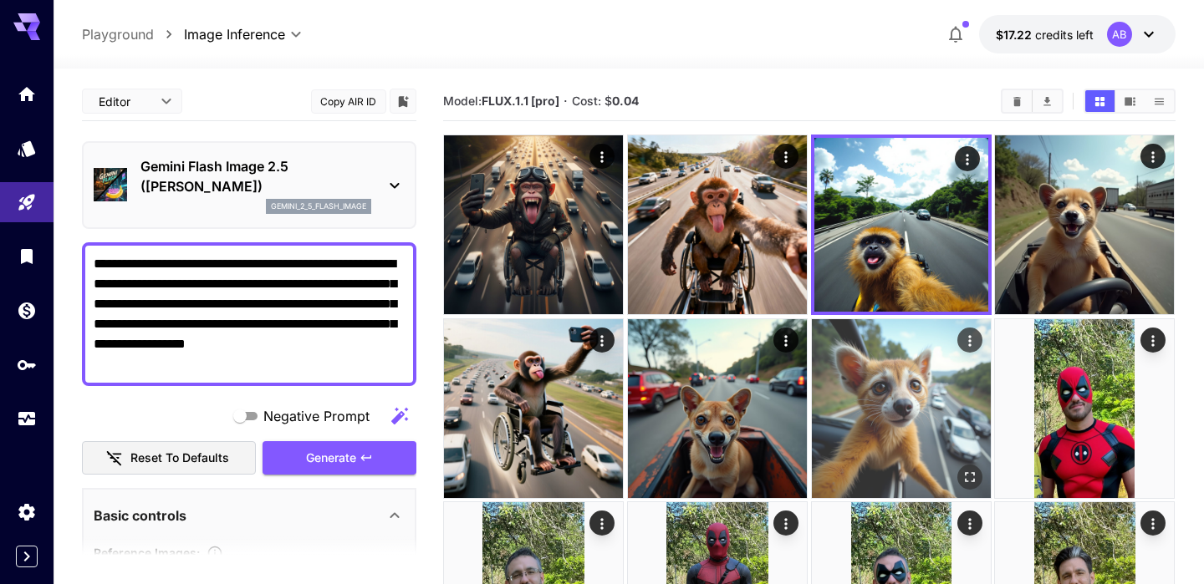
click at [853, 388] on img at bounding box center [901, 408] width 179 height 179
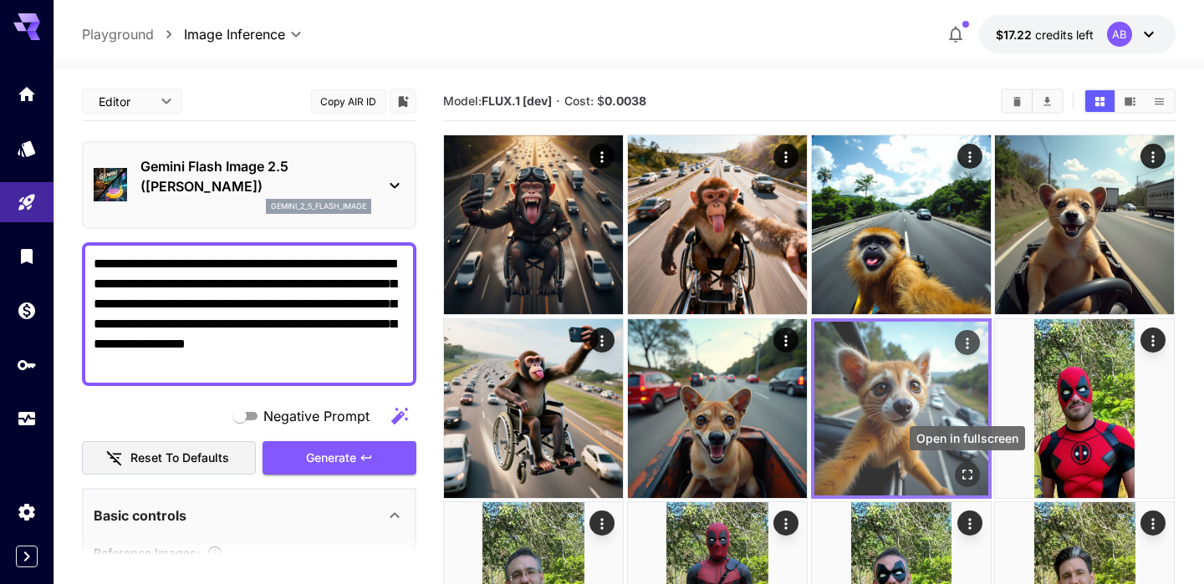
click at [956, 464] on div "Open in fullscreen" at bounding box center [967, 474] width 25 height 25
click at [967, 478] on icon "Open in fullscreen" at bounding box center [967, 474] width 17 height 17
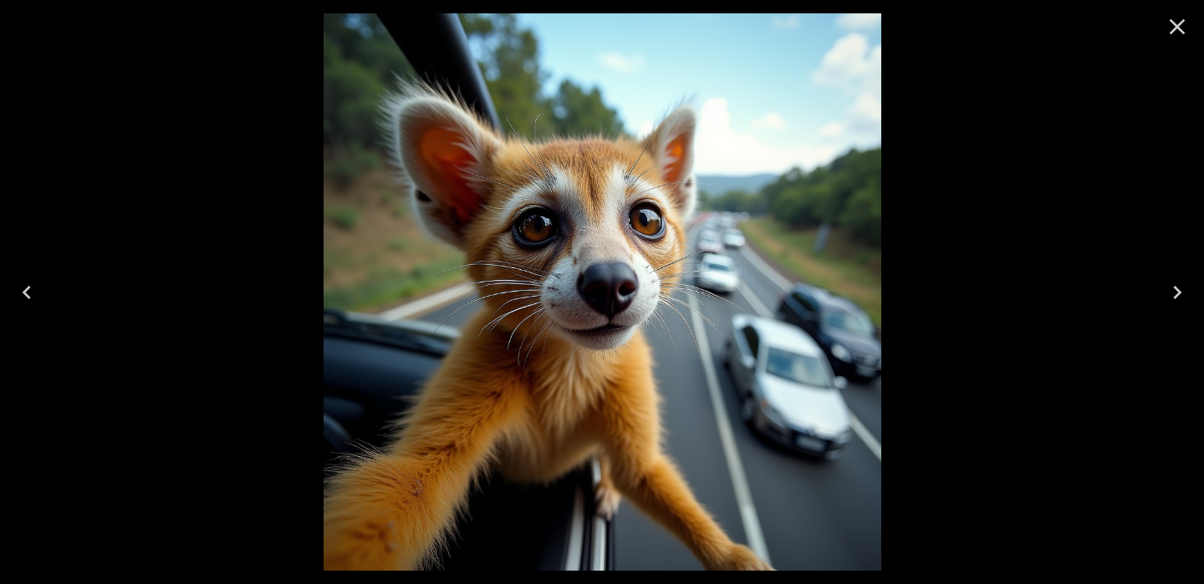
click at [1173, 19] on icon "Close" at bounding box center [1176, 26] width 27 height 27
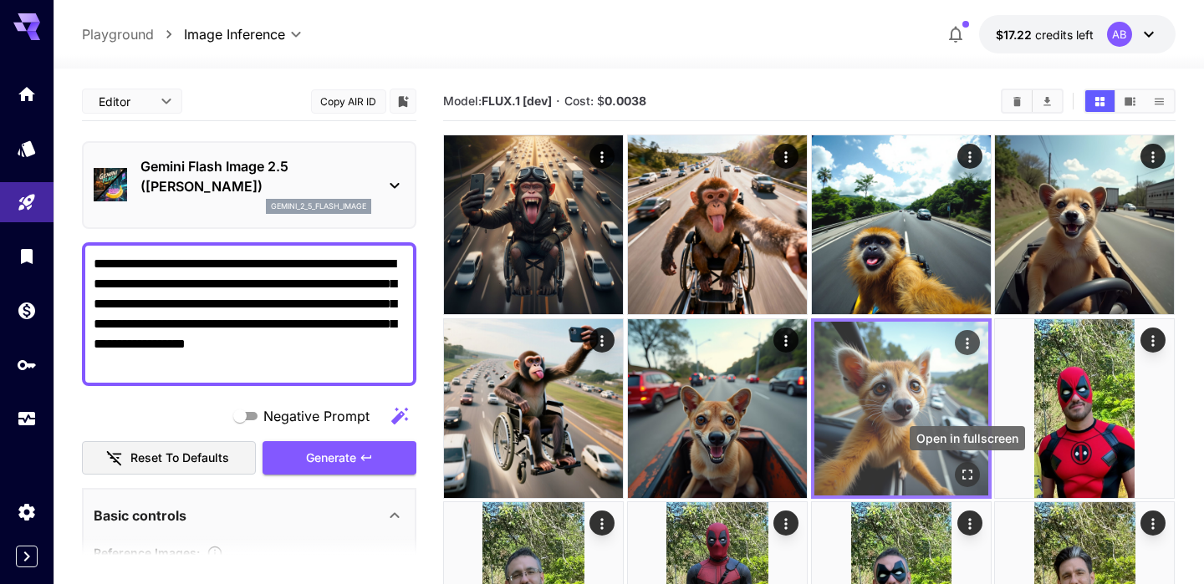
click at [971, 473] on icon "Open in fullscreen" at bounding box center [967, 475] width 10 height 10
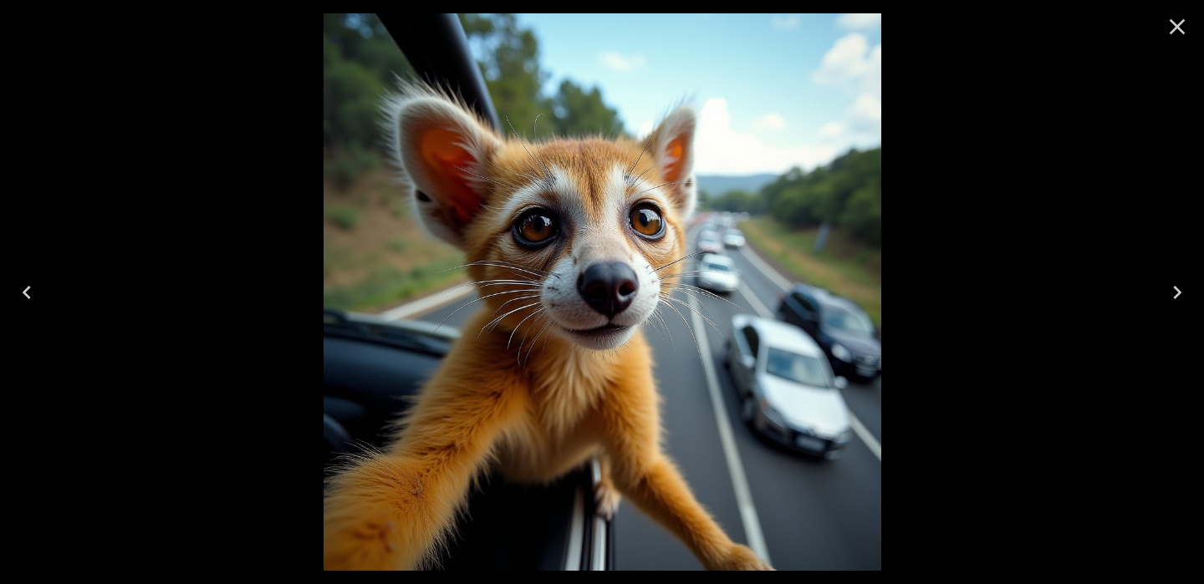
click at [1176, 28] on icon "Close" at bounding box center [1176, 26] width 27 height 27
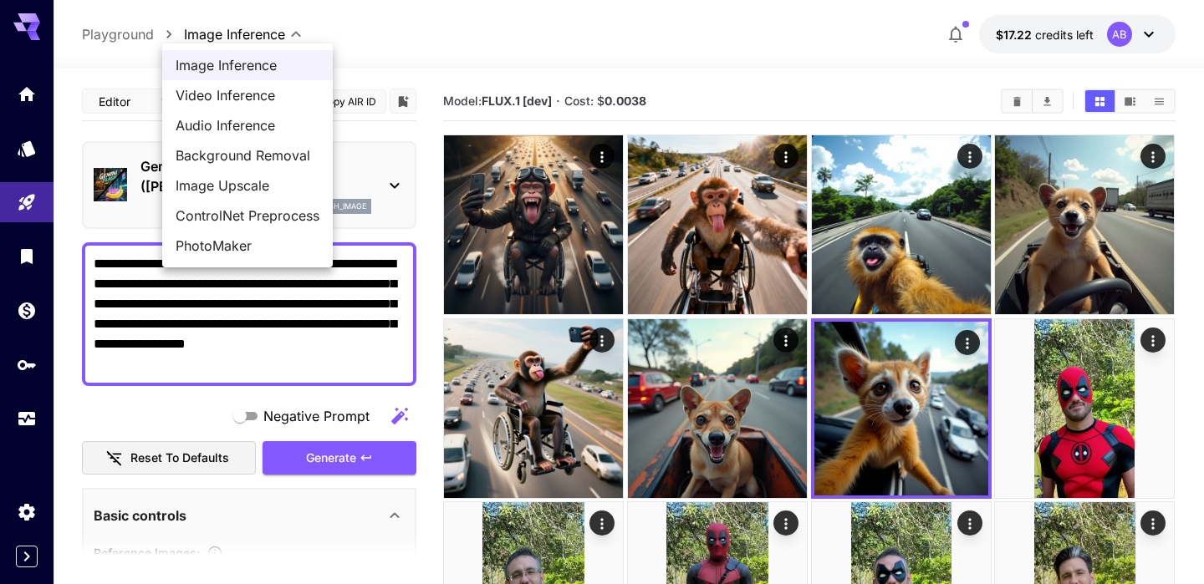
click at [217, 27] on body "**********" at bounding box center [602, 458] width 1204 height 916
click at [60, 182] on div at bounding box center [602, 292] width 1204 height 584
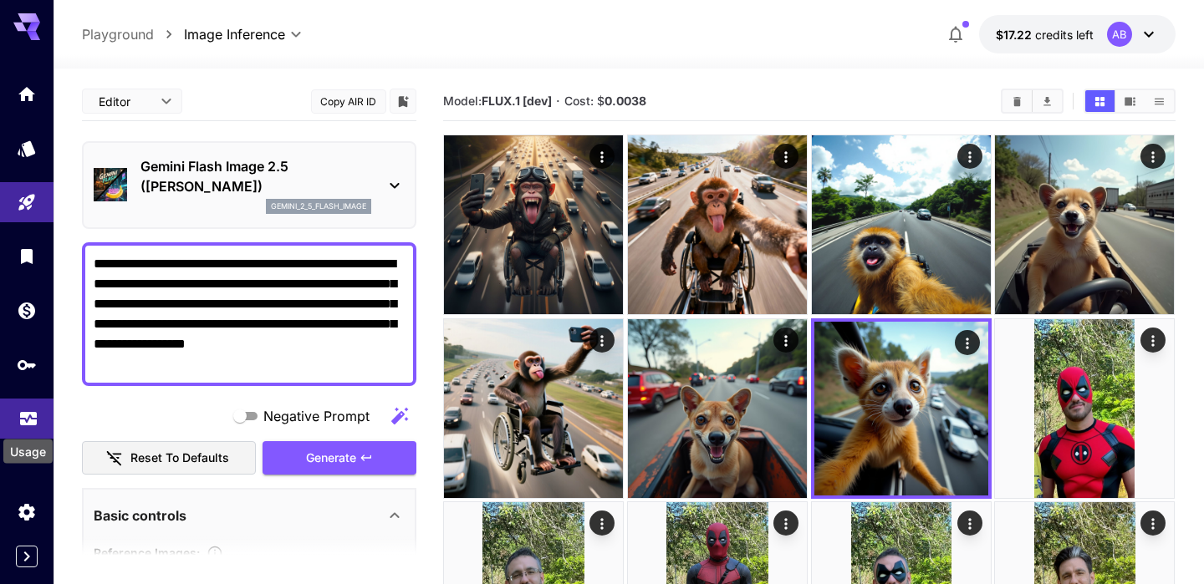
click at [31, 417] on icon "Usage" at bounding box center [28, 414] width 20 height 20
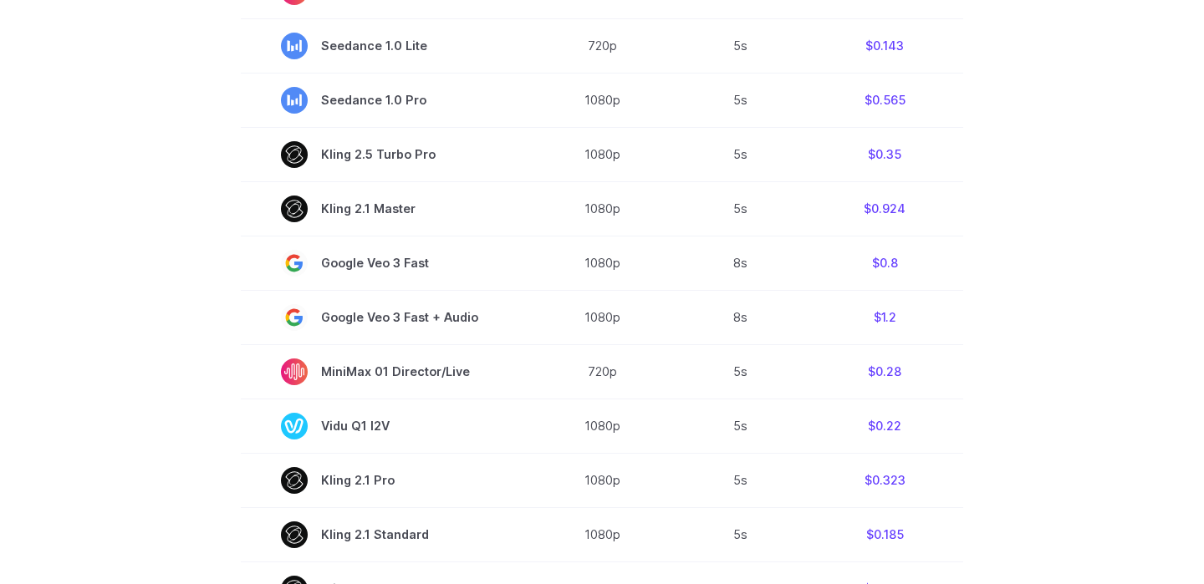
scroll to position [707, 0]
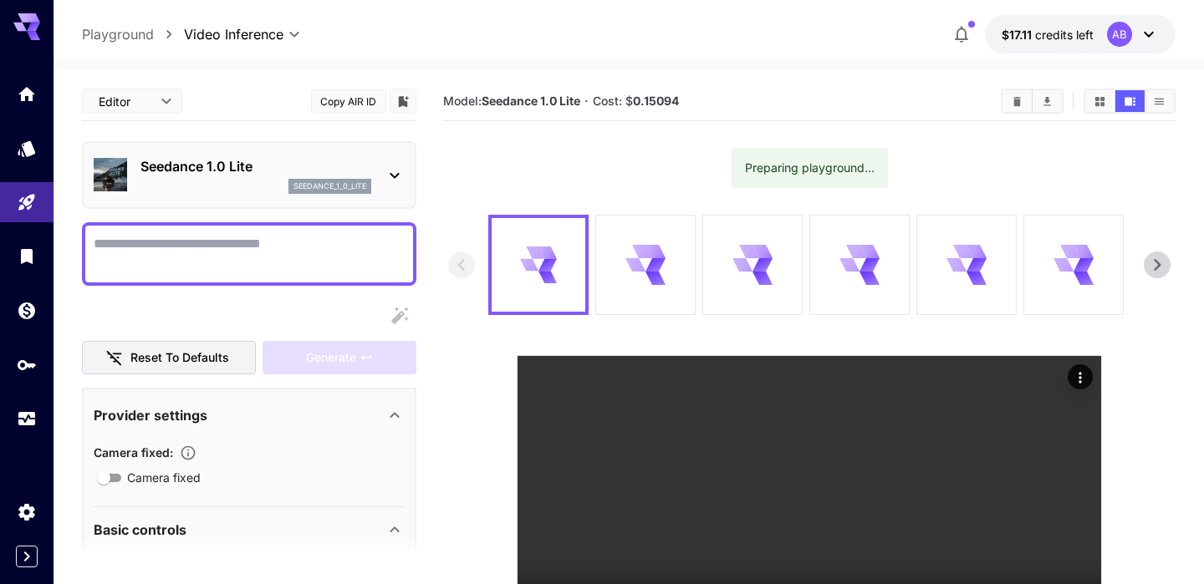
click at [297, 262] on textarea "Camera fixed" at bounding box center [249, 254] width 311 height 40
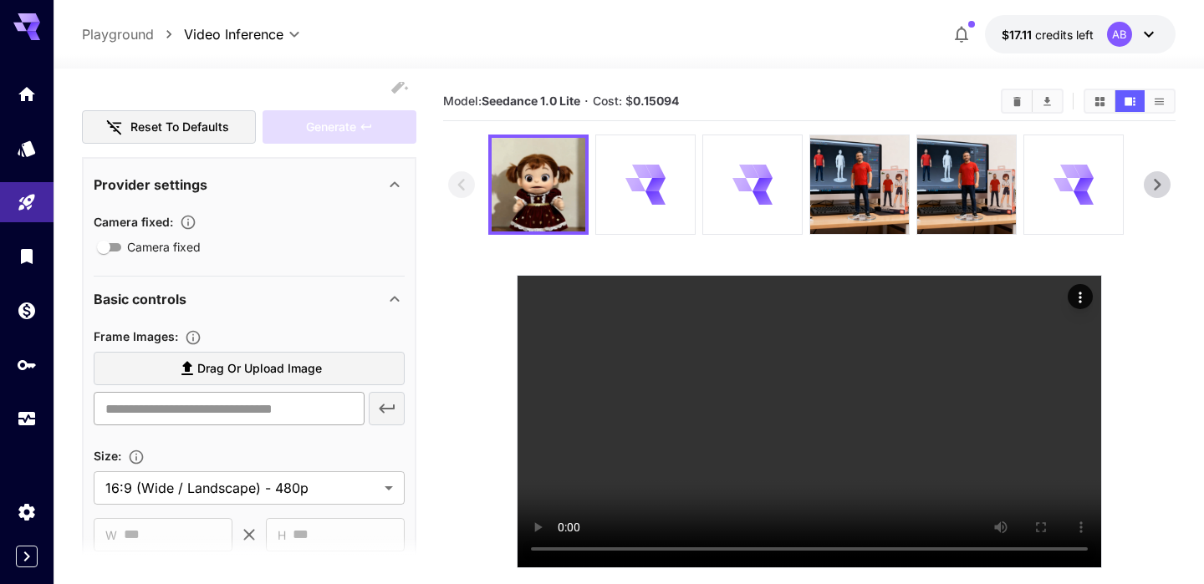
scroll to position [232, 0]
click at [256, 410] on input "text" at bounding box center [229, 407] width 270 height 33
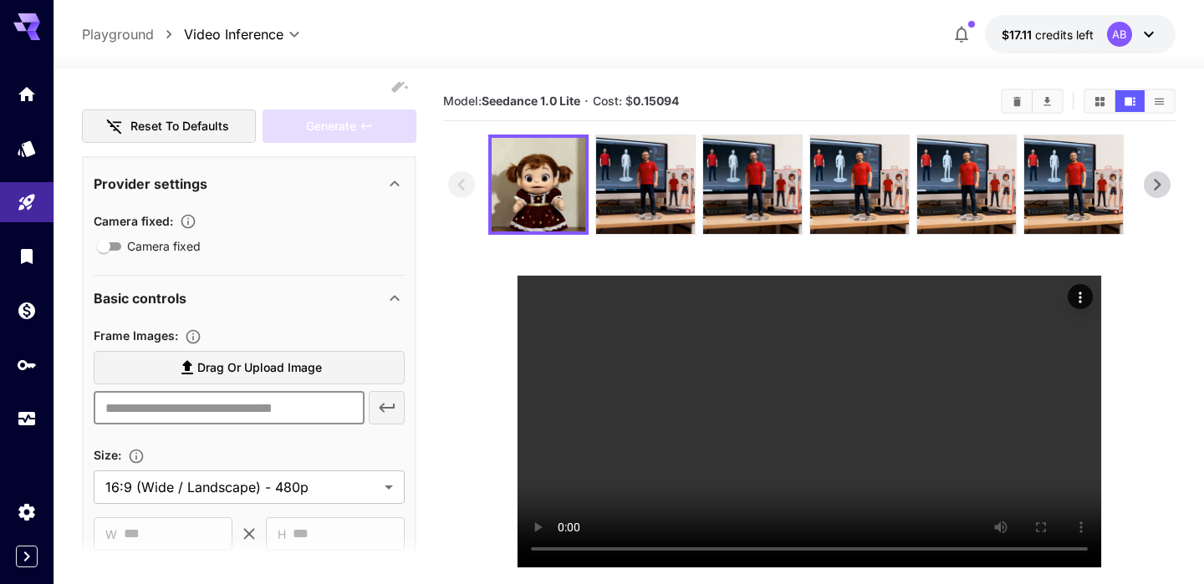
paste input "**********"
type input "**********"
click at [386, 407] on icon "button" at bounding box center [387, 408] width 20 height 20
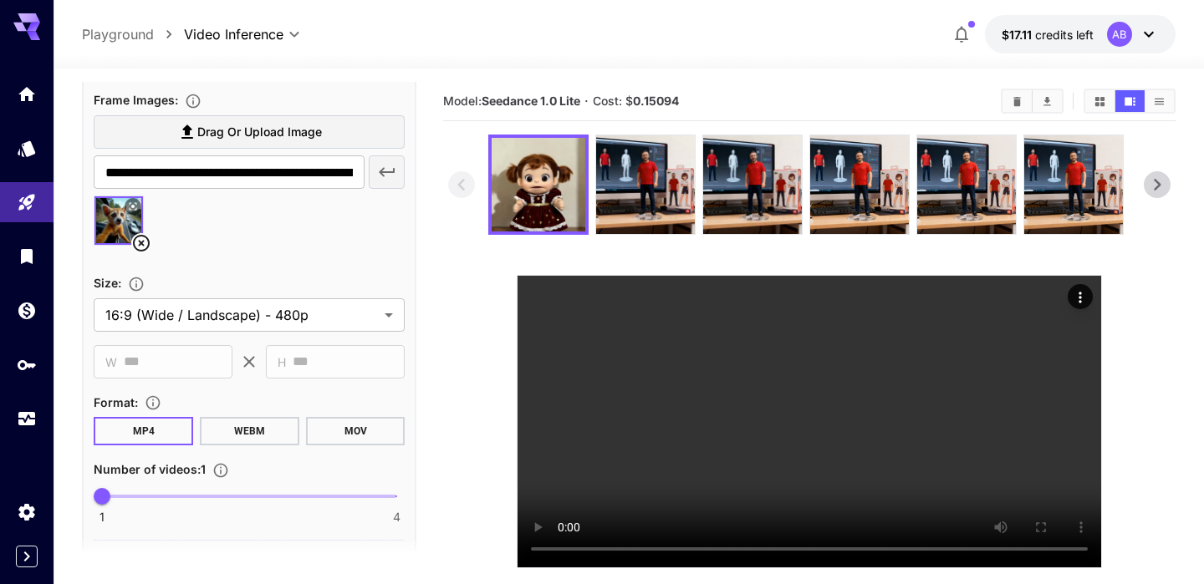
scroll to position [468, 0]
click at [390, 308] on body "**********" at bounding box center [602, 358] width 1204 height 716
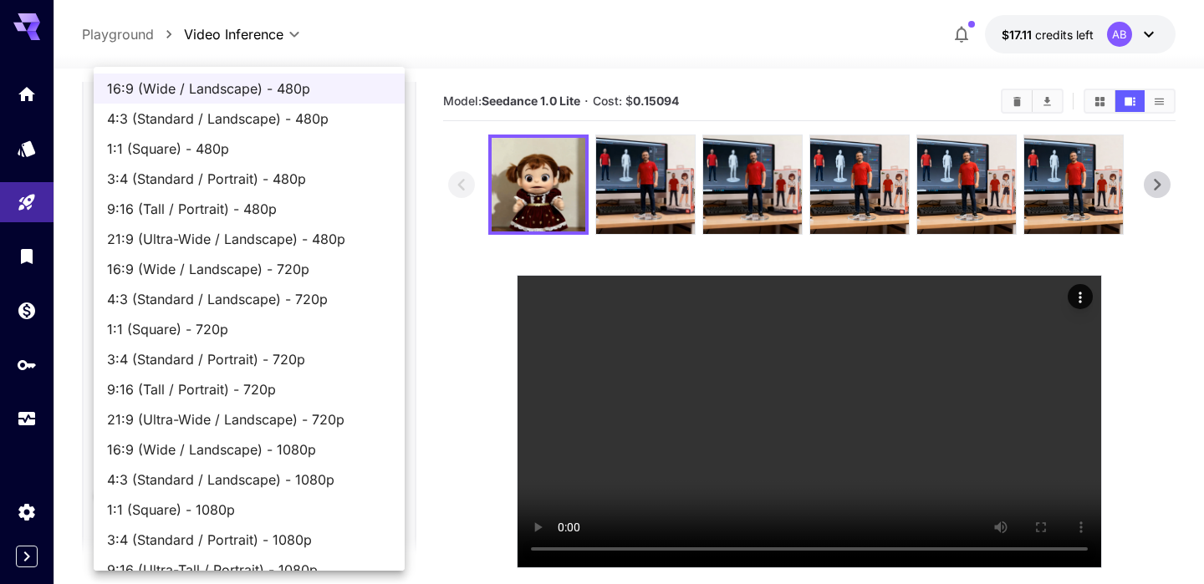
click at [336, 389] on span "9:16 (Tall / Portrait) - 720p" at bounding box center [249, 389] width 284 height 20
type input "**********"
type input "***"
type input "****"
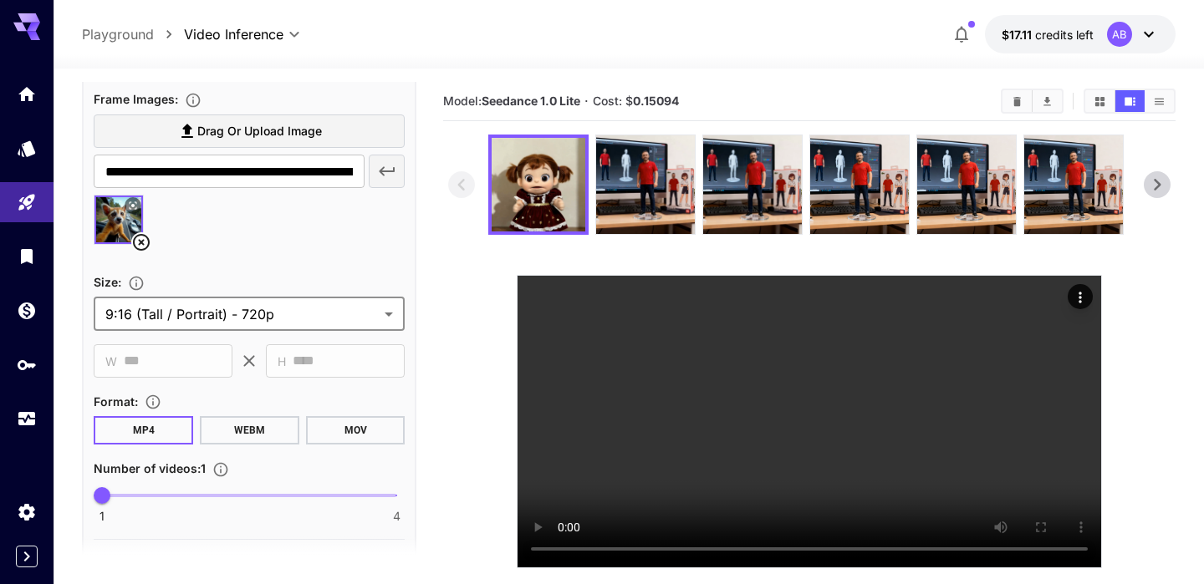
click at [407, 359] on div "**********" at bounding box center [249, 393] width 334 height 946
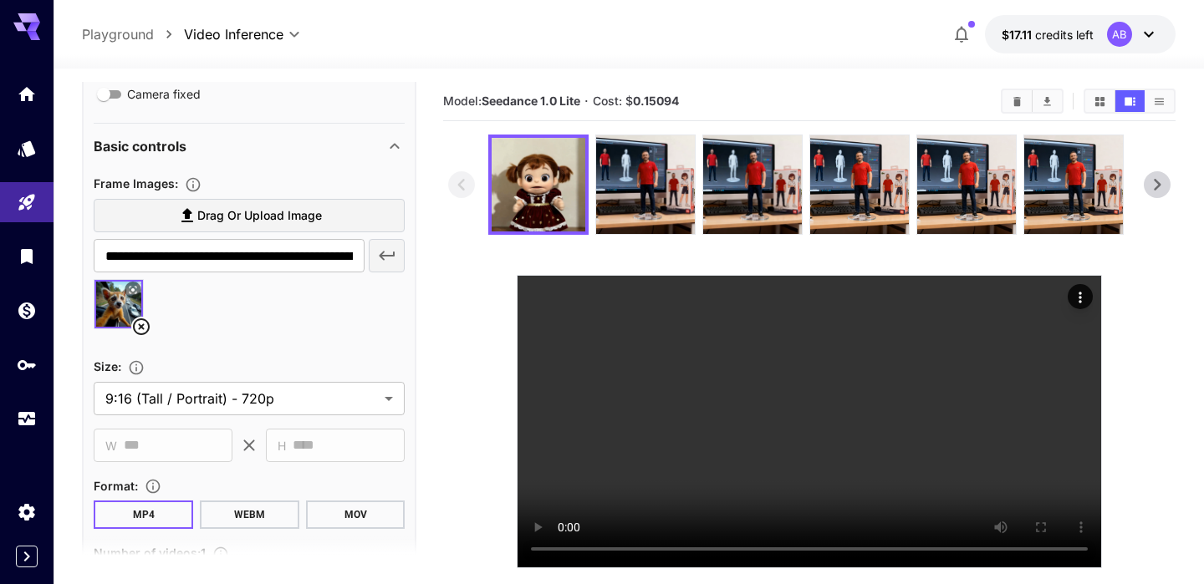
scroll to position [0, 0]
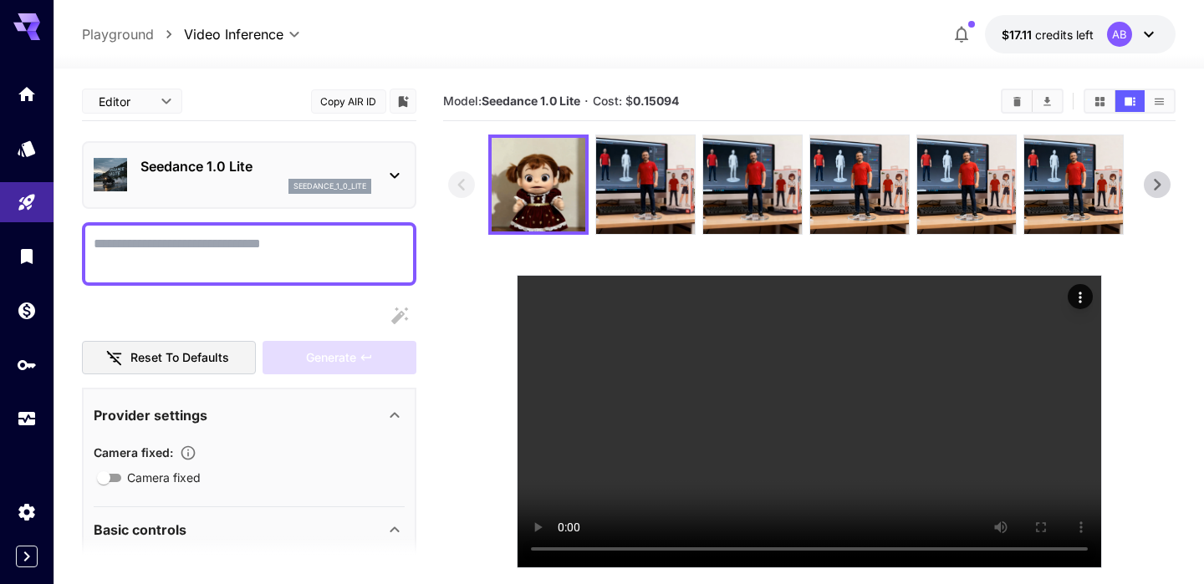
click at [291, 258] on textarea "Camera fixed" at bounding box center [249, 254] width 311 height 40
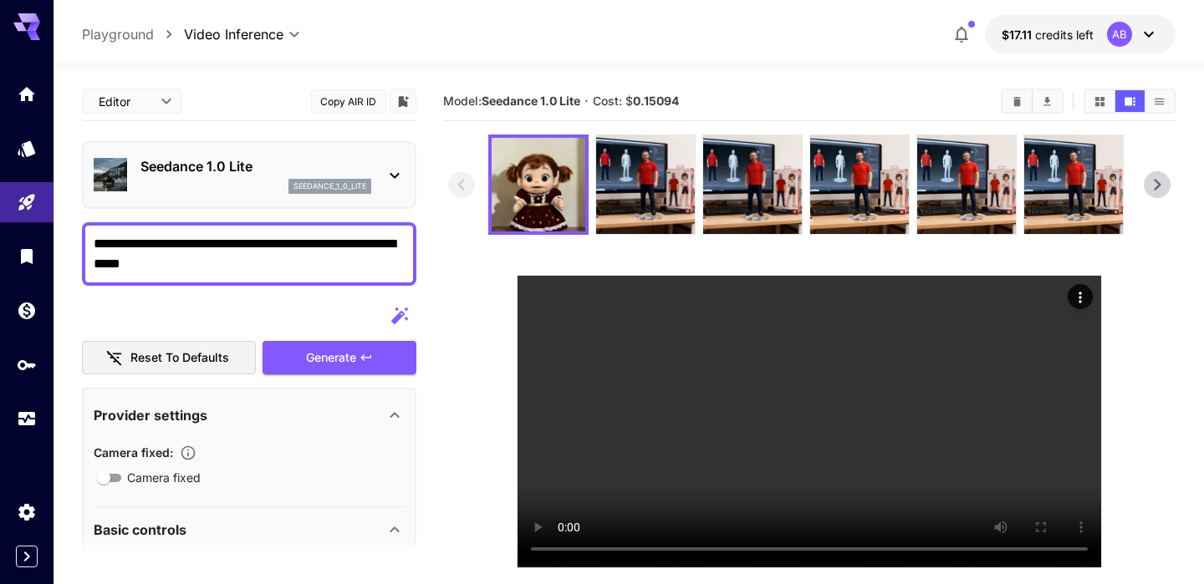
click at [309, 247] on textarea "**********" at bounding box center [249, 254] width 311 height 40
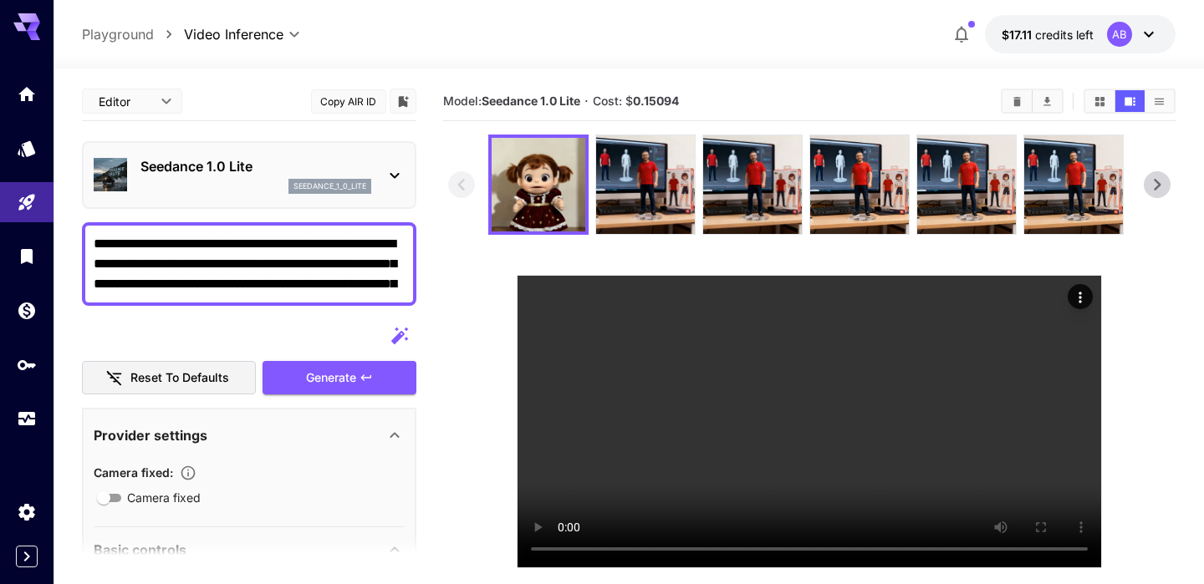
type textarea "**********"
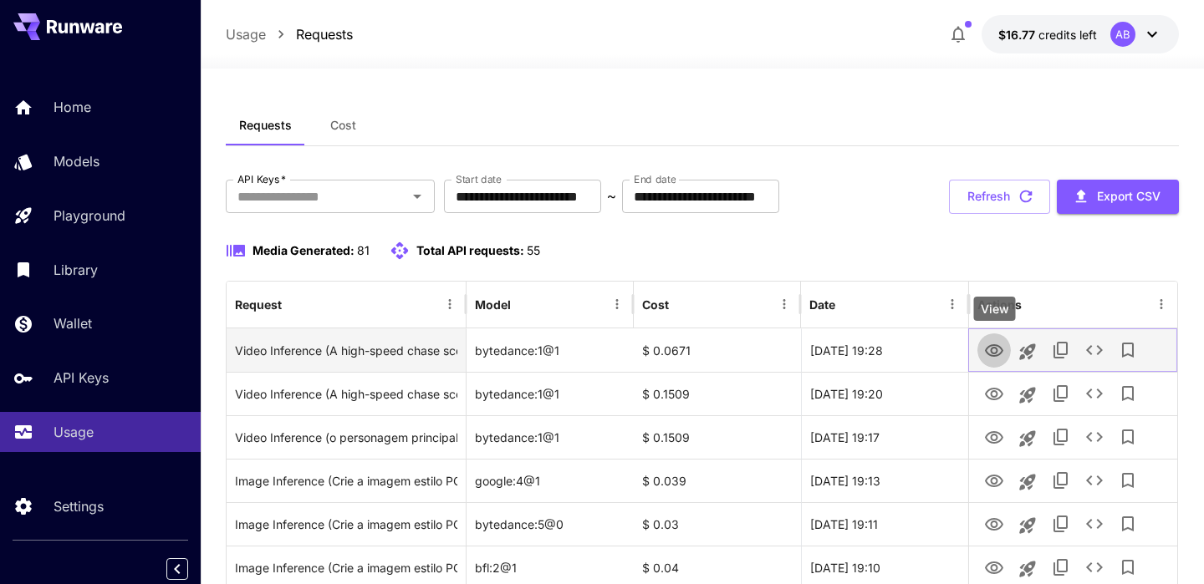
click at [982, 351] on button "View" at bounding box center [993, 350] width 33 height 34
click at [998, 349] on icon "View" at bounding box center [994, 351] width 20 height 20
click at [999, 351] on icon "View" at bounding box center [994, 351] width 20 height 20
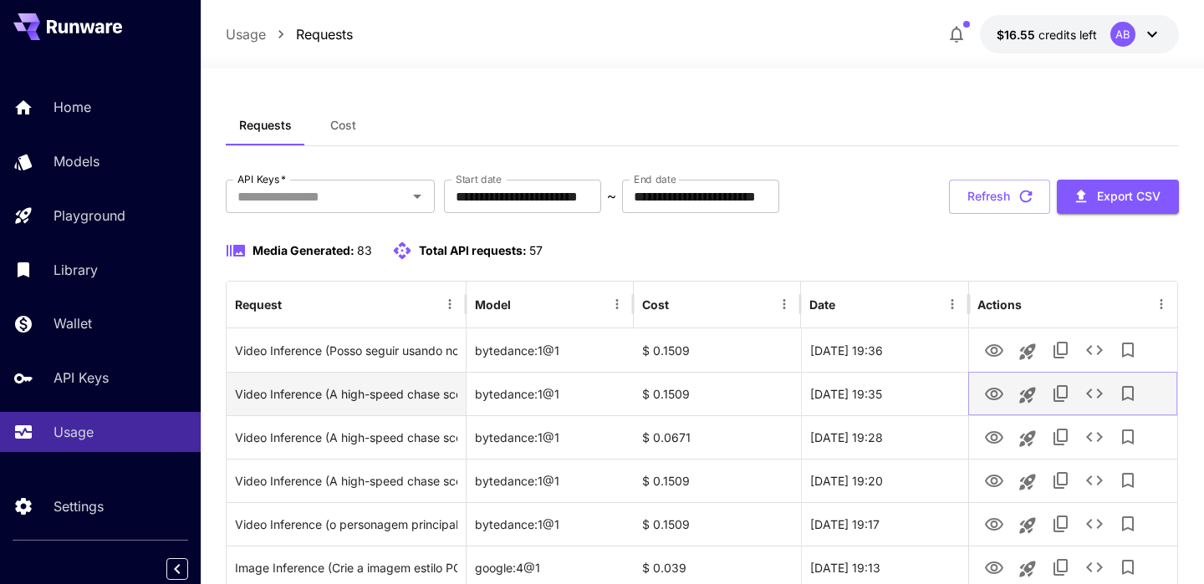
click at [996, 392] on icon "View" at bounding box center [994, 394] width 18 height 13
